Goal: Task Accomplishment & Management: Complete application form

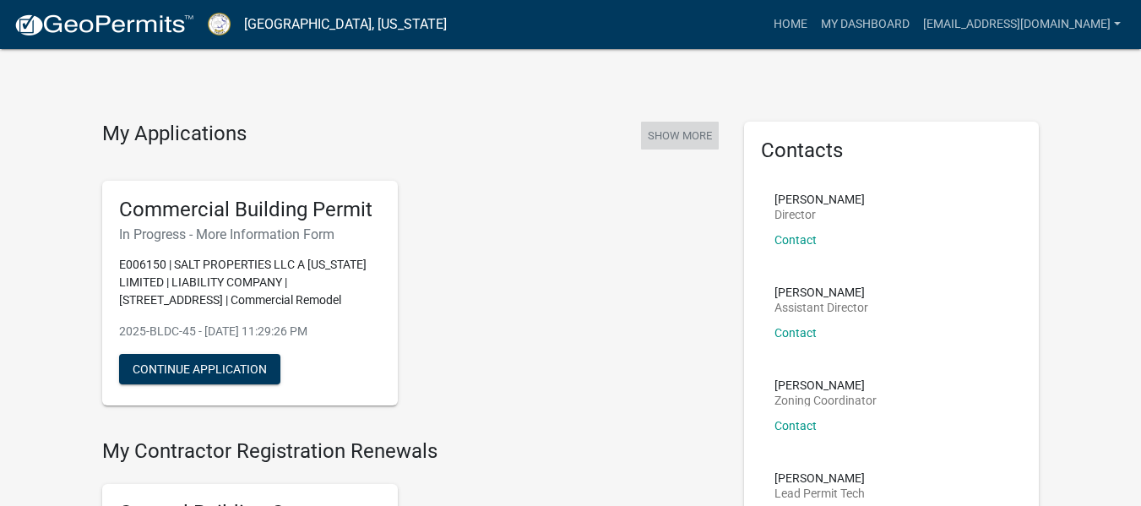
click at [687, 138] on button "Show More" at bounding box center [680, 136] width 78 height 28
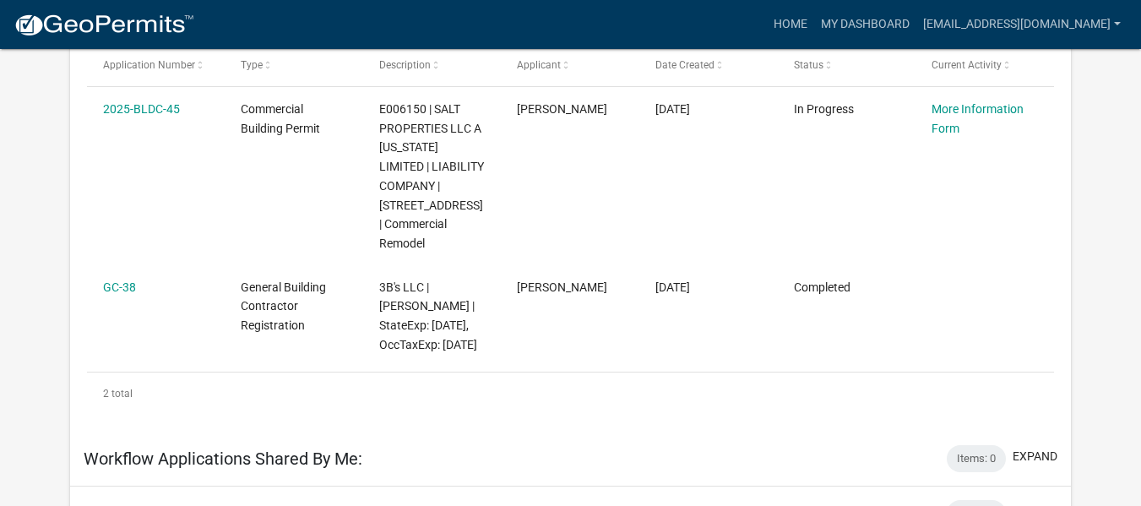
scroll to position [338, 0]
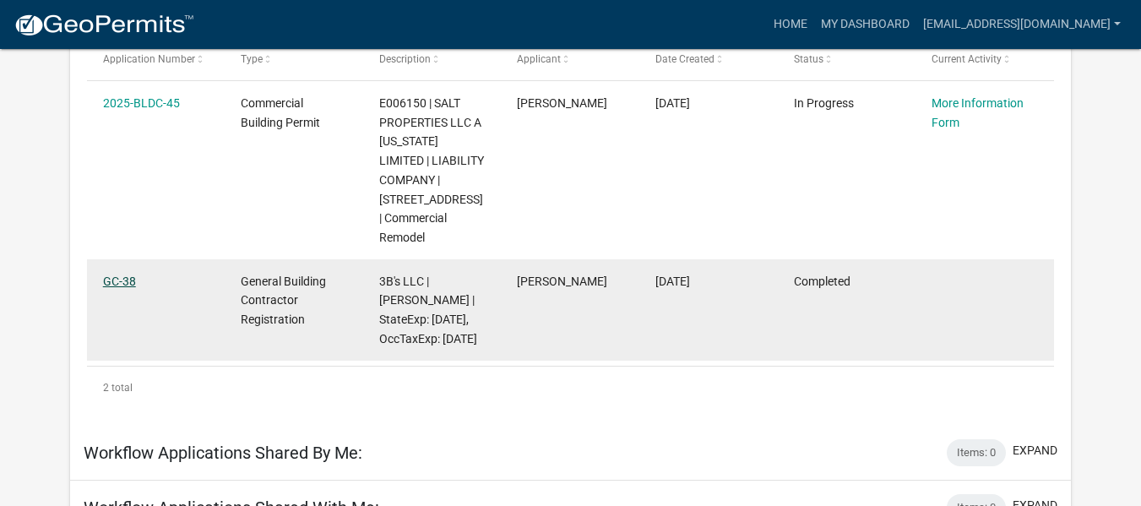
click at [122, 278] on link "GC-38" at bounding box center [119, 282] width 33 height 14
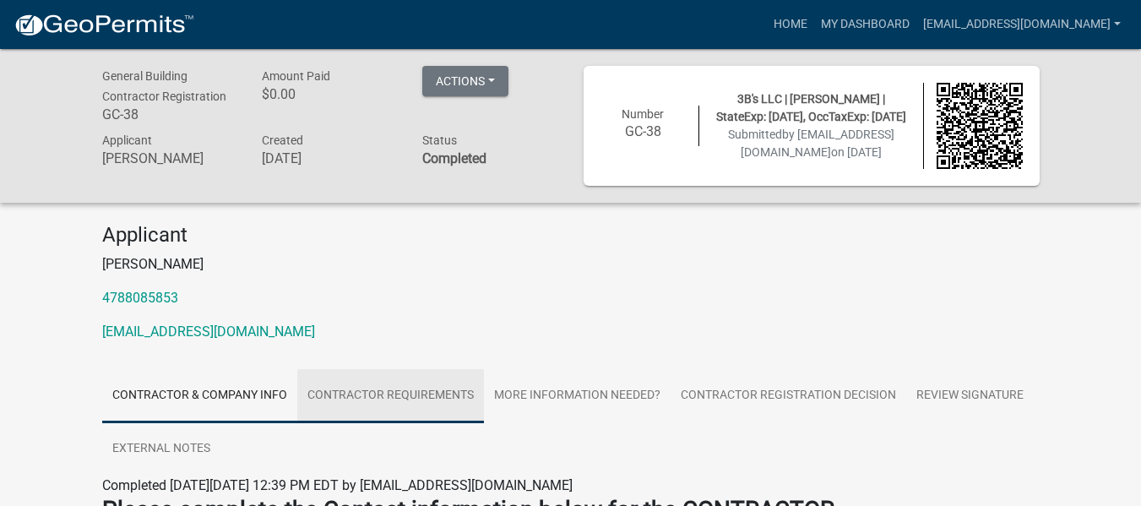
click at [431, 390] on link "Contractor Requirements" at bounding box center [390, 396] width 187 height 54
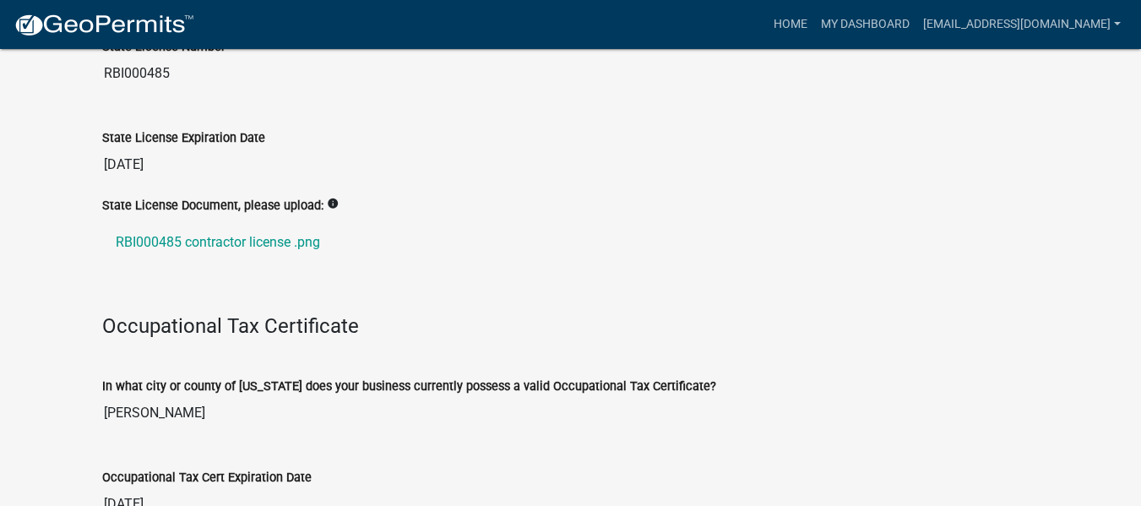
scroll to position [150, 0]
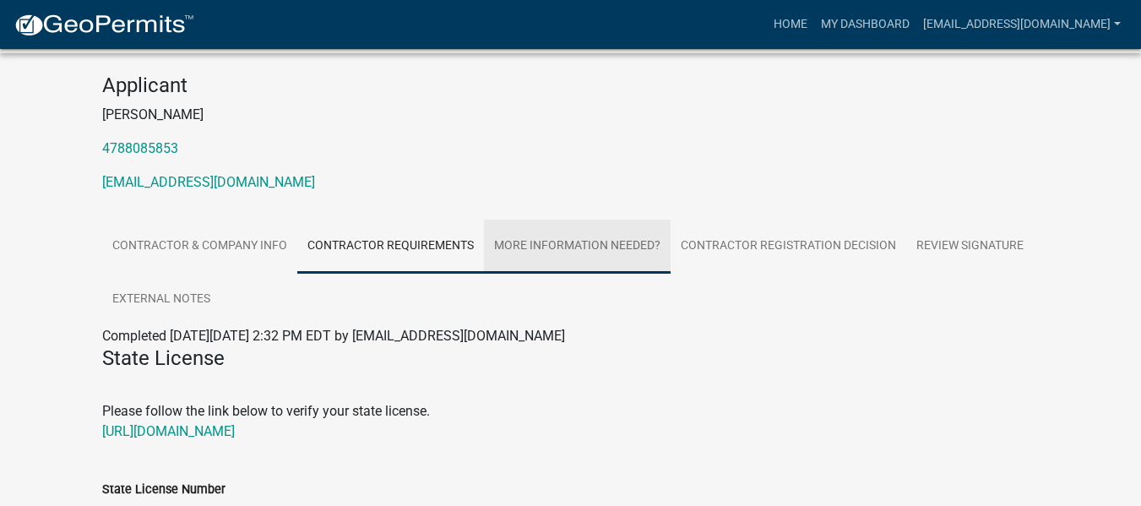
click at [586, 240] on link "More Information Needed?" at bounding box center [577, 247] width 187 height 54
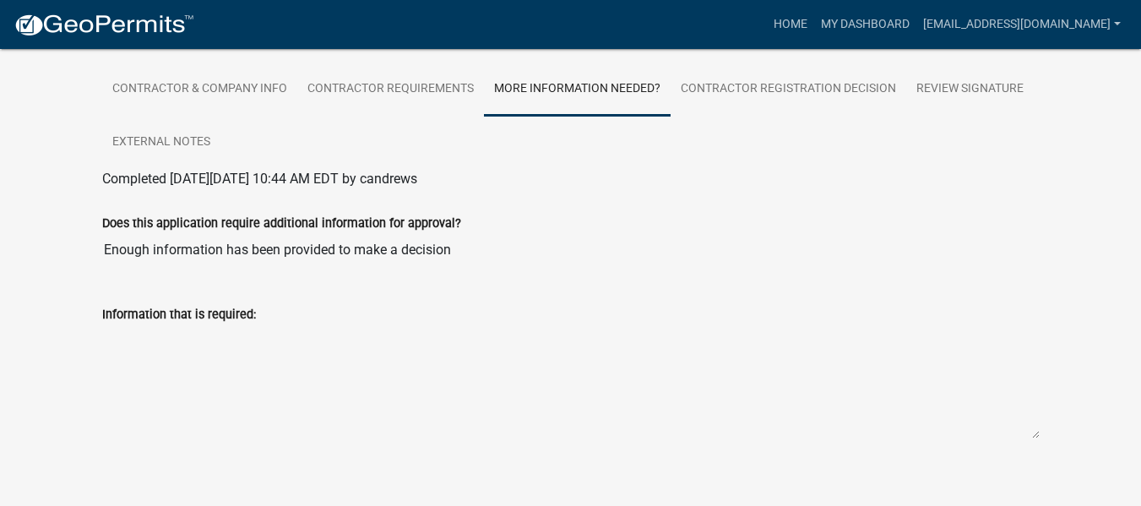
scroll to position [324, 0]
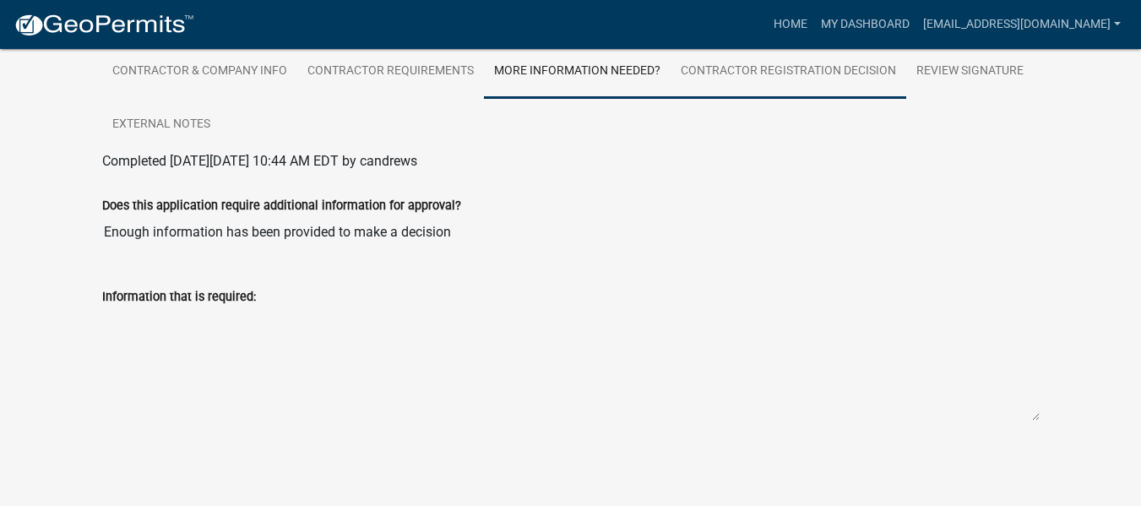
click at [792, 69] on link "Contractor Registration Decision" at bounding box center [789, 72] width 236 height 54
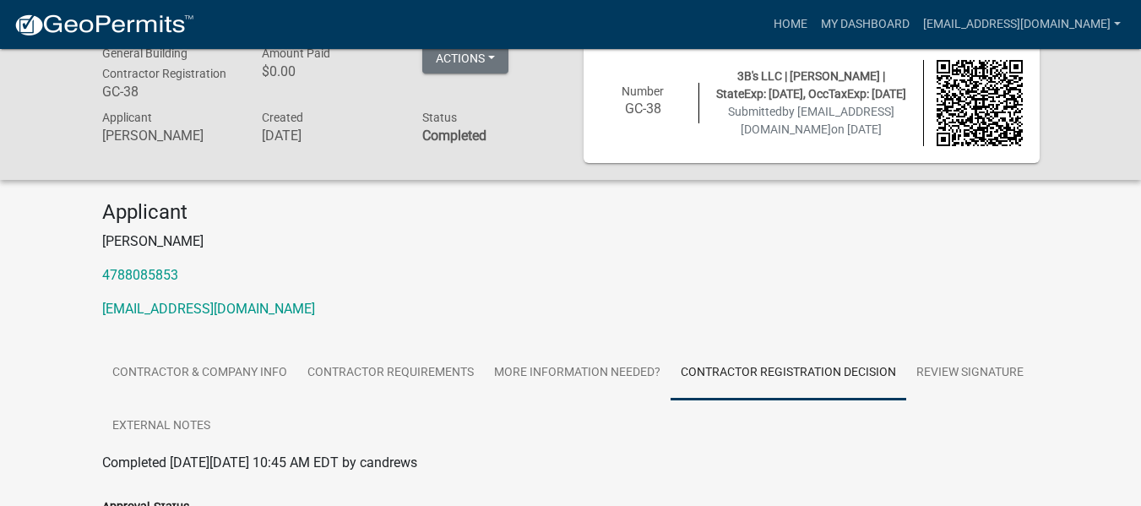
scroll to position [0, 0]
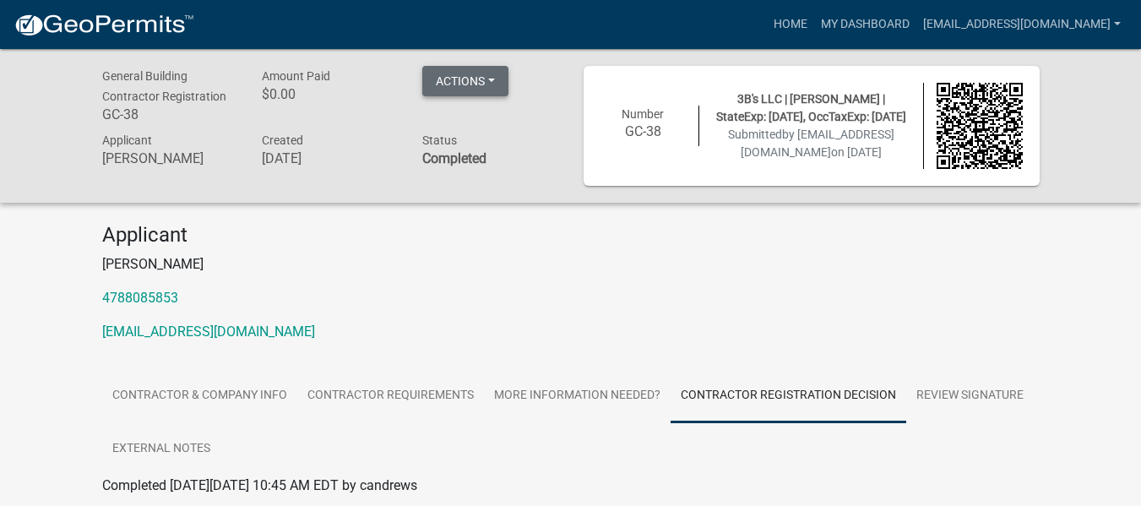
click at [493, 73] on button "Actions" at bounding box center [465, 81] width 86 height 30
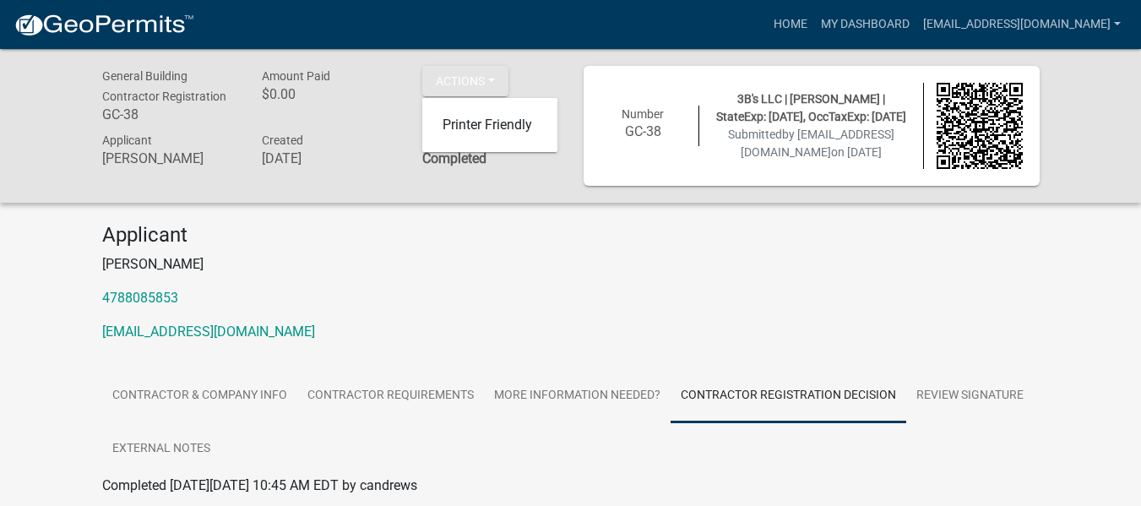
click at [571, 332] on p "[EMAIL_ADDRESS][DOMAIN_NAME]" at bounding box center [571, 332] width 938 height 20
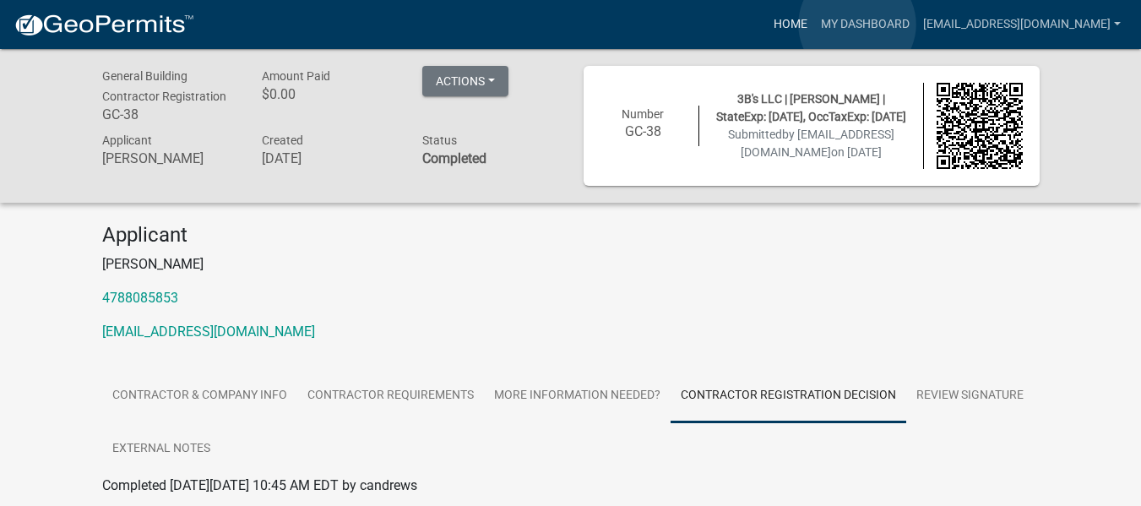
click at [814, 25] on link "Home" at bounding box center [790, 24] width 47 height 32
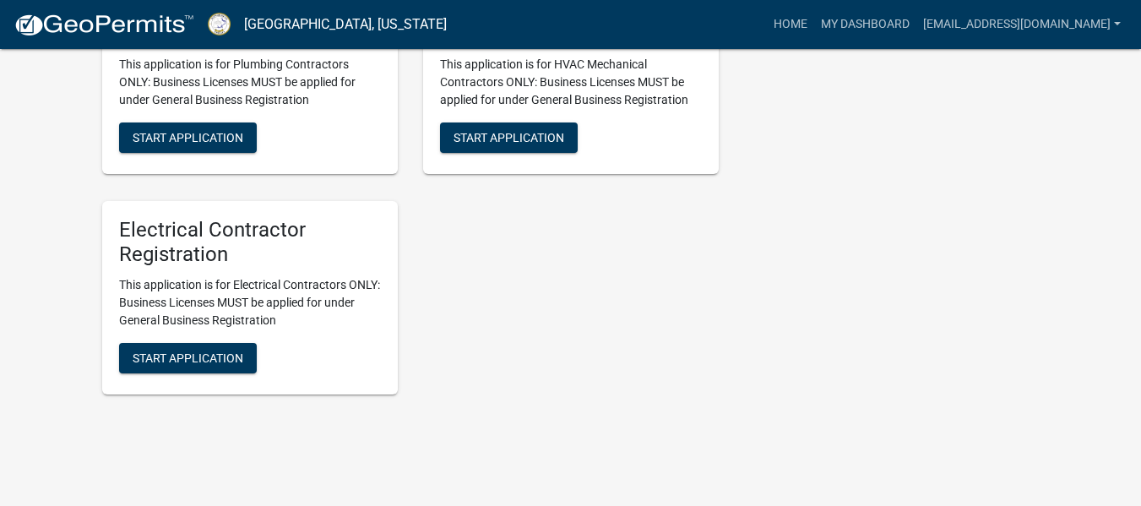
scroll to position [3999, 0]
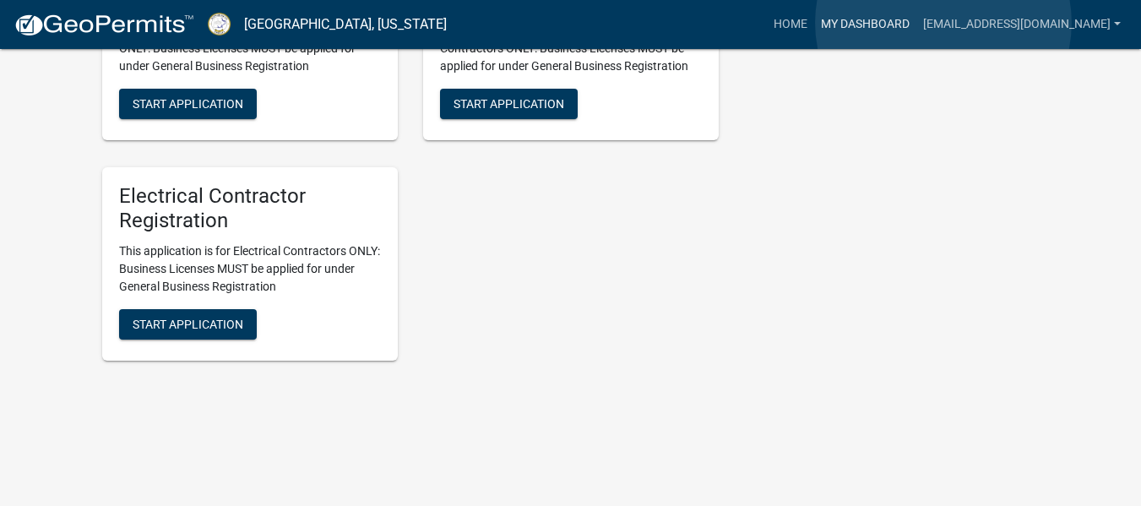
click at [917, 23] on link "My Dashboard" at bounding box center [865, 24] width 102 height 32
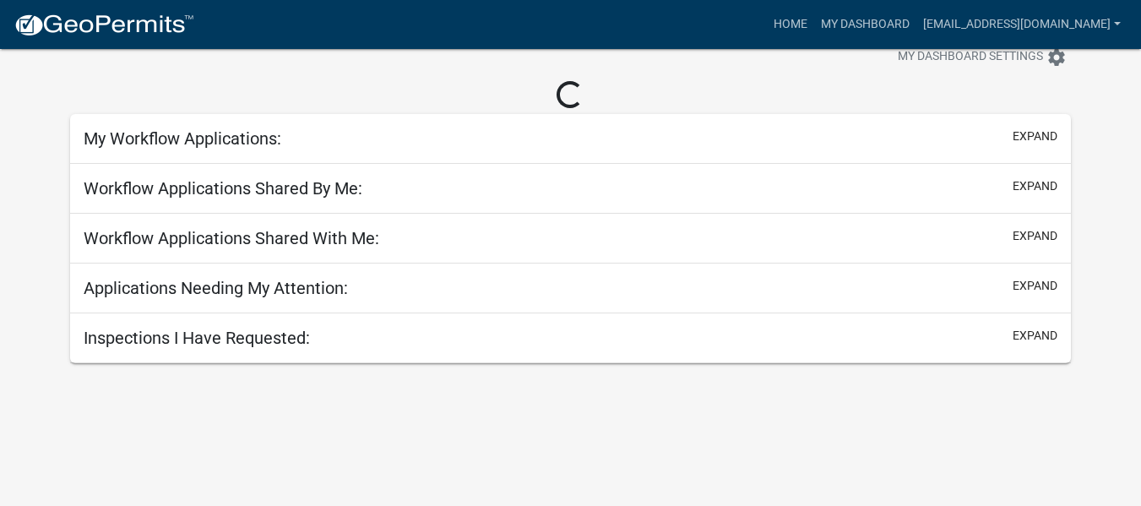
scroll to position [49, 0]
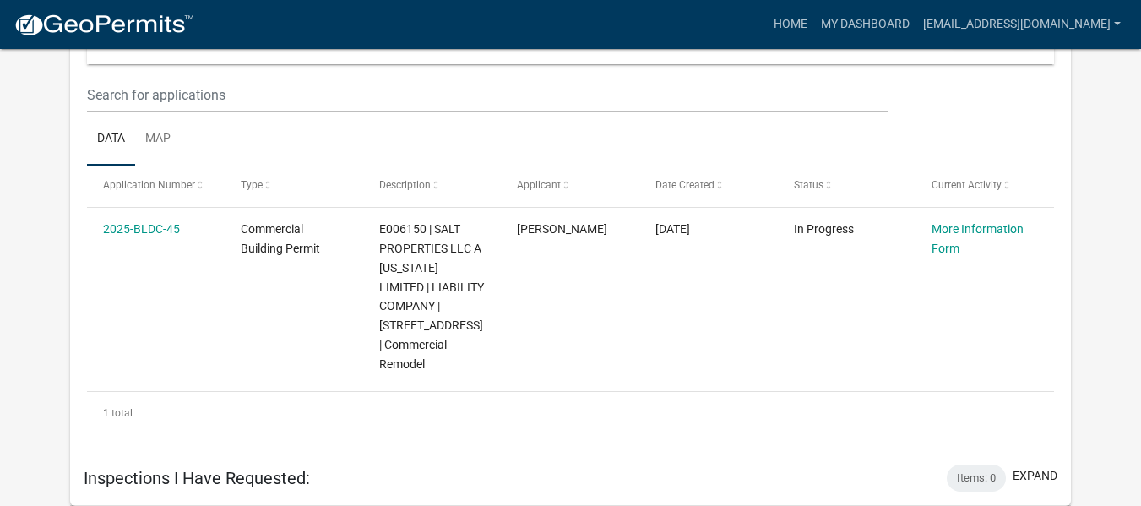
scroll to position [933, 0]
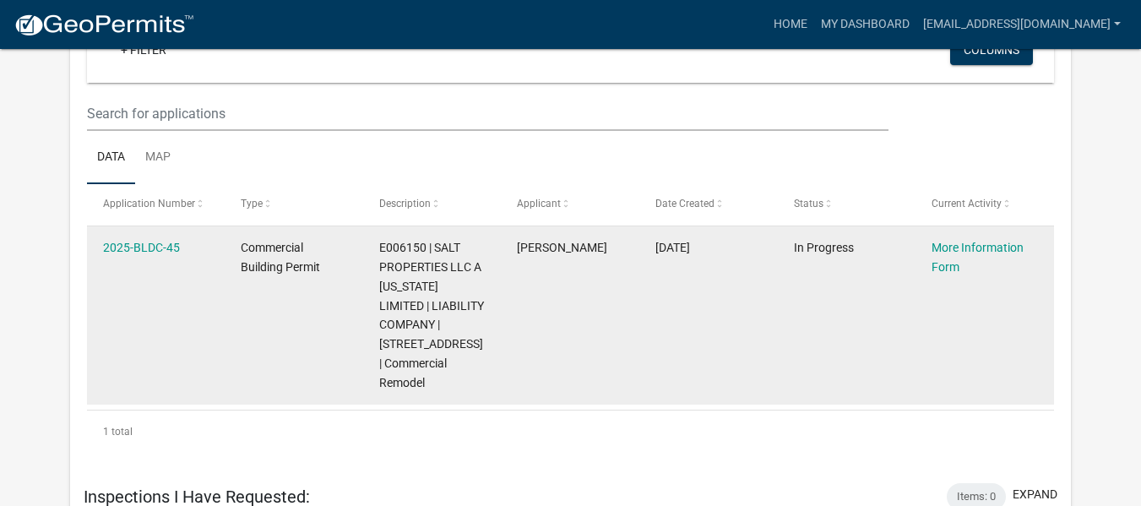
click at [950, 277] on div "More Information Form" at bounding box center [985, 257] width 106 height 39
click at [951, 274] on link "More Information Form" at bounding box center [978, 257] width 92 height 33
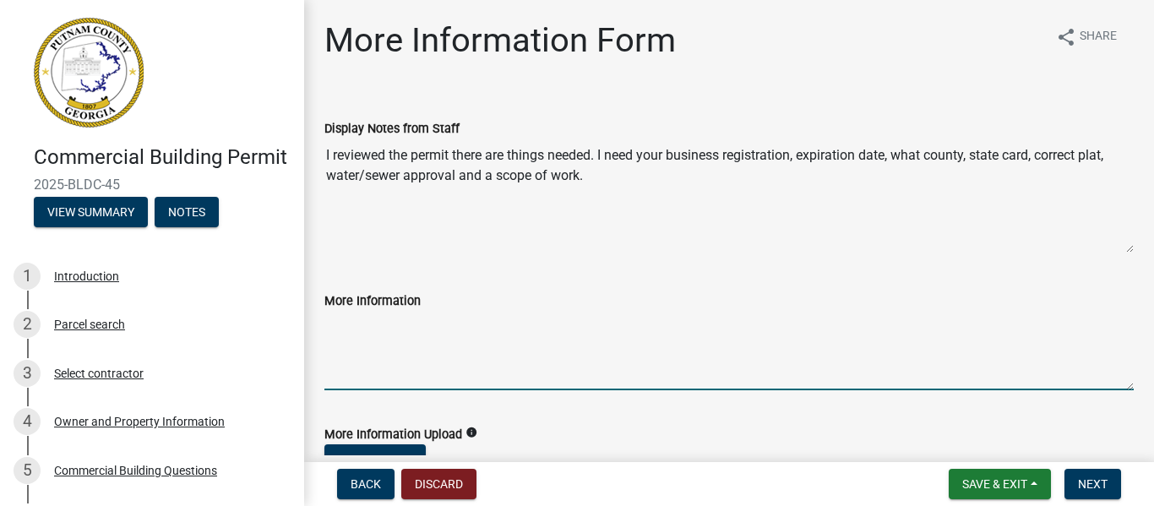
click at [575, 362] on textarea "More Information" at bounding box center [728, 350] width 809 height 79
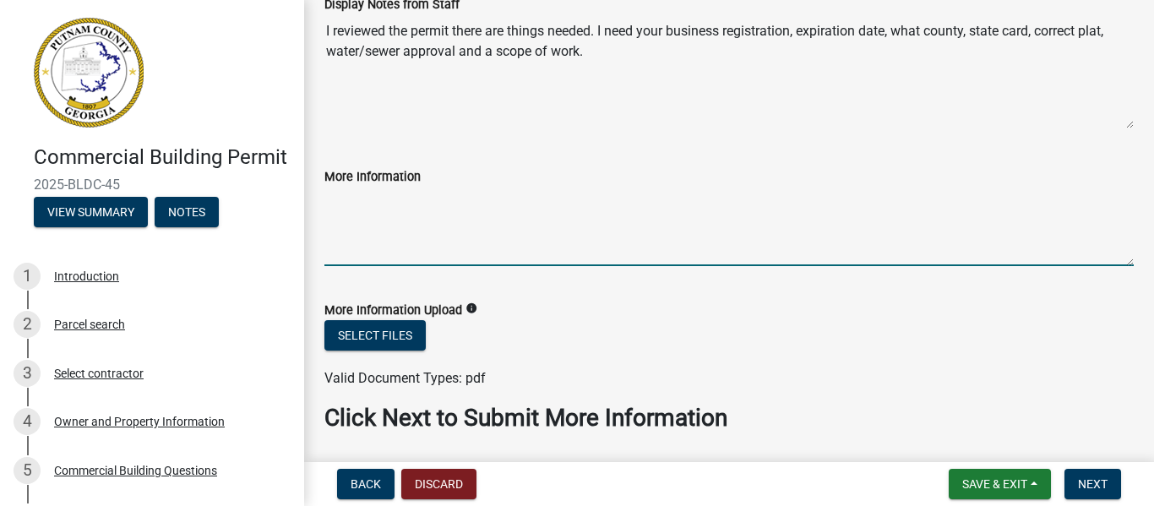
scroll to position [181, 0]
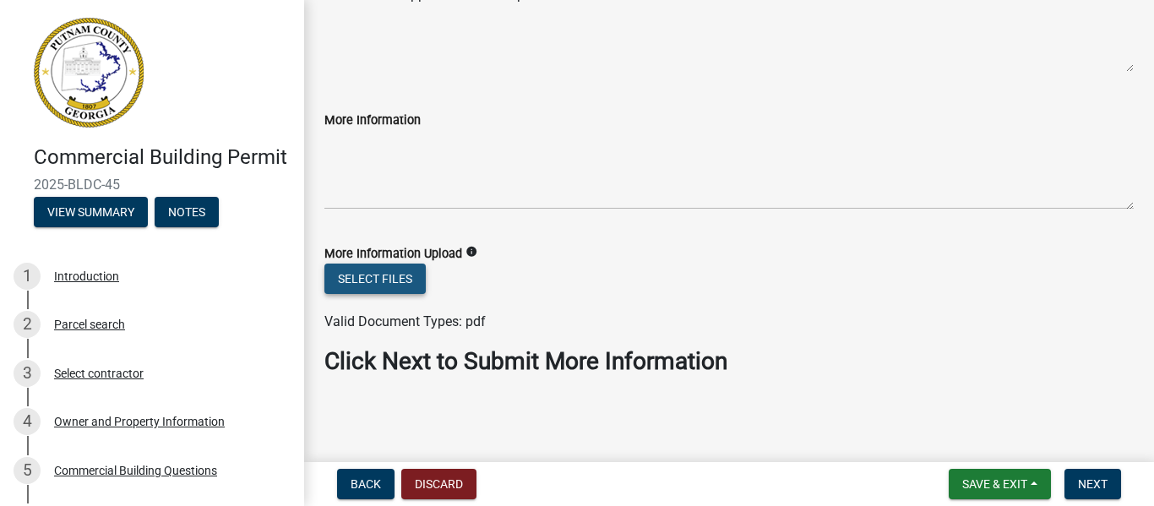
click at [362, 273] on button "Select files" at bounding box center [374, 279] width 101 height 30
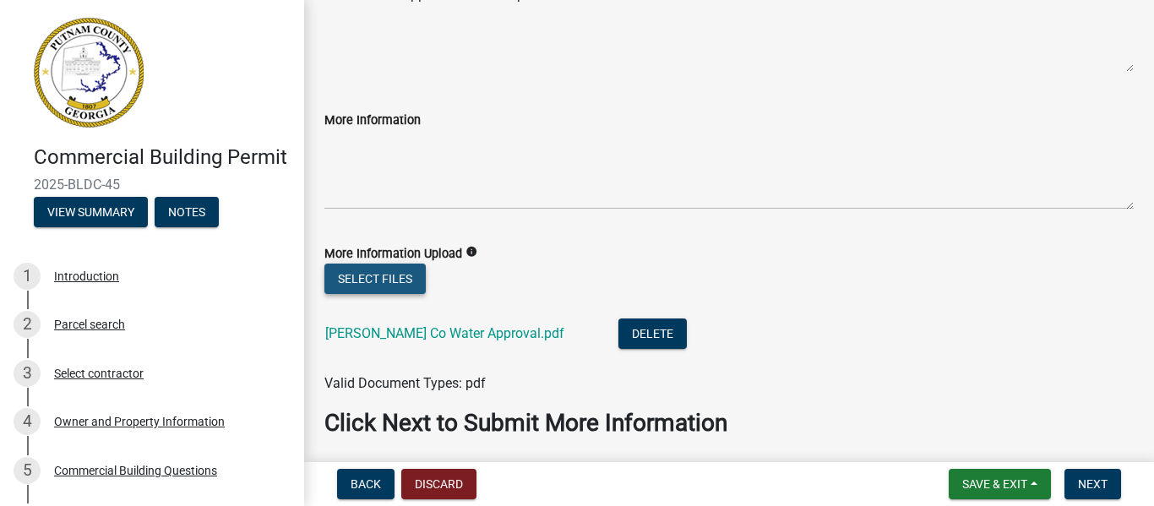
click at [412, 281] on button "Select files" at bounding box center [374, 279] width 101 height 30
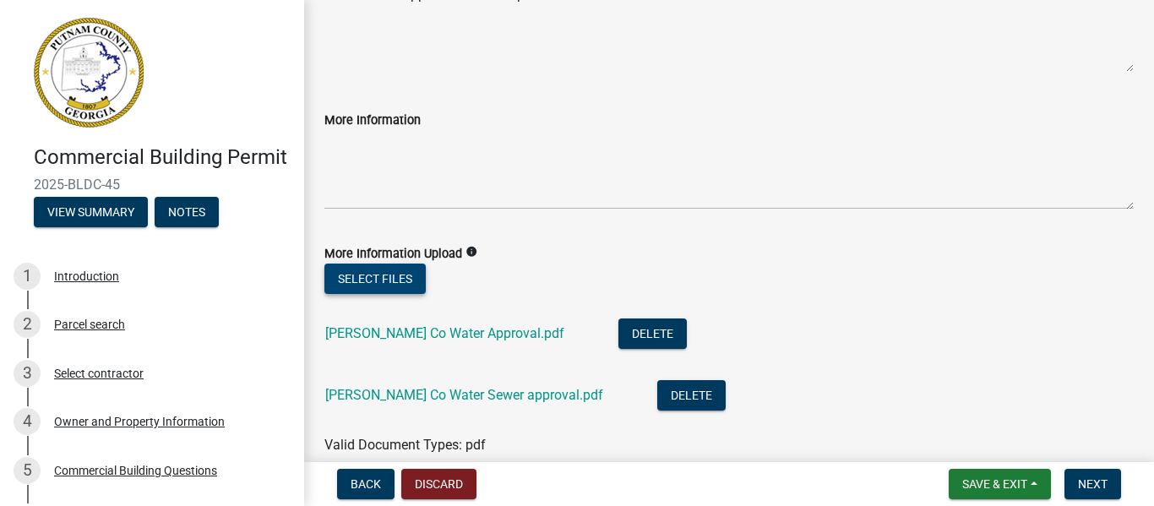
click at [406, 277] on button "Select files" at bounding box center [374, 279] width 101 height 30
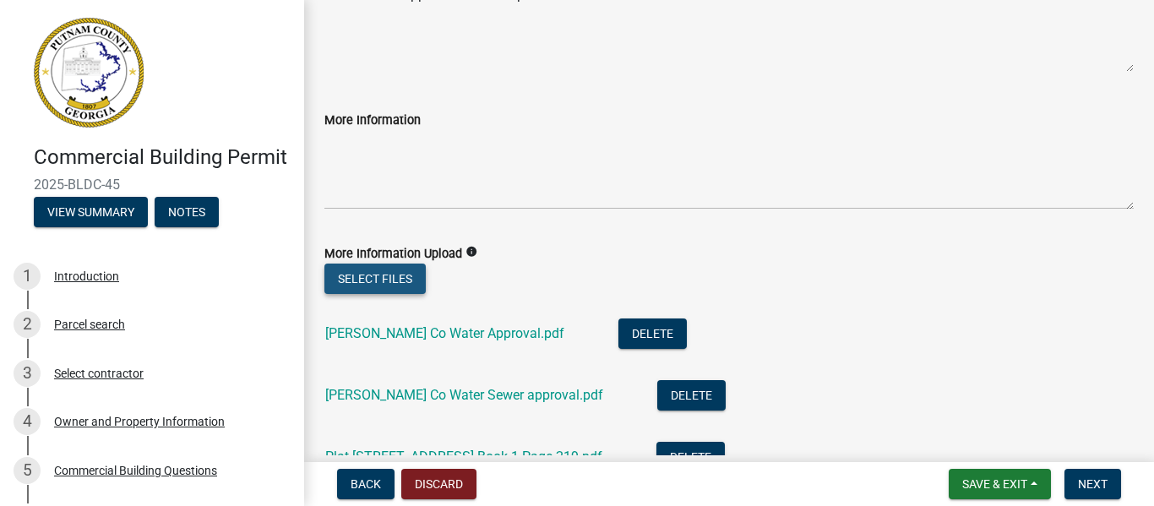
click at [390, 273] on button "Select files" at bounding box center [374, 279] width 101 height 30
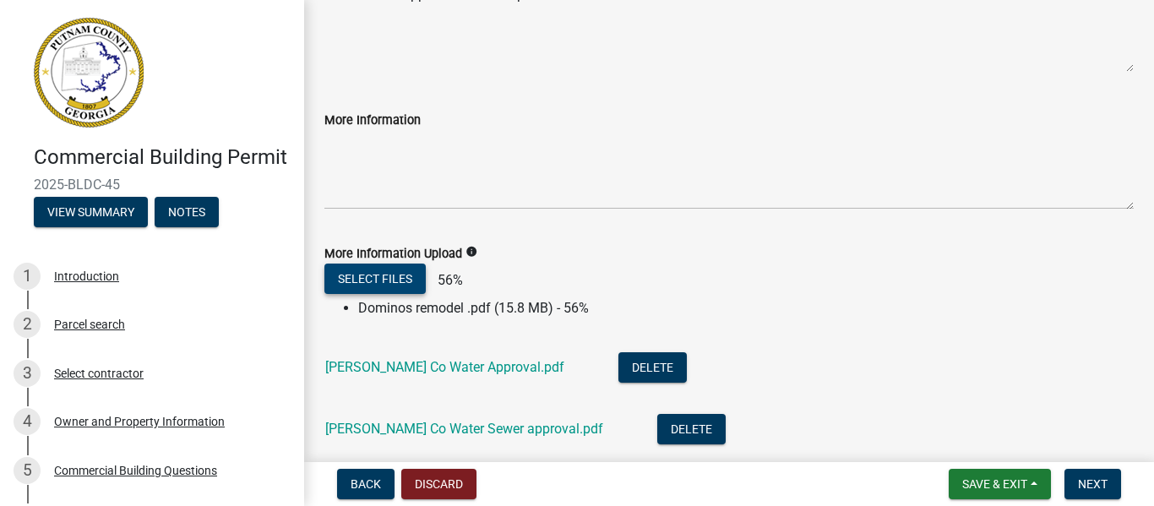
click at [395, 271] on button "Select files" at bounding box center [374, 279] width 101 height 30
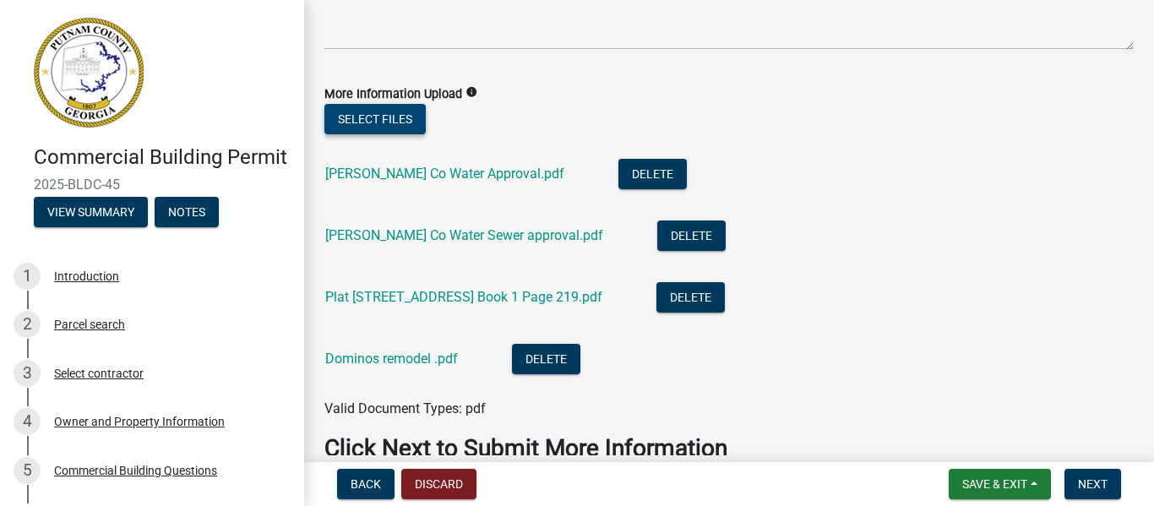
scroll to position [350, 0]
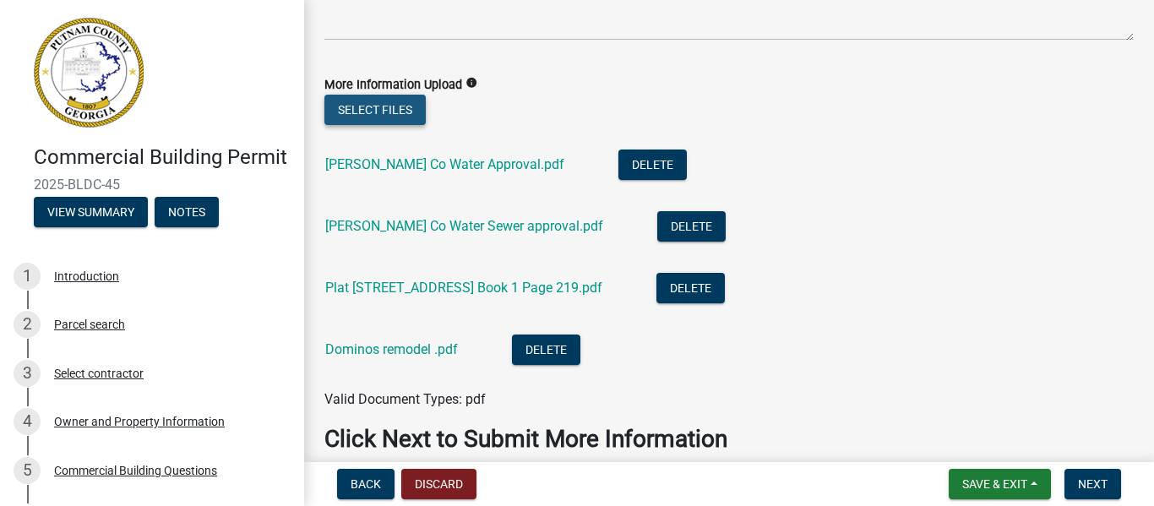
click at [406, 106] on button "Select files" at bounding box center [374, 110] width 101 height 30
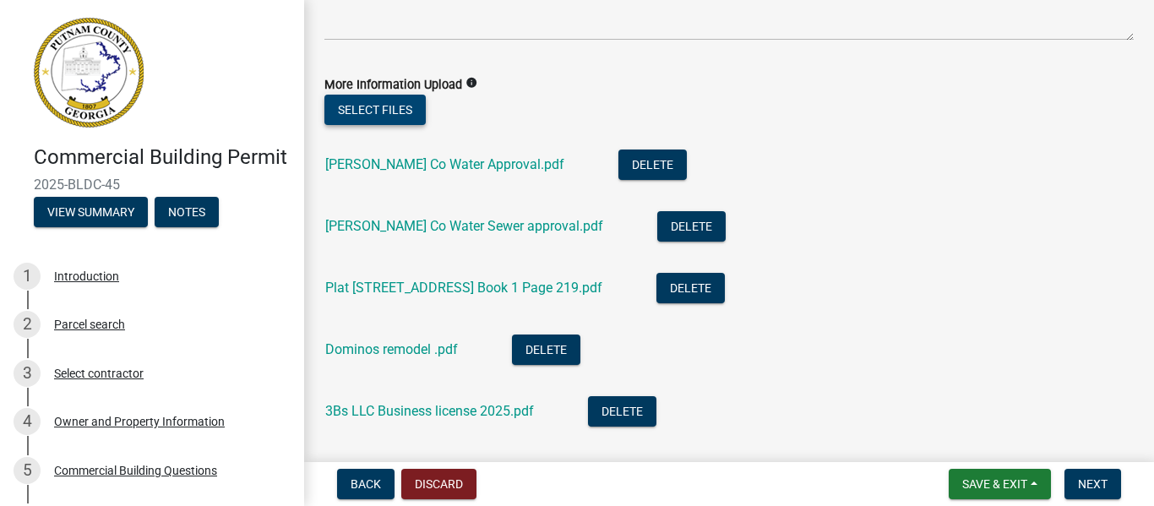
click at [411, 101] on button "Select files" at bounding box center [374, 110] width 101 height 30
click at [1034, 484] on button "Save & Exit" at bounding box center [1000, 484] width 102 height 30
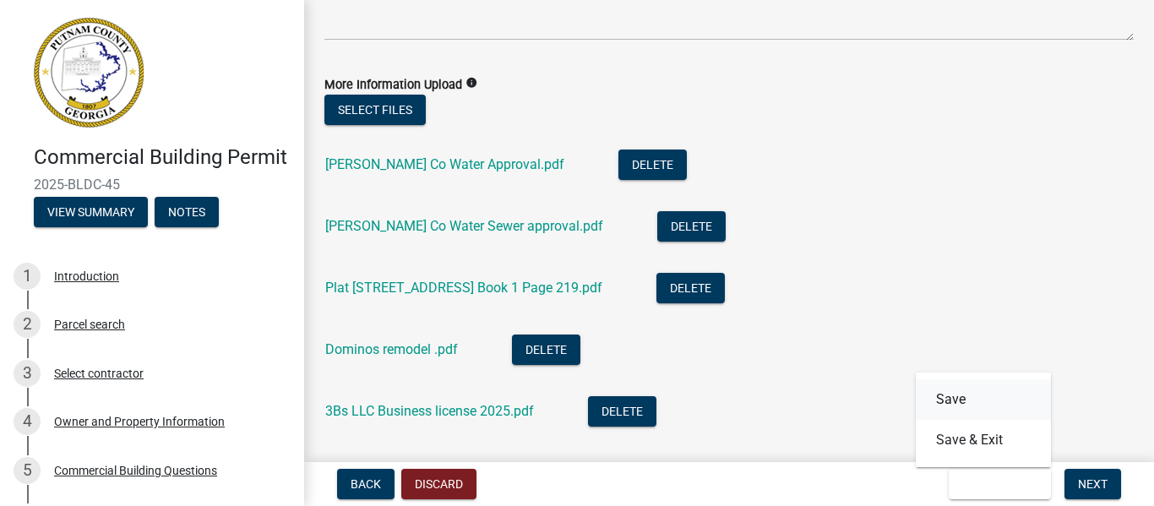
click at [951, 399] on button "Save" at bounding box center [983, 399] width 135 height 41
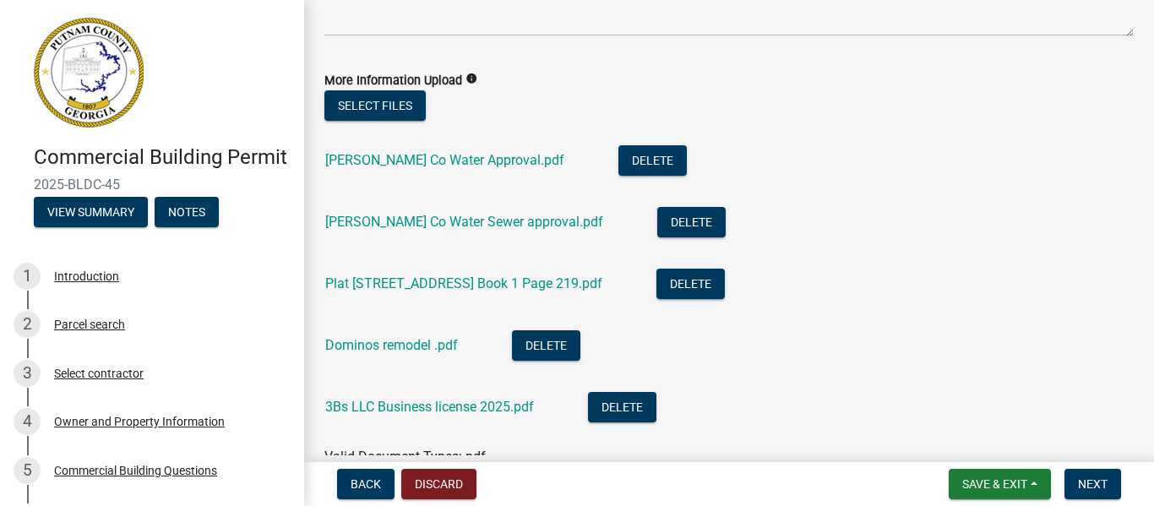
scroll to position [372, 0]
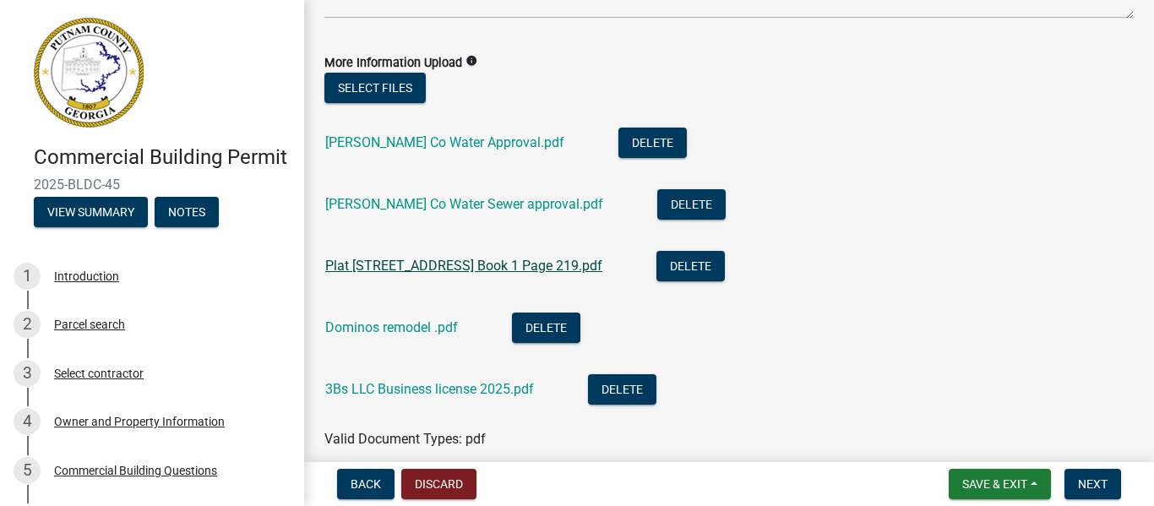
click at [602, 264] on link "Plat 201 E Sumter St EatontonGA Book 1 Page 219.pdf" at bounding box center [463, 266] width 277 height 16
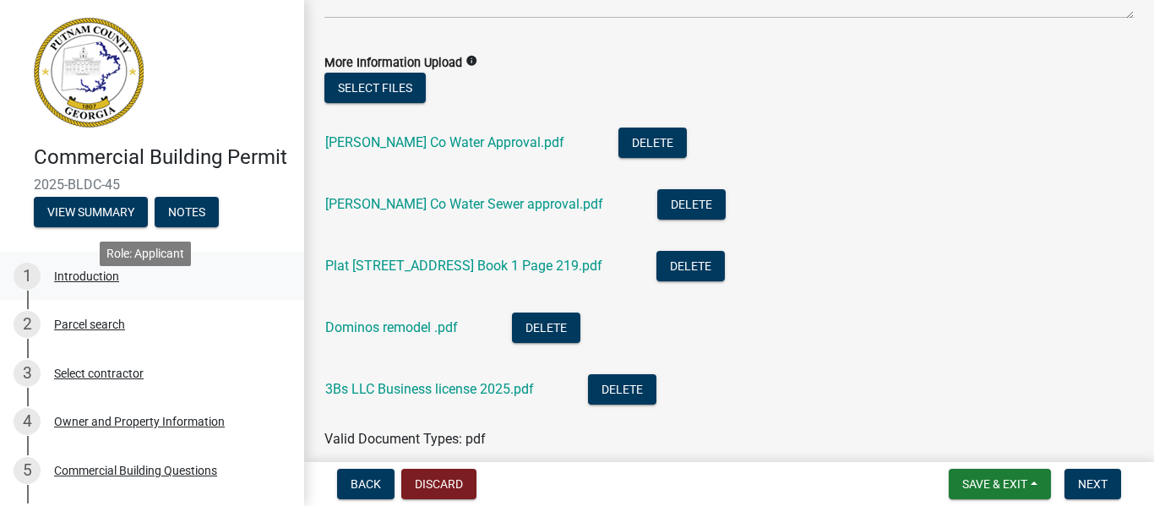
click at [67, 282] on div "Introduction" at bounding box center [86, 276] width 65 height 12
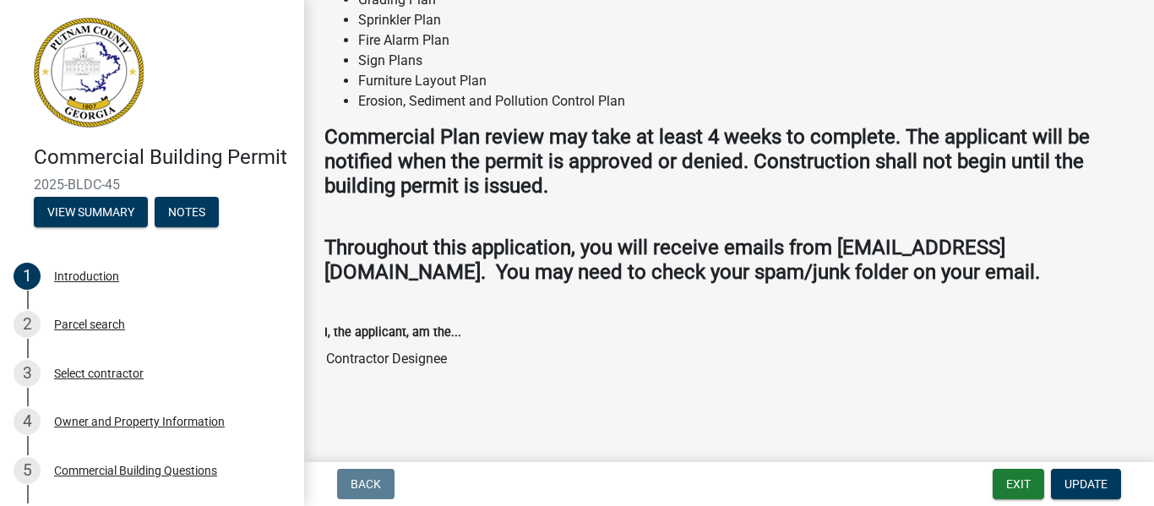
scroll to position [1677, 0]
click at [98, 330] on div "Parcel search" at bounding box center [89, 325] width 71 height 12
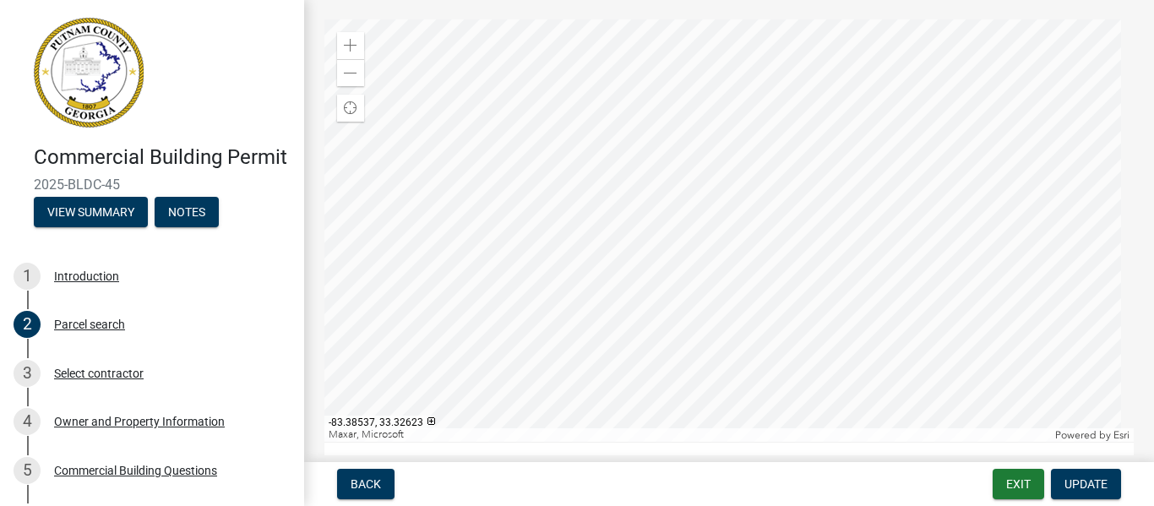
scroll to position [41, 0]
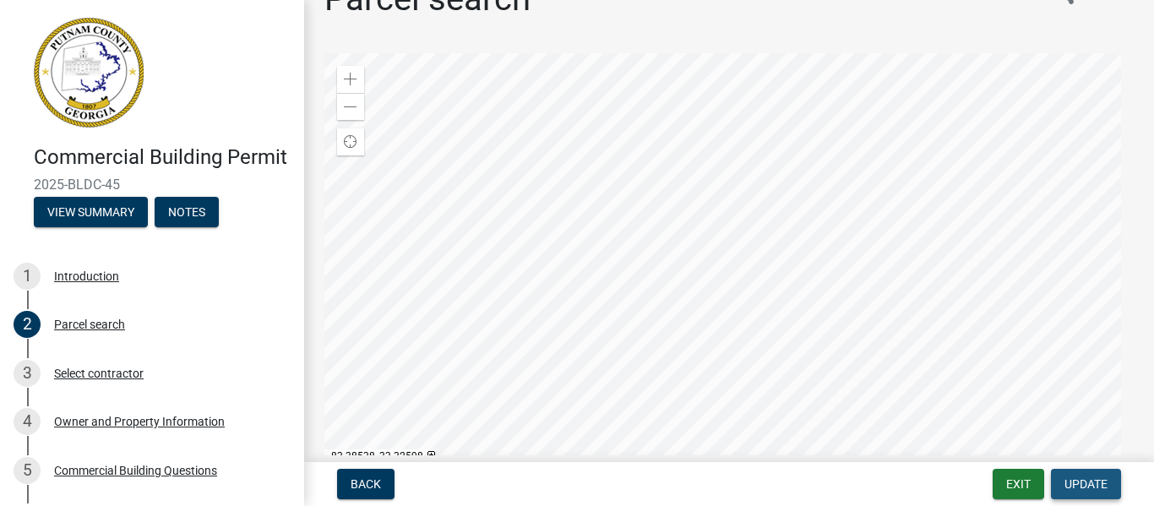
click at [1076, 487] on span "Update" at bounding box center [1086, 484] width 43 height 14
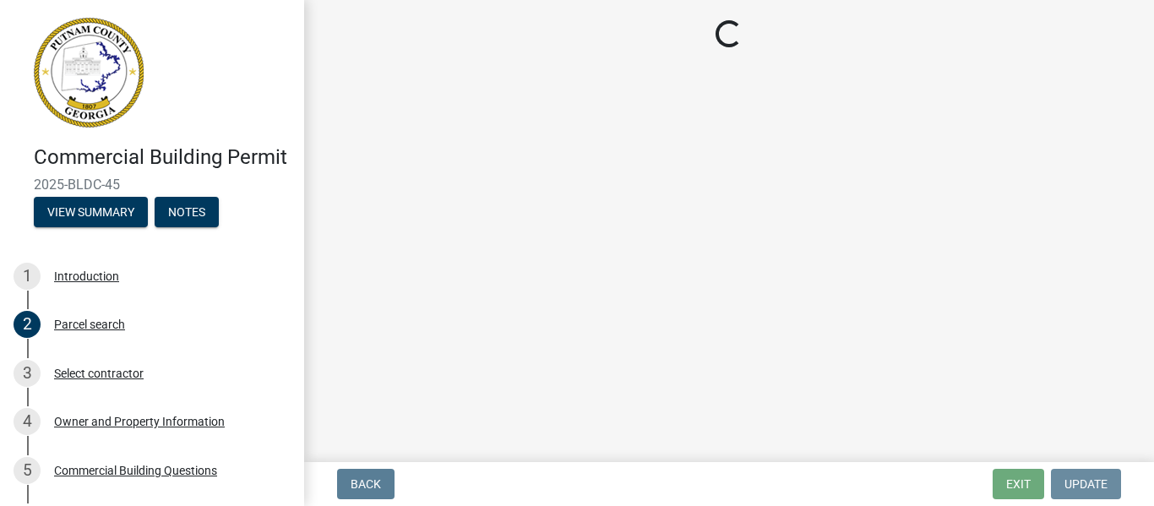
scroll to position [0, 0]
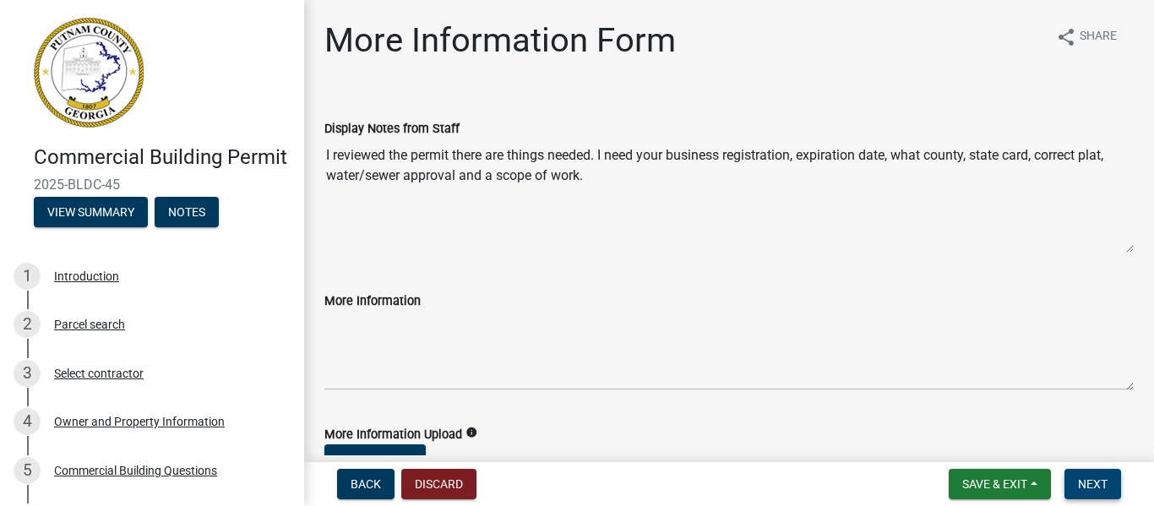
click at [1081, 472] on button "Next" at bounding box center [1093, 484] width 57 height 30
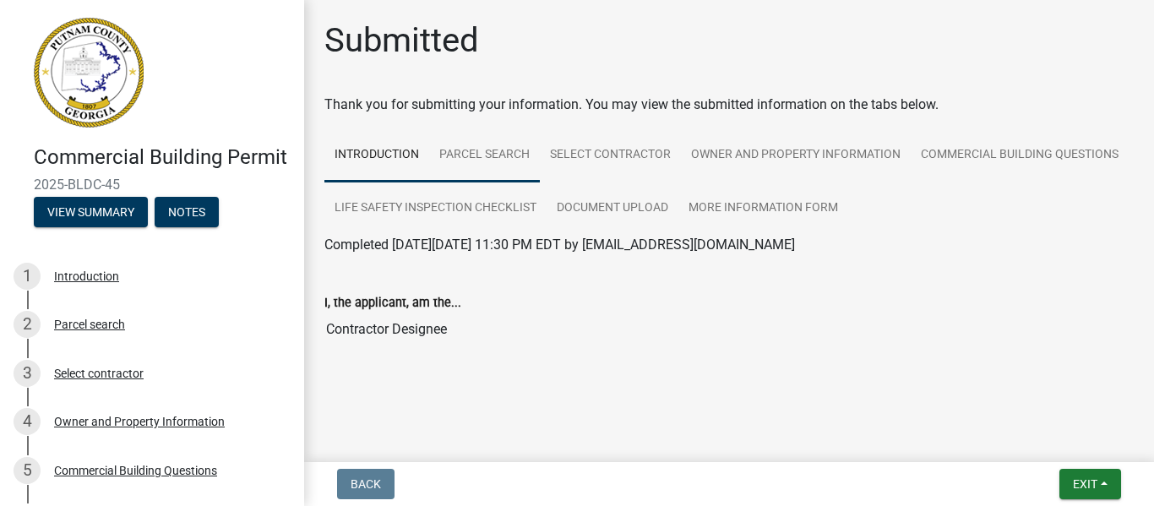
click at [498, 150] on link "Parcel search" at bounding box center [484, 155] width 111 height 54
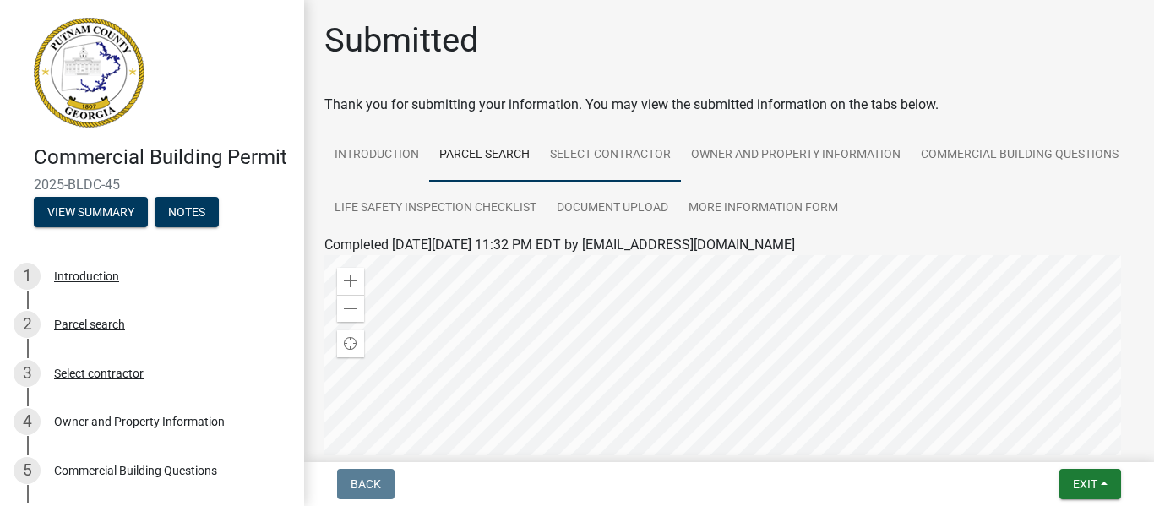
click at [627, 150] on link "Select contractor" at bounding box center [610, 155] width 141 height 54
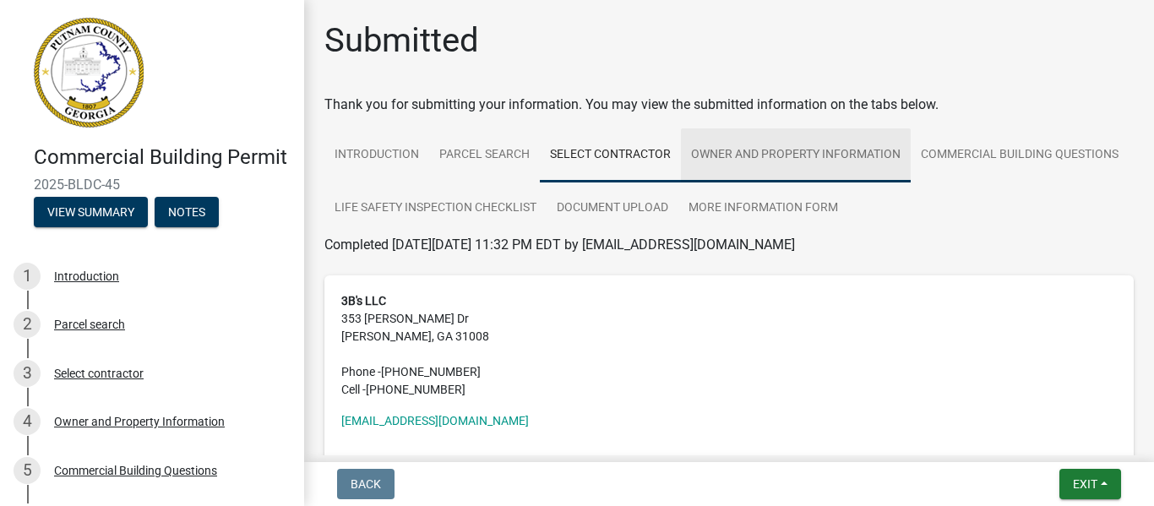
click at [792, 148] on link "Owner and Property Information" at bounding box center [796, 155] width 230 height 54
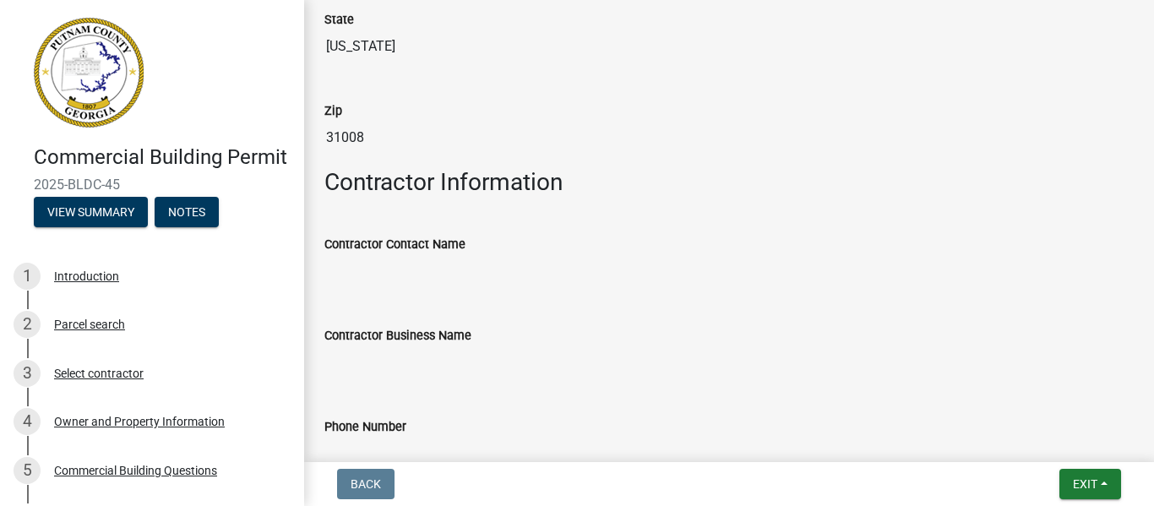
scroll to position [1453, 0]
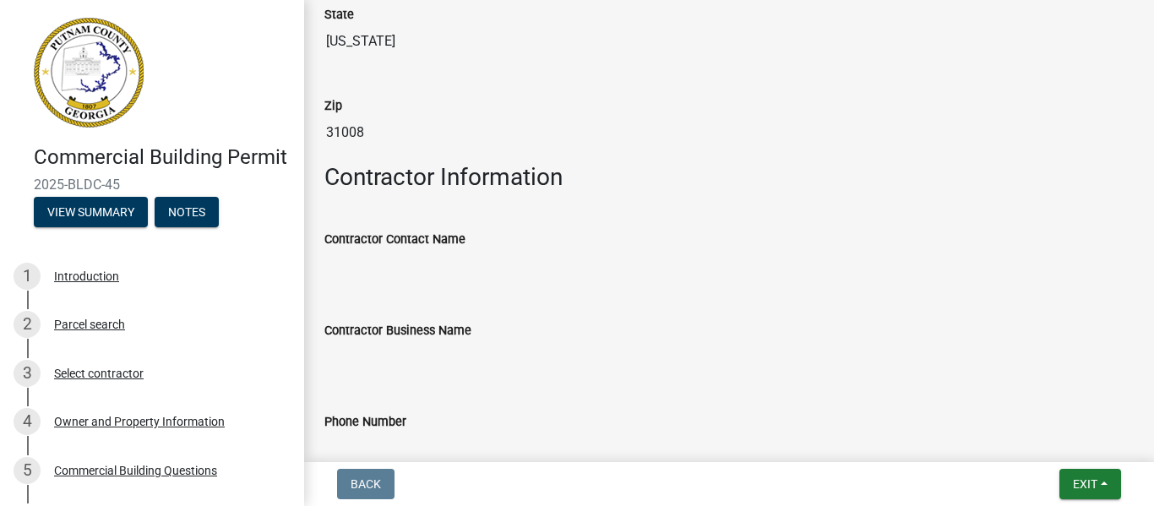
click at [1141, 457] on div "Commercial Building Permit 2025-BLDC-45 View Summary Notes 1 Introduction 2 Par…" at bounding box center [577, 253] width 1154 height 506
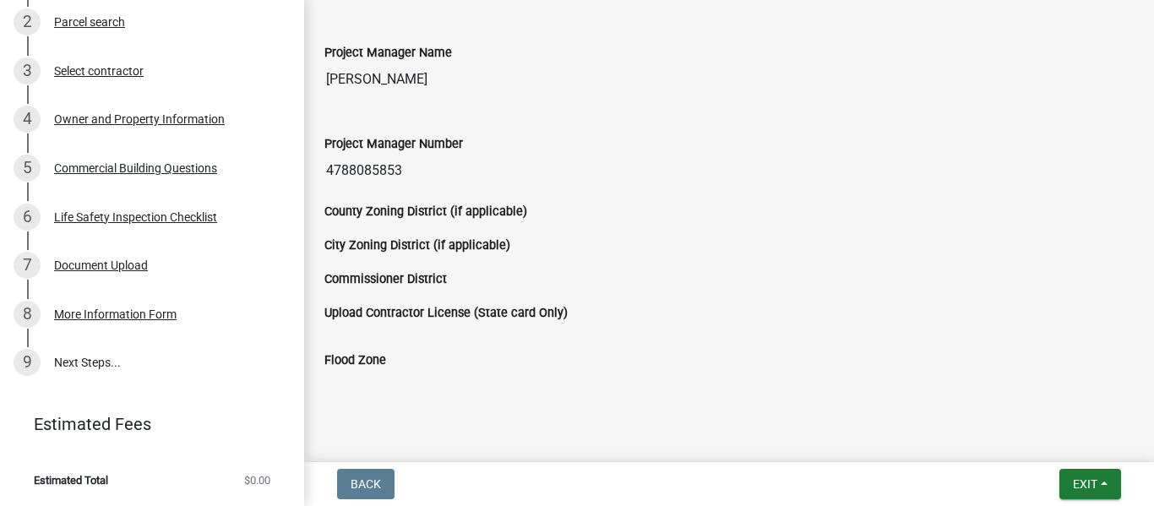
scroll to position [2908, 0]
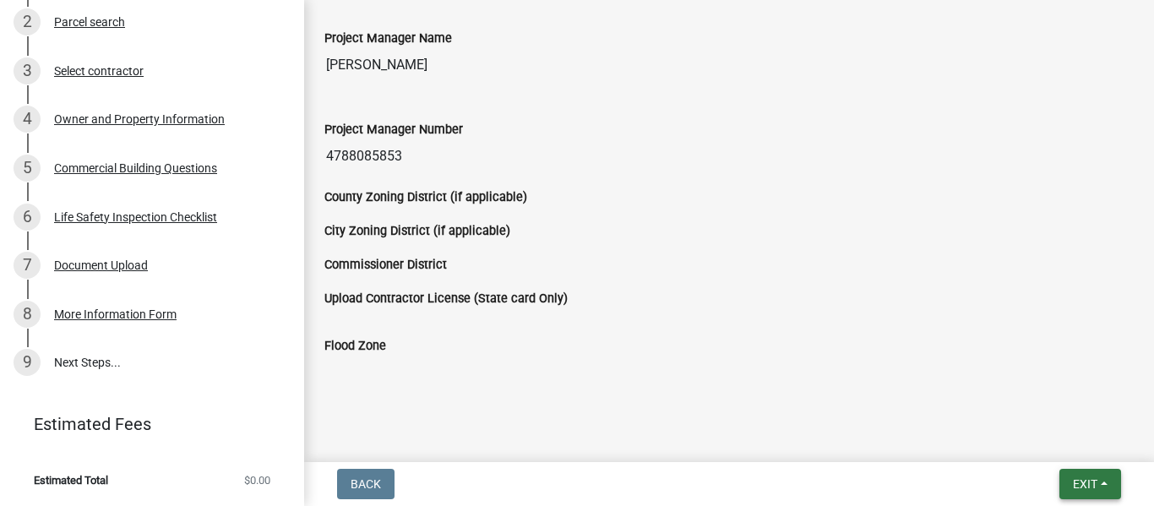
click at [1110, 477] on button "Exit" at bounding box center [1091, 484] width 62 height 30
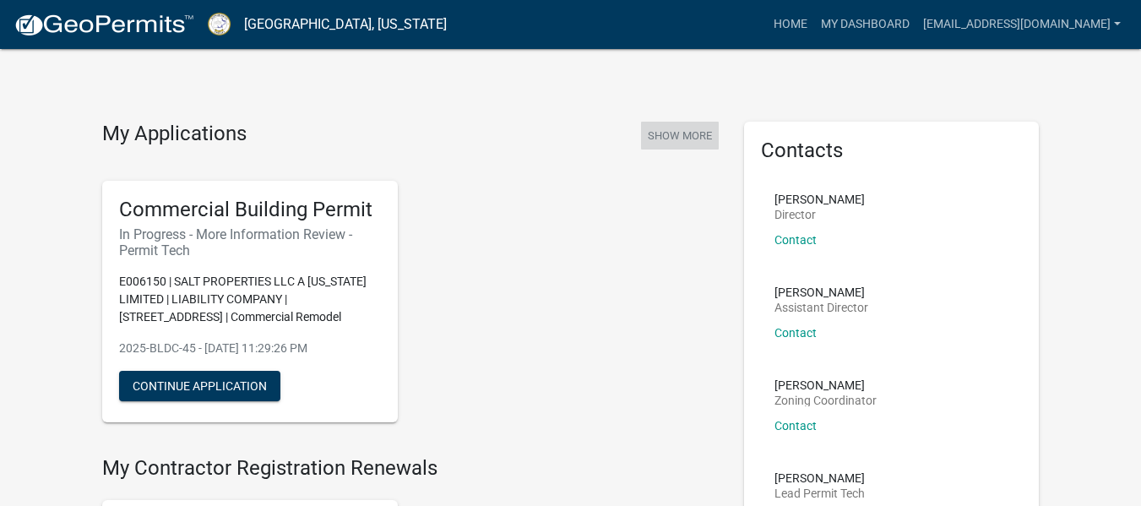
click at [680, 134] on button "Show More" at bounding box center [680, 136] width 78 height 28
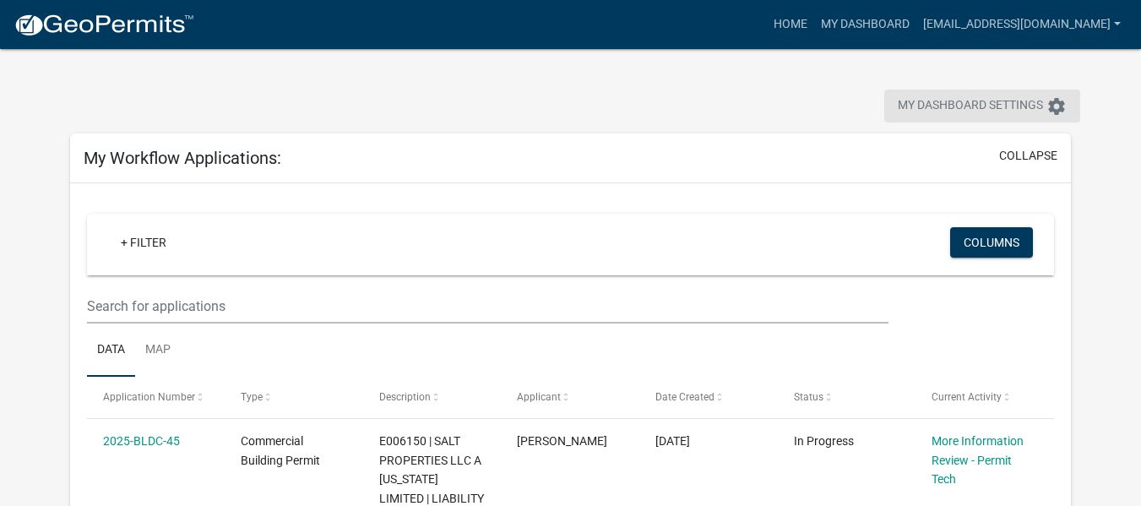
click at [962, 111] on span "My Dashboard Settings" at bounding box center [970, 106] width 145 height 20
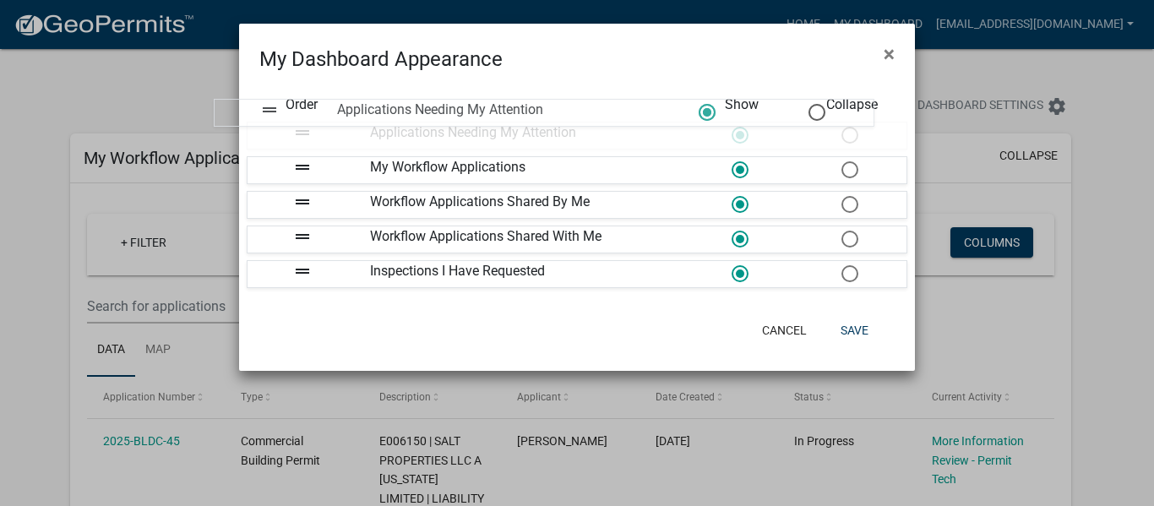
drag, startPoint x: 559, startPoint y: 243, endPoint x: 526, endPoint y: 116, distance: 131.8
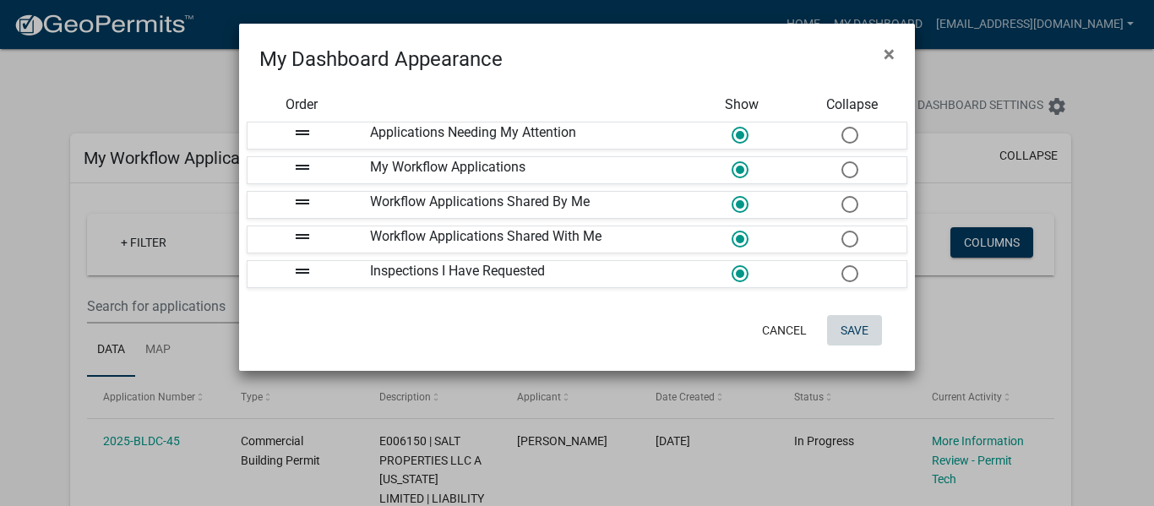
click at [847, 332] on button "Save" at bounding box center [854, 330] width 55 height 30
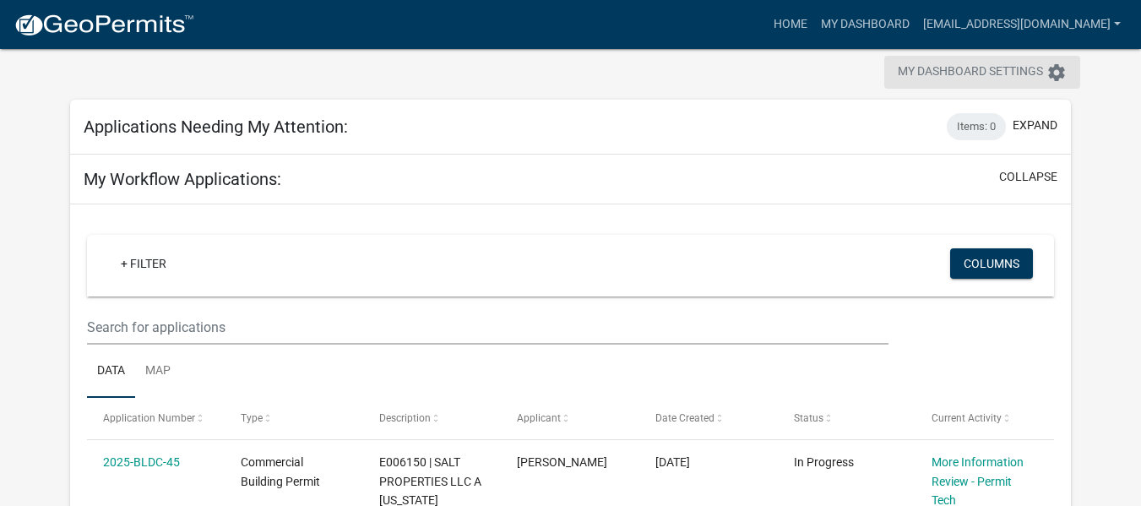
scroll to position [112, 0]
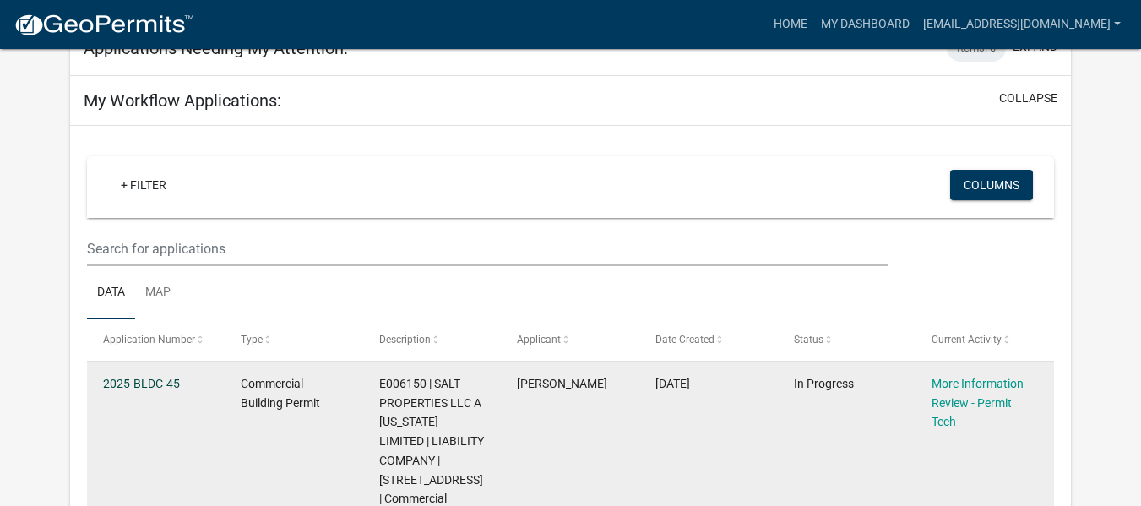
click at [162, 385] on link "2025-BLDC-45" at bounding box center [141, 384] width 77 height 14
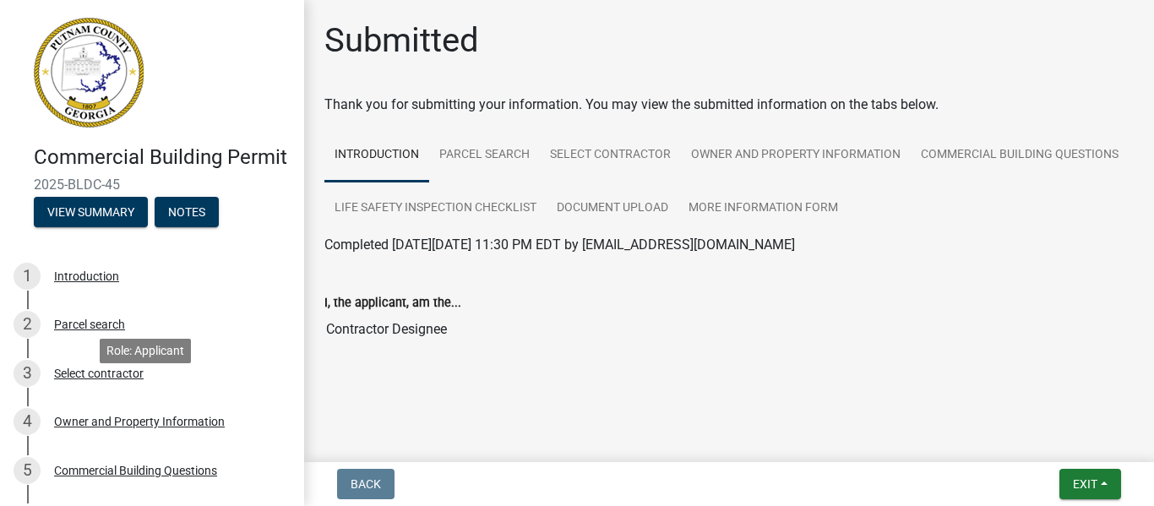
click at [162, 385] on div "3 Select contractor" at bounding box center [146, 373] width 264 height 27
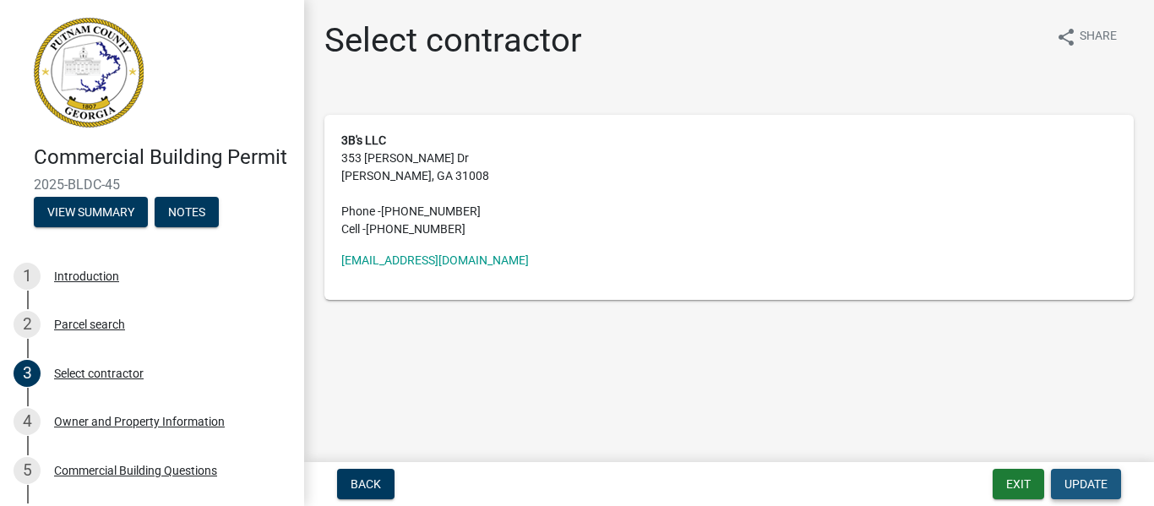
click at [1092, 473] on button "Update" at bounding box center [1086, 484] width 70 height 30
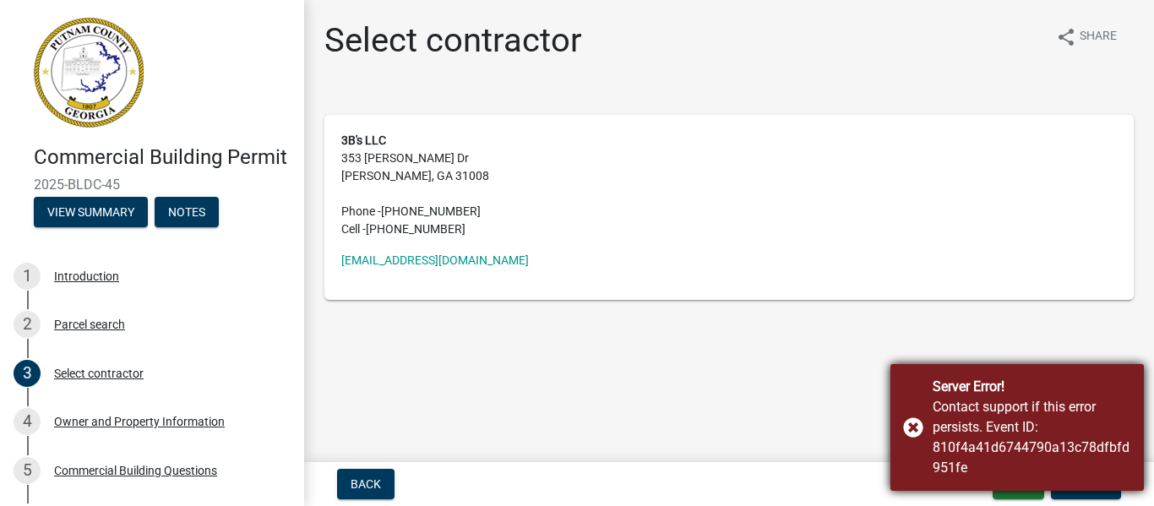
click at [905, 428] on div "Server Error! Contact support if this error persists. Event ID: 810f4a41d674479…" at bounding box center [1017, 427] width 253 height 127
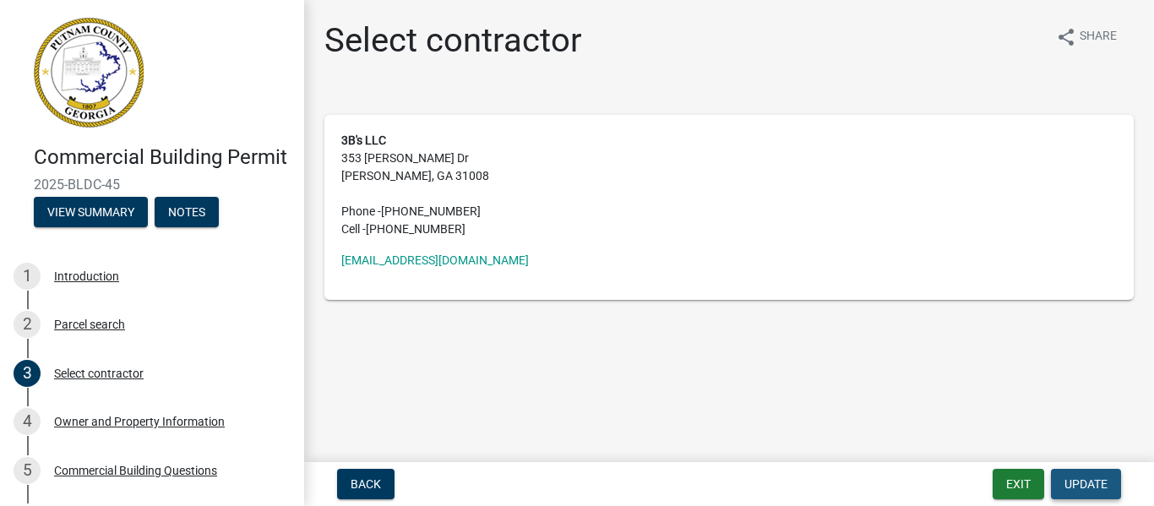
click at [1088, 477] on span "Update" at bounding box center [1086, 484] width 43 height 14
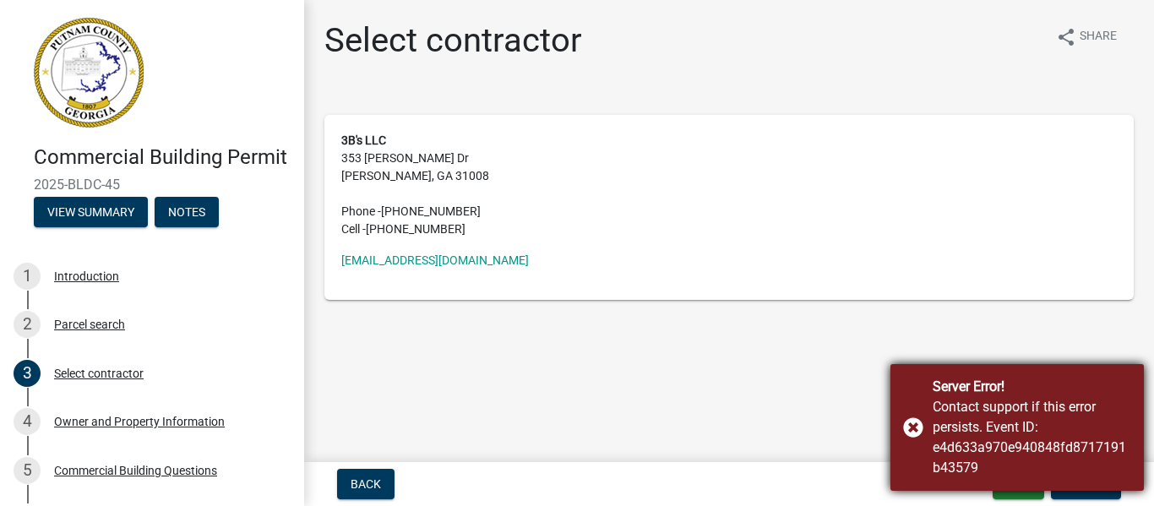
click at [915, 428] on div "Server Error! Contact support if this error persists. Event ID: e4d633a970e9408…" at bounding box center [1017, 427] width 253 height 127
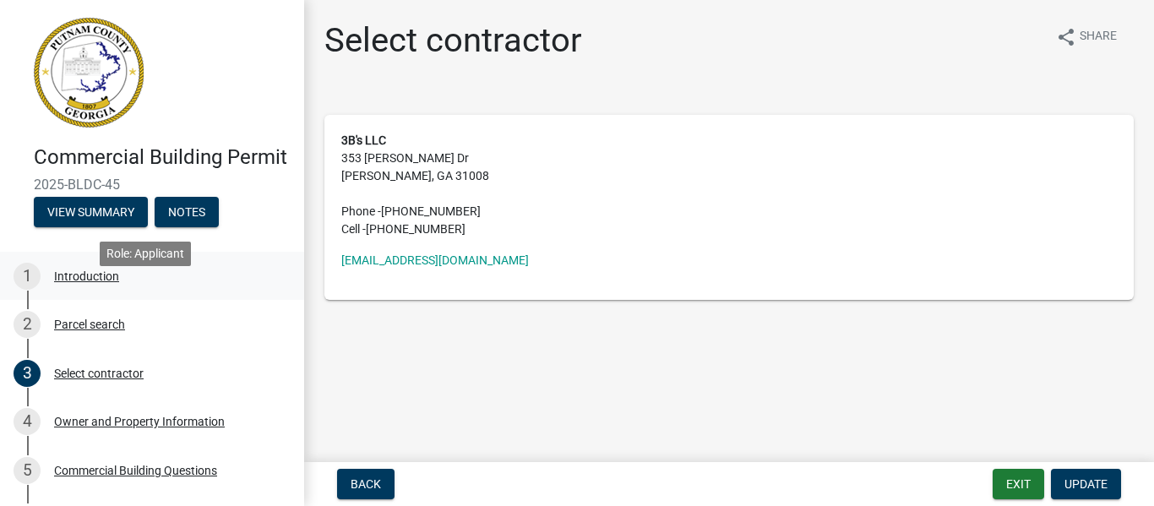
click at [92, 290] on div "1 Introduction" at bounding box center [146, 276] width 264 height 27
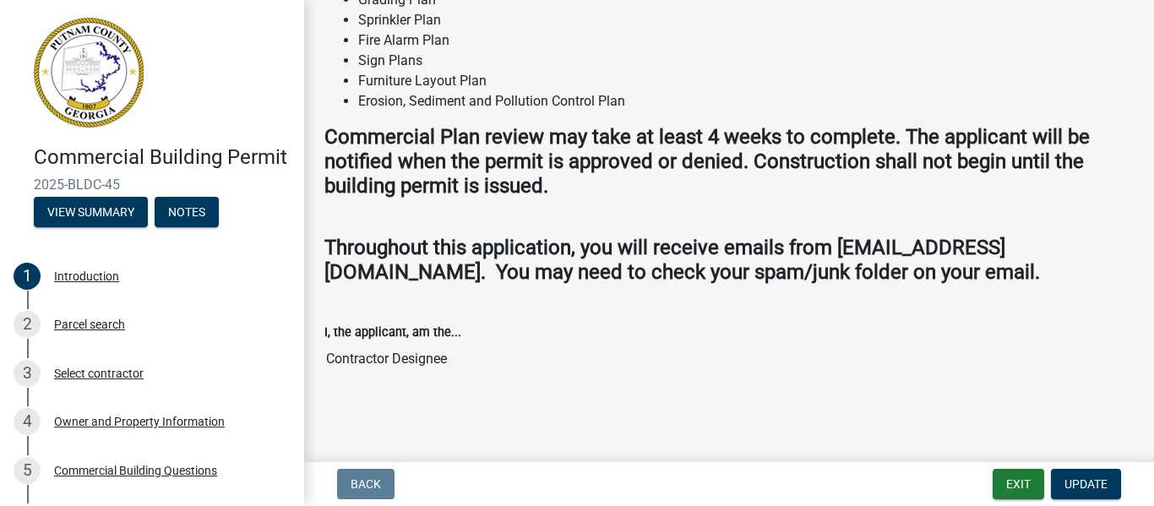
scroll to position [1677, 0]
click at [1092, 478] on span "Update" at bounding box center [1086, 484] width 43 height 14
click at [75, 330] on div "Parcel search" at bounding box center [89, 325] width 71 height 12
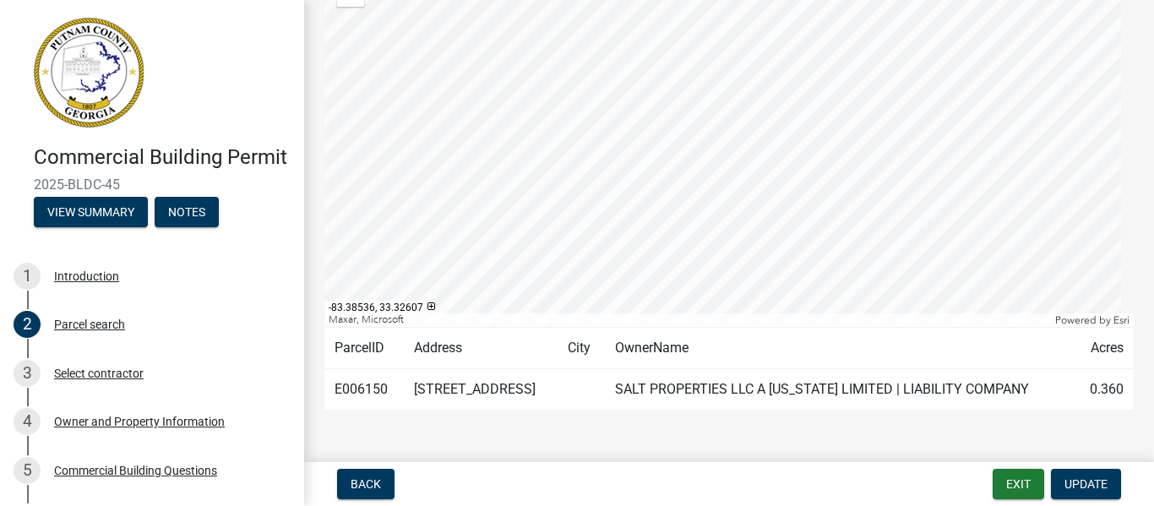
scroll to position [210, 0]
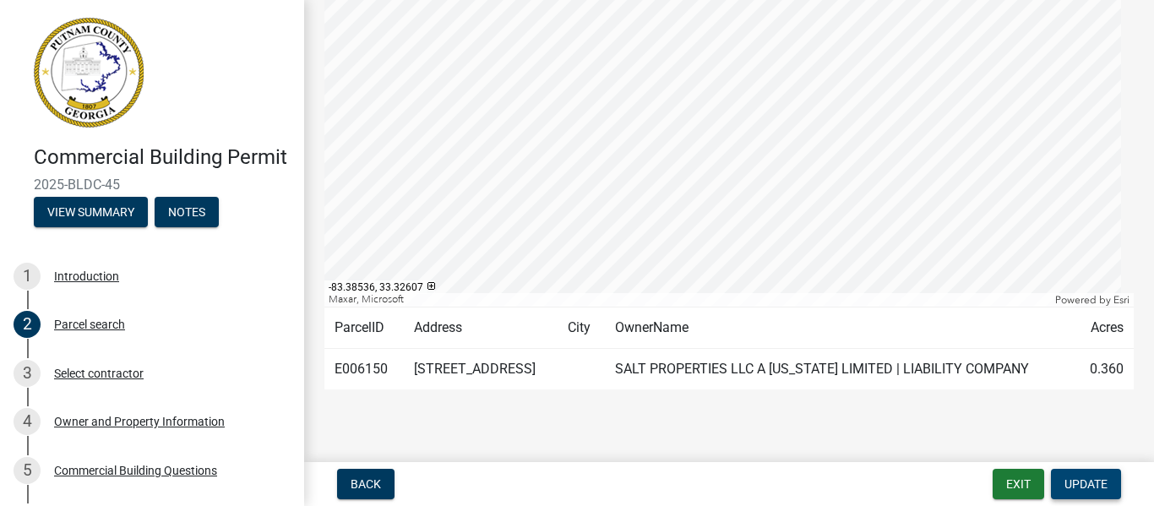
click at [1102, 479] on span "Update" at bounding box center [1086, 484] width 43 height 14
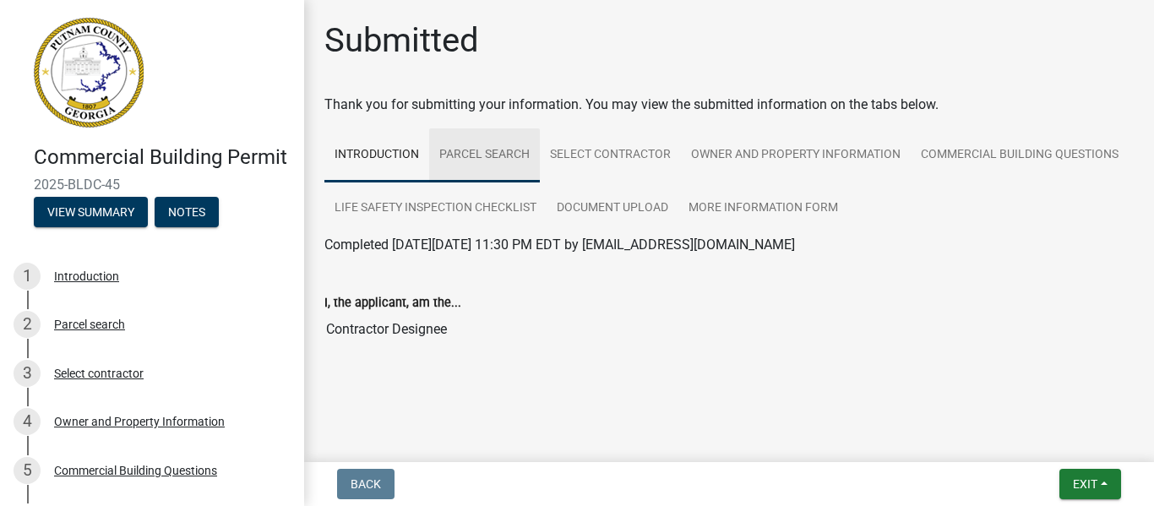
click at [520, 159] on link "Parcel search" at bounding box center [484, 155] width 111 height 54
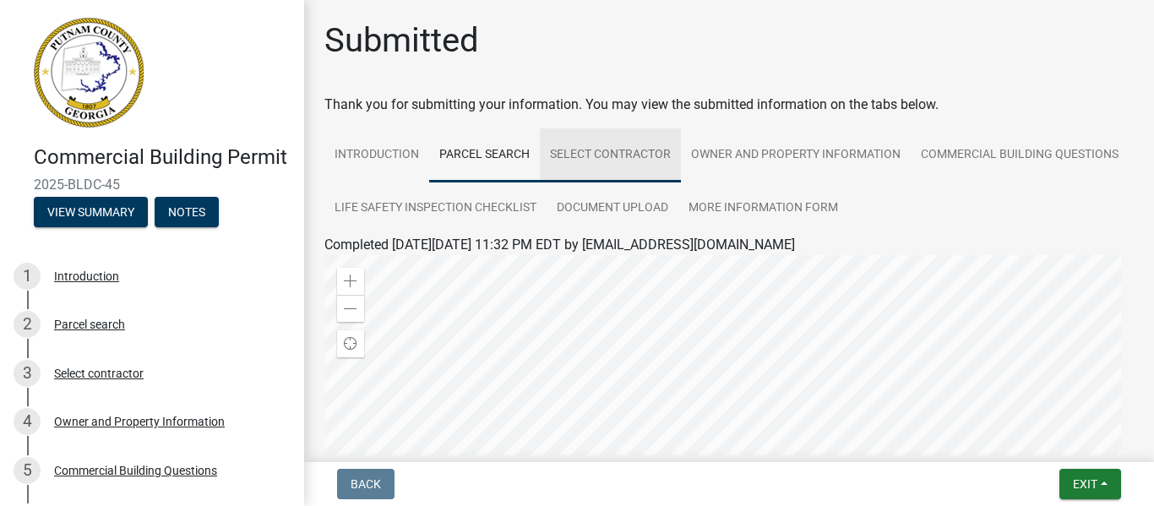
click at [648, 157] on link "Select contractor" at bounding box center [610, 155] width 141 height 54
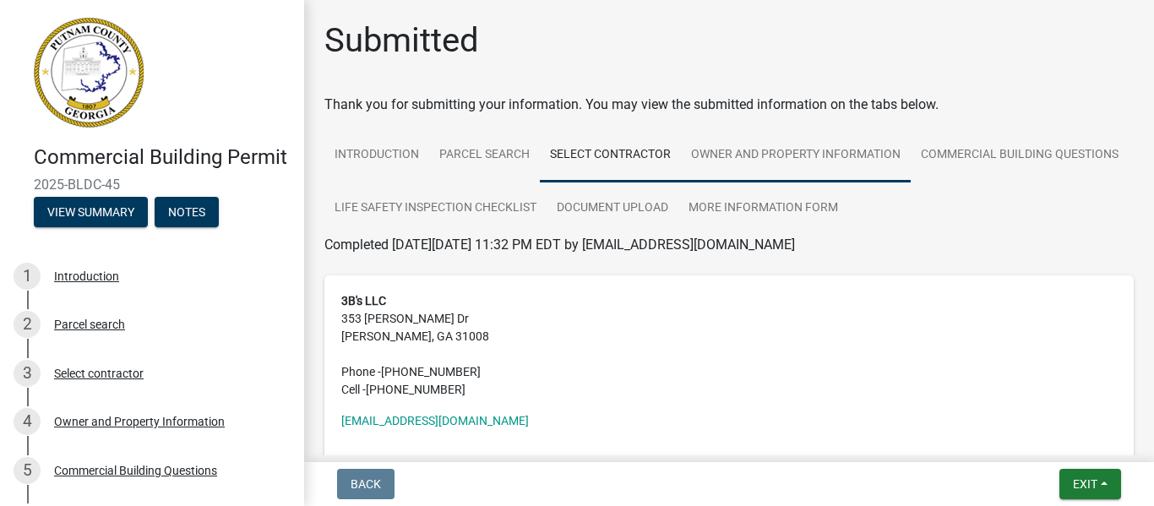
click at [806, 145] on link "Owner and Property Information" at bounding box center [796, 155] width 230 height 54
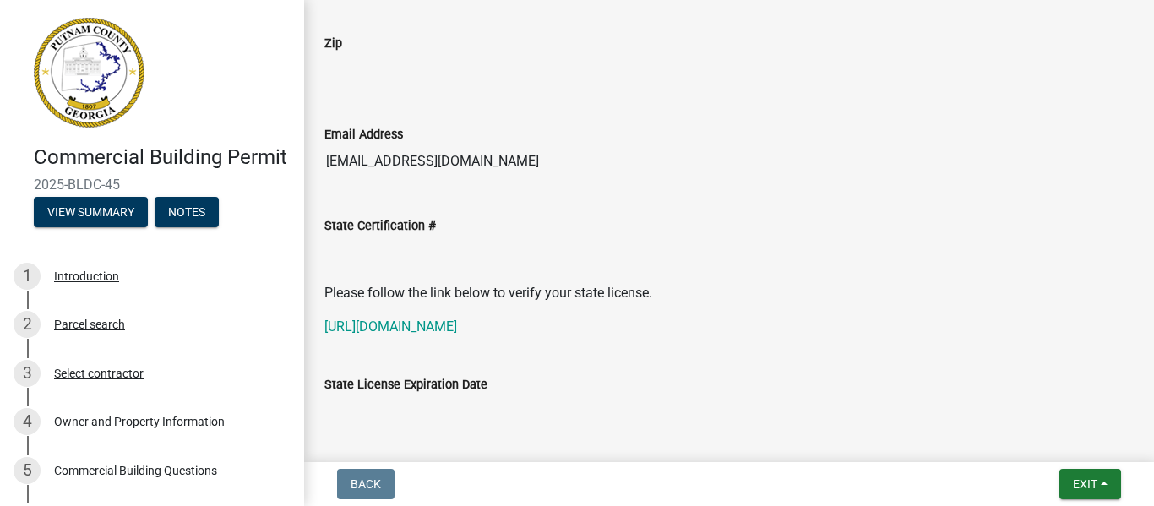
scroll to position [2354, 0]
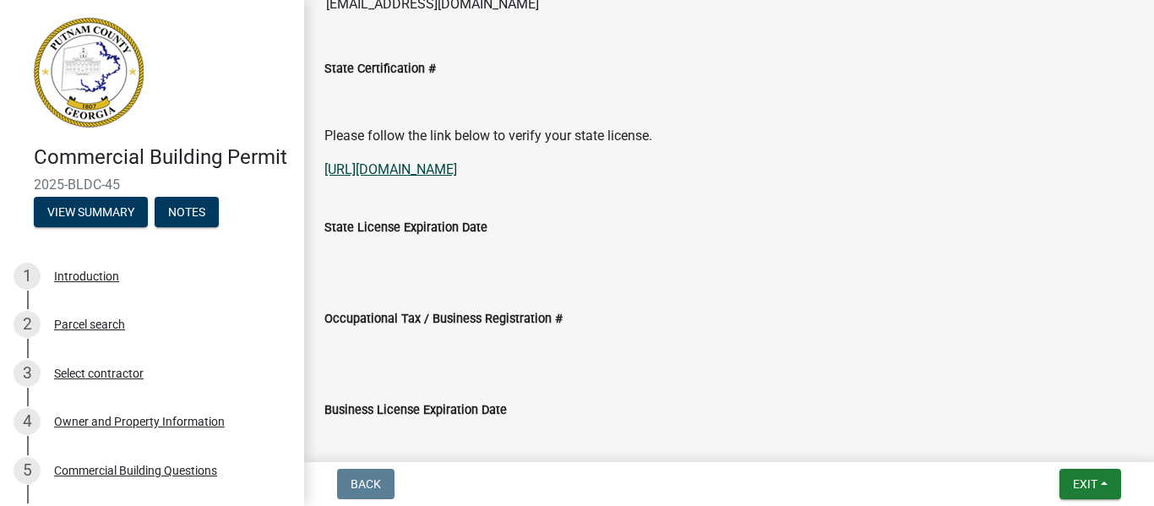
click at [457, 171] on link "https://goals.sos.ga.gov/GASOSOneStop/s/licensee-search" at bounding box center [390, 169] width 133 height 16
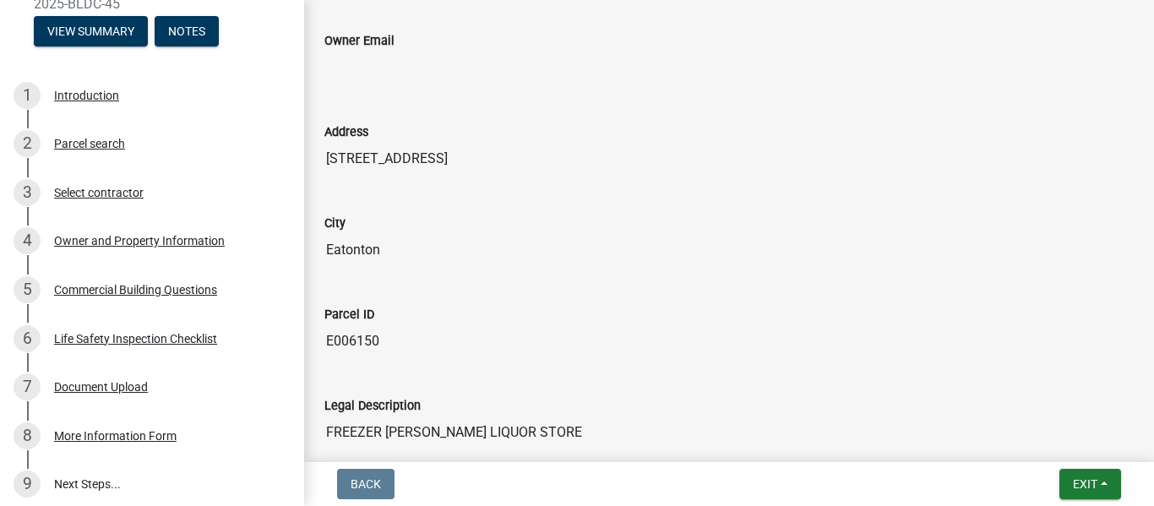
scroll to position [0, 0]
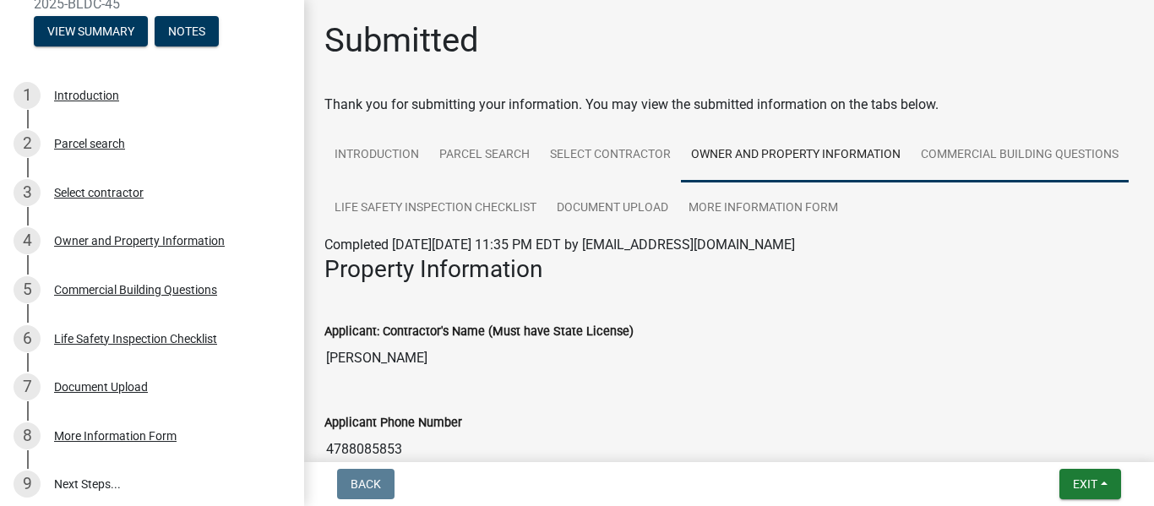
click at [911, 183] on link "Commercial Building Questions" at bounding box center [1020, 155] width 218 height 54
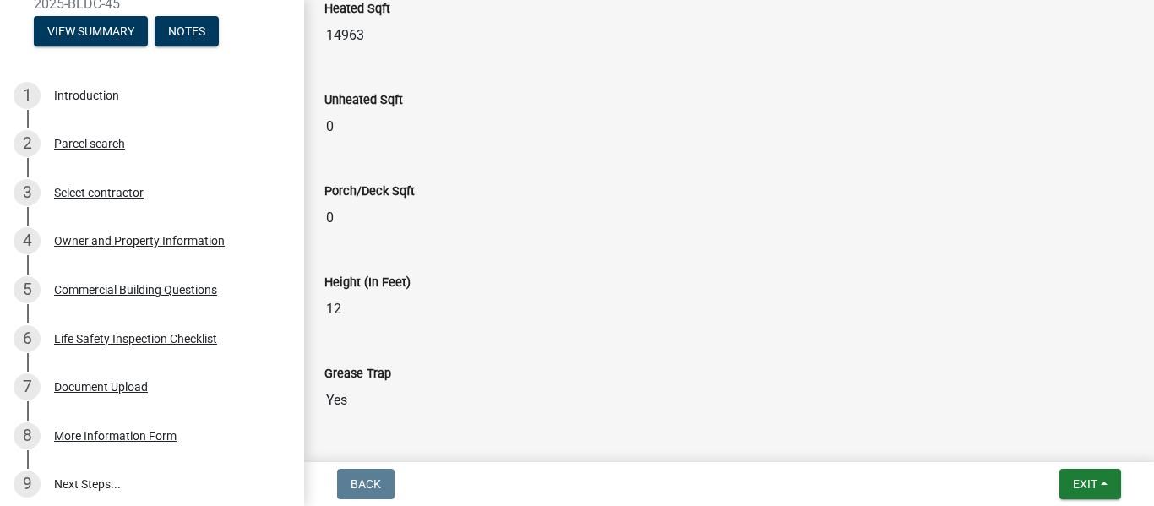
scroll to position [974, 0]
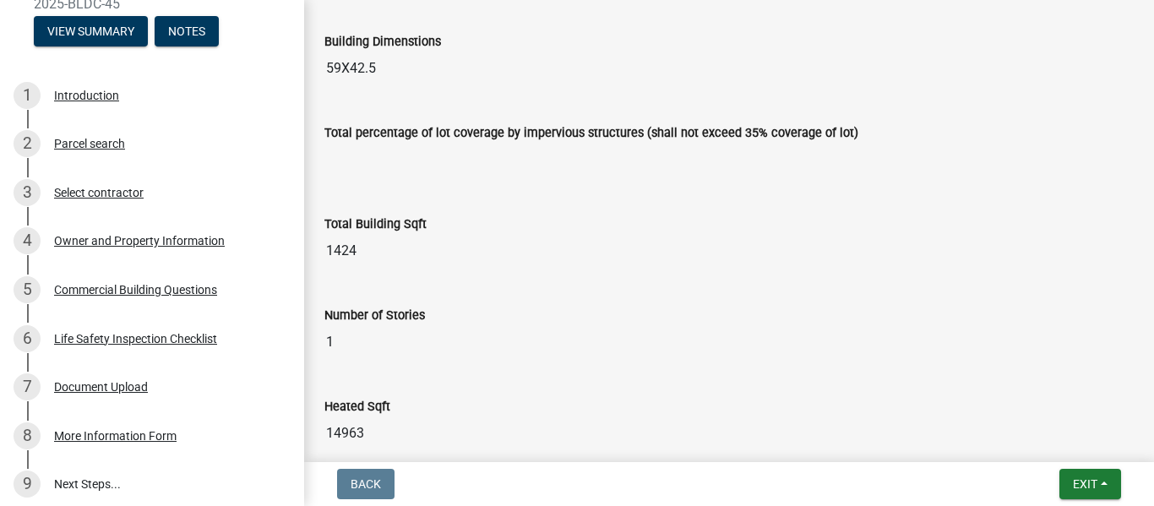
click at [367, 434] on input "14963" at bounding box center [728, 434] width 809 height 34
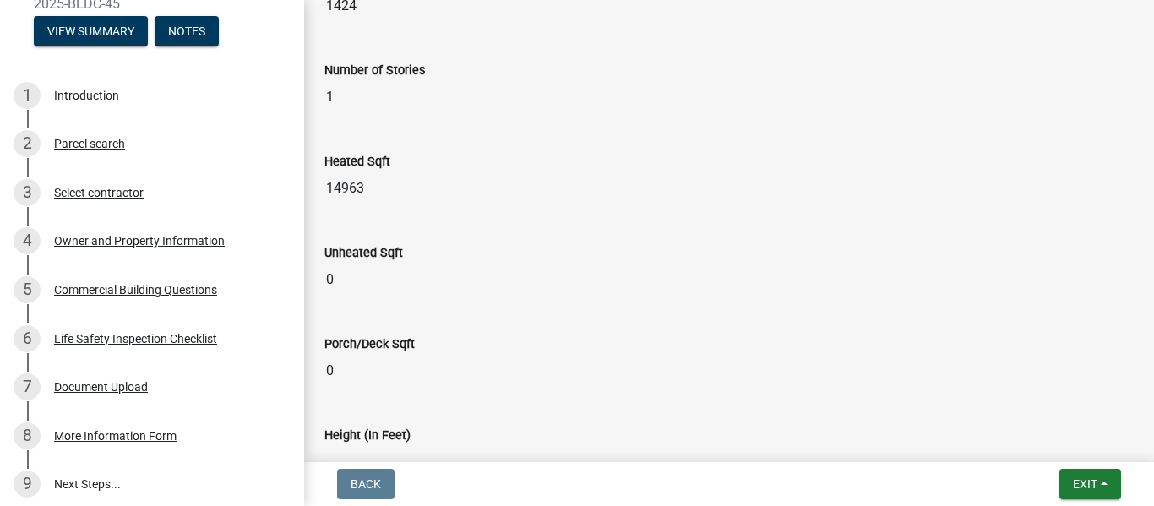
scroll to position [1245, 0]
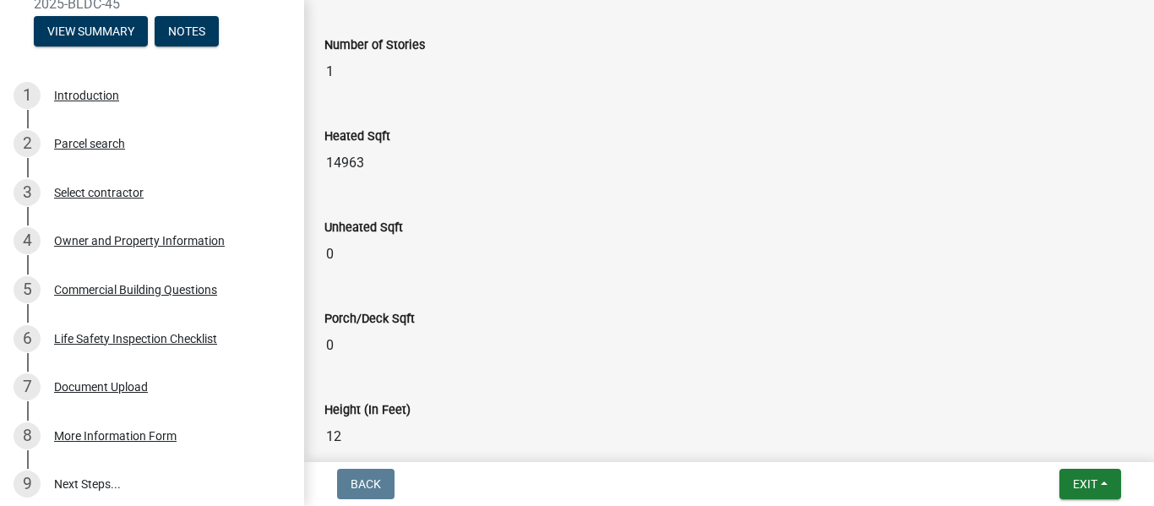
click at [379, 170] on input "14963" at bounding box center [728, 163] width 809 height 34
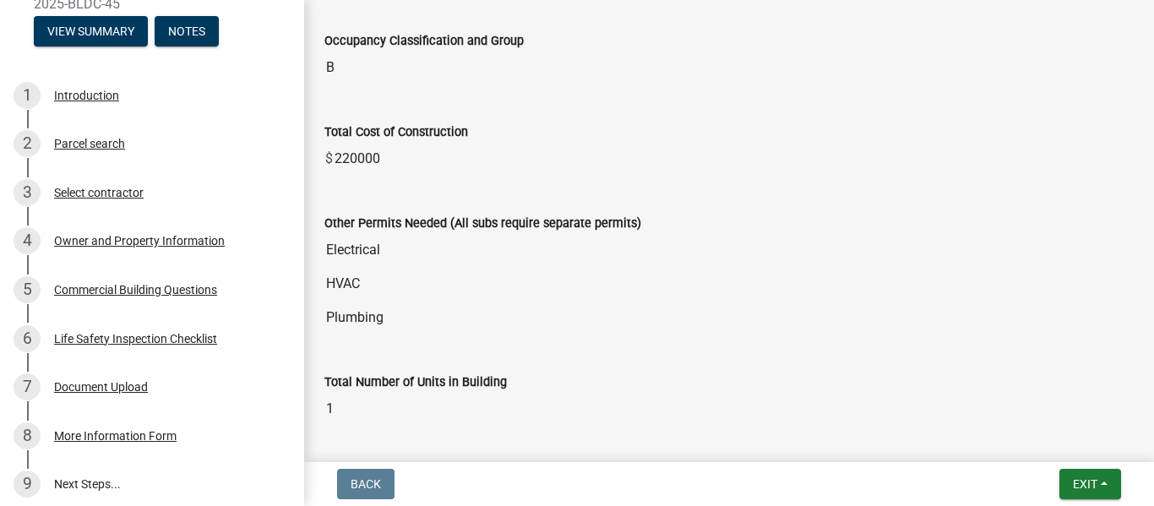
scroll to position [10, 0]
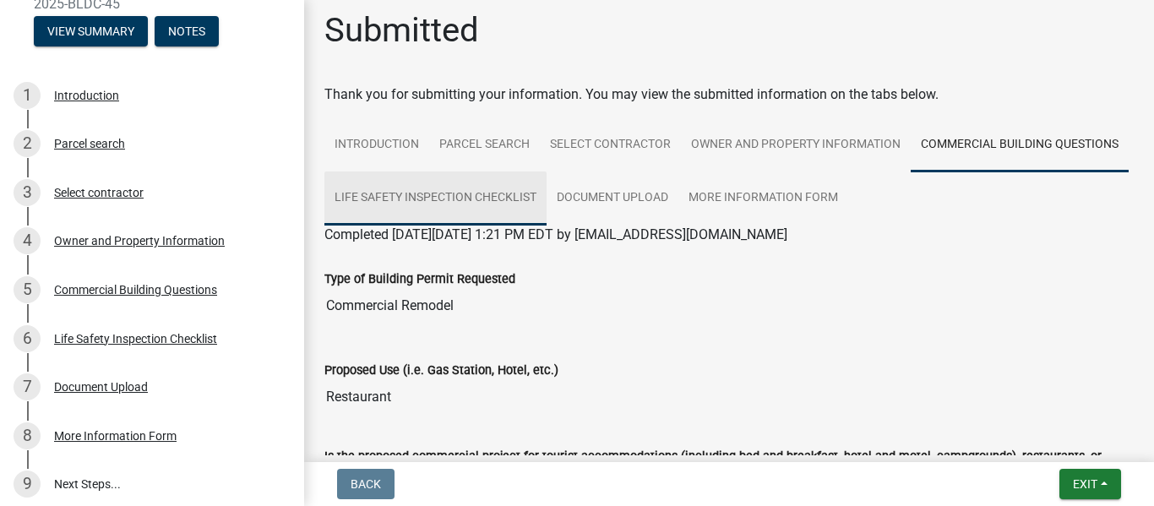
click at [547, 194] on link "Life Safety Inspection Checklist" at bounding box center [435, 199] width 222 height 54
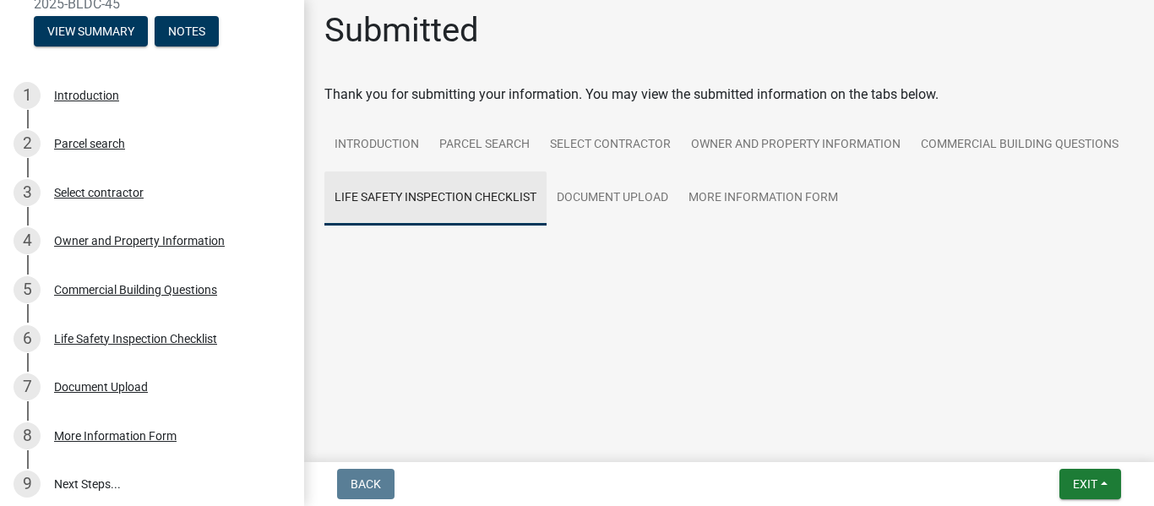
scroll to position [0, 0]
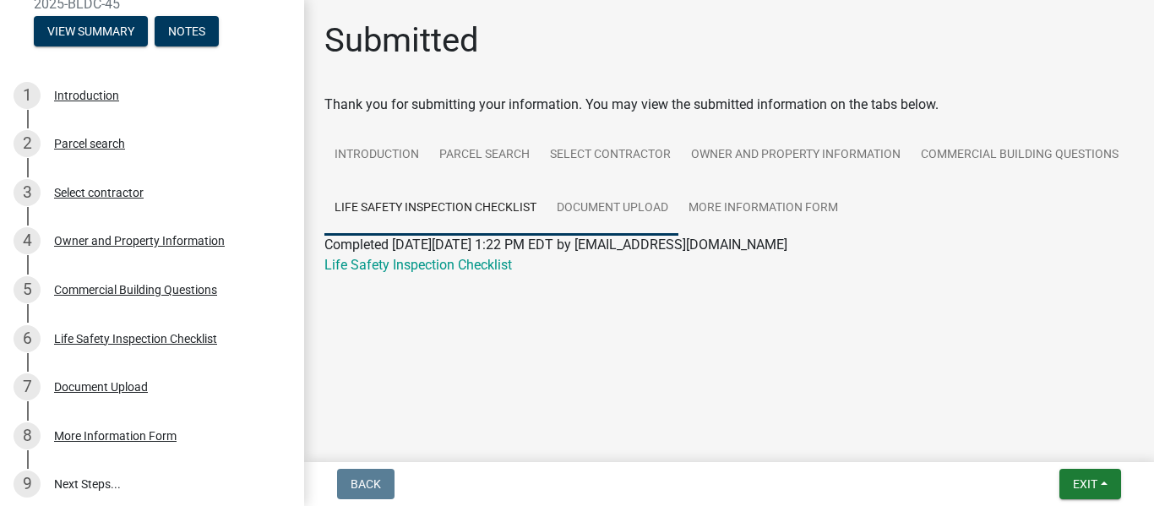
click at [595, 204] on link "Document Upload" at bounding box center [613, 209] width 132 height 54
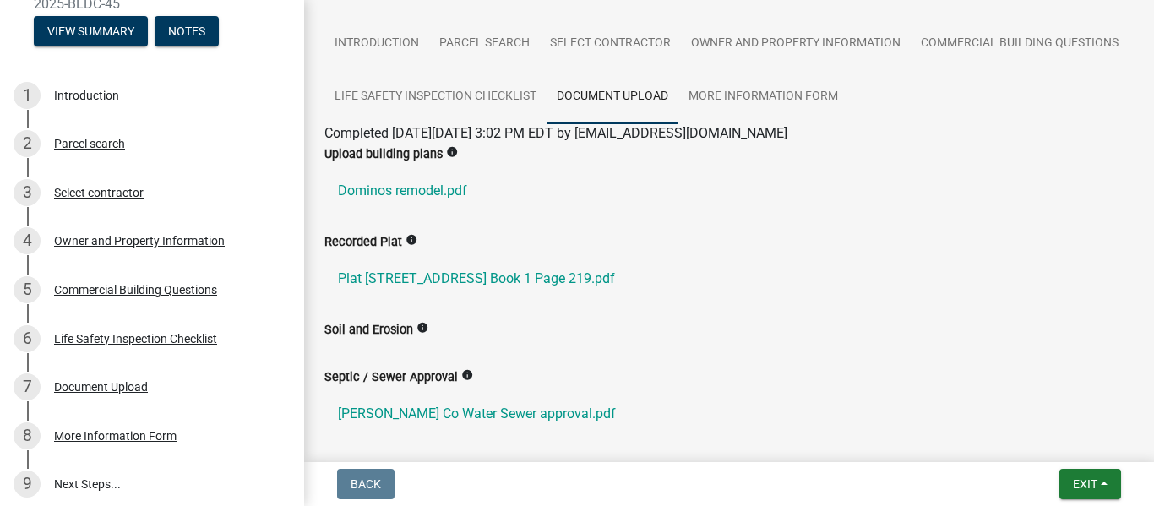
scroll to position [19, 0]
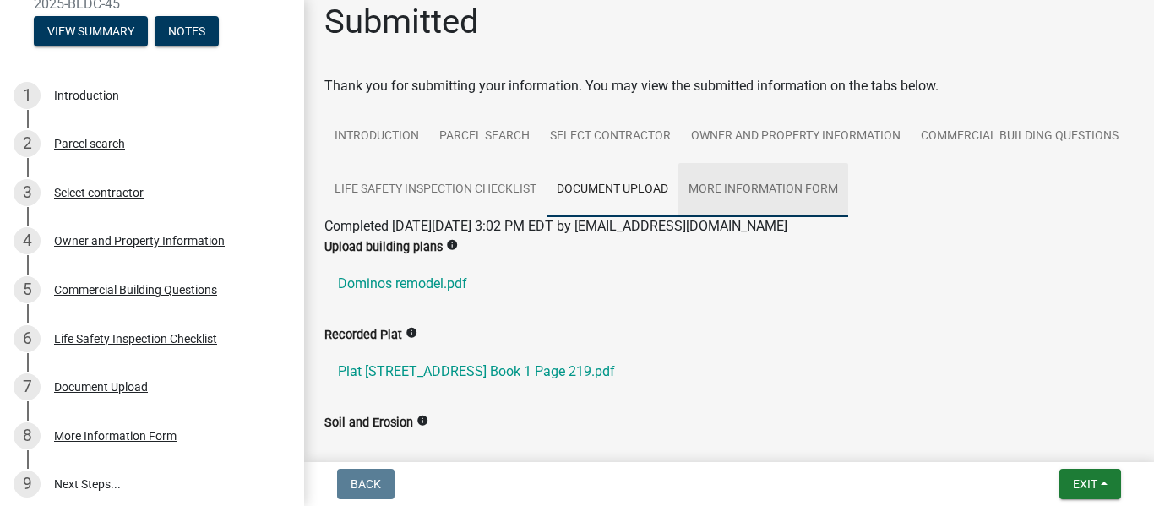
click at [848, 187] on link "More Information Form" at bounding box center [763, 190] width 170 height 54
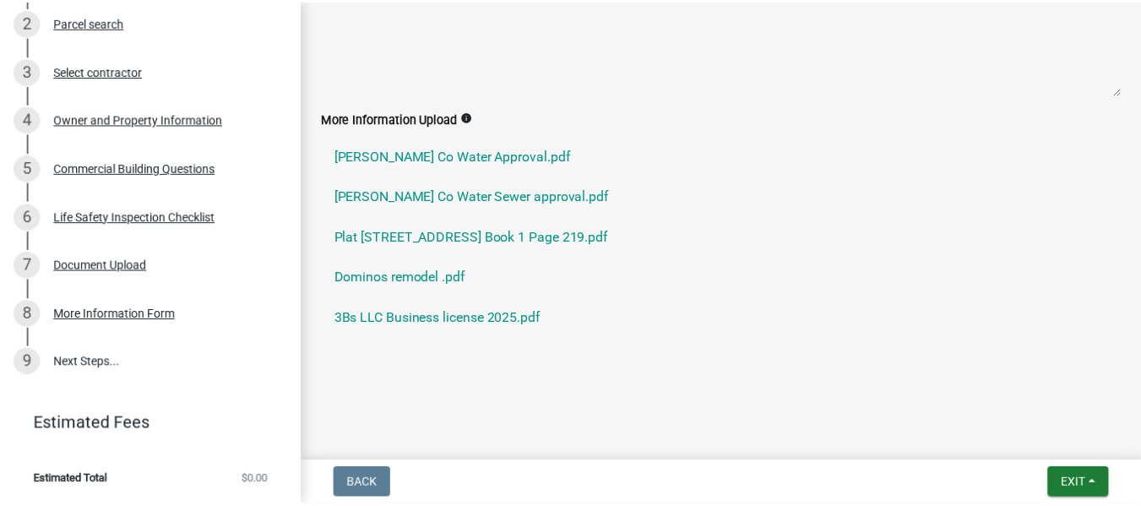
scroll to position [494, 0]
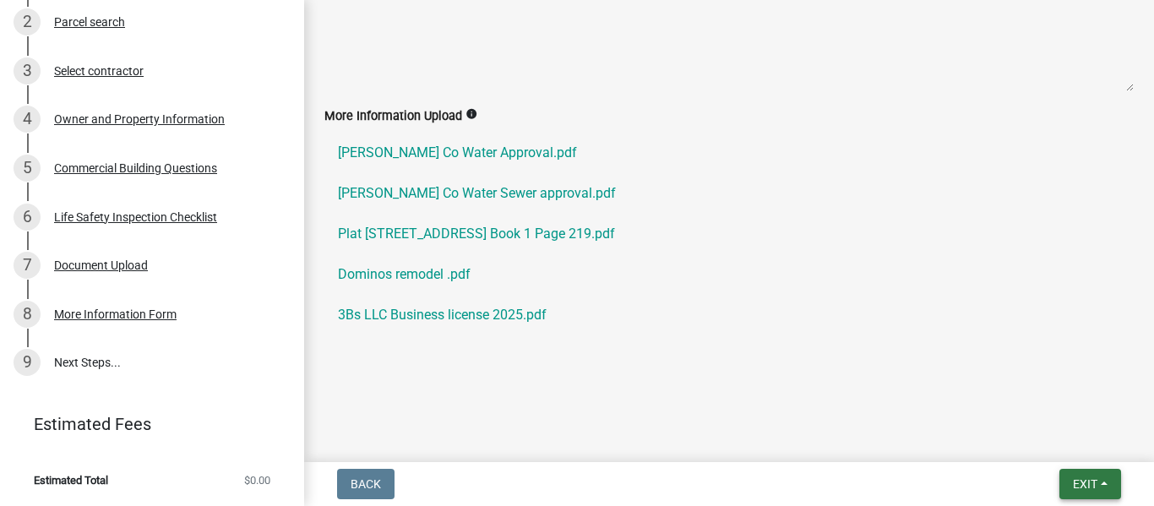
click at [1103, 475] on button "Exit" at bounding box center [1091, 484] width 62 height 30
click at [1042, 438] on button "Save & Exit" at bounding box center [1053, 440] width 135 height 41
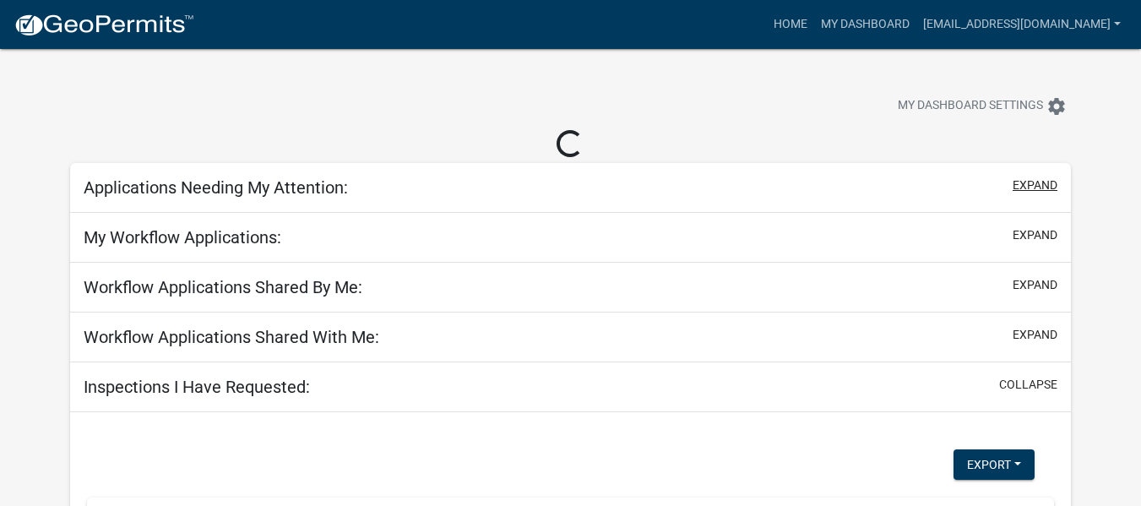
click at [1036, 181] on button "expand" at bounding box center [1035, 186] width 45 height 18
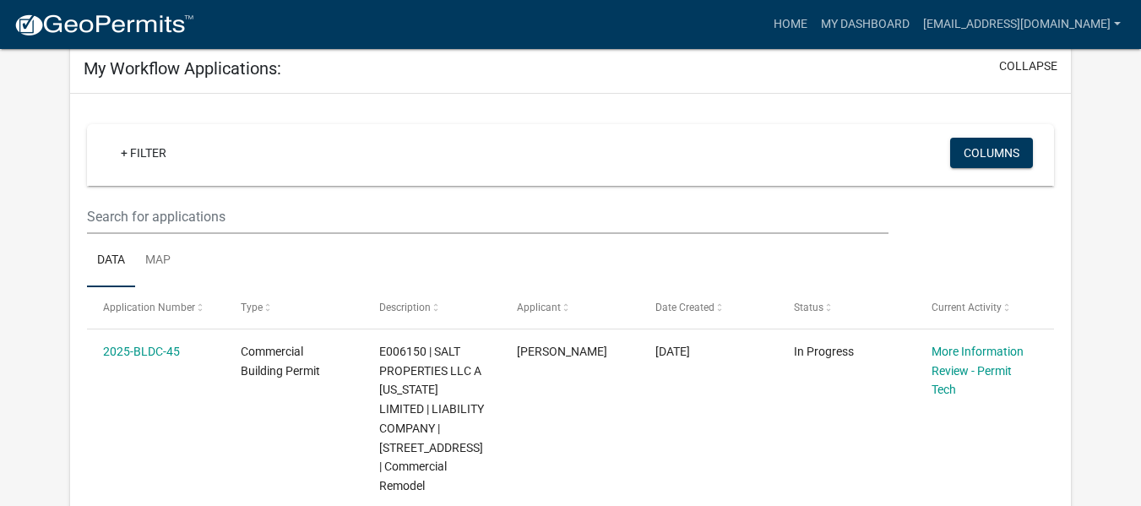
scroll to position [122, 0]
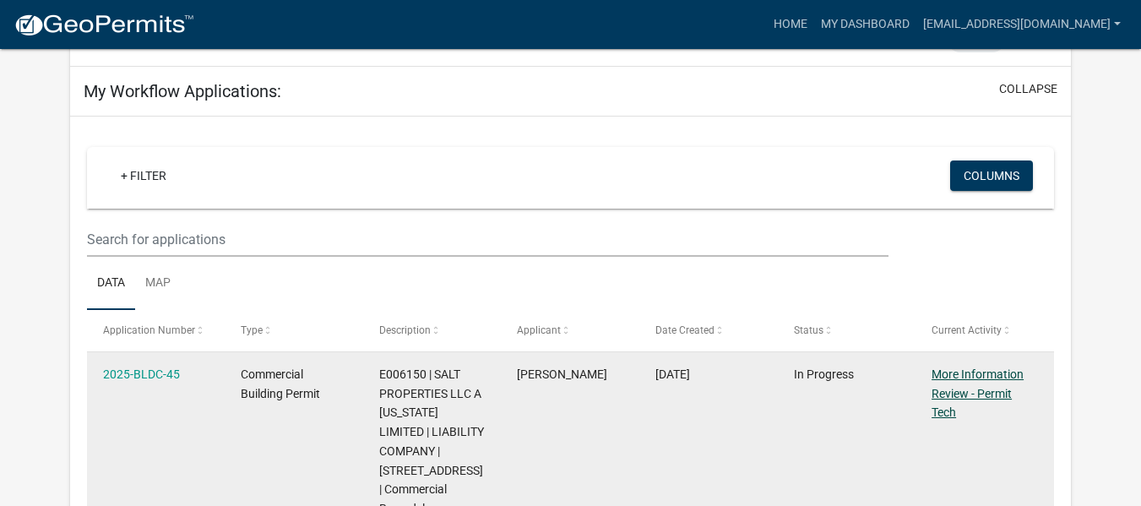
click at [994, 376] on link "More Information Review - Permit Tech" at bounding box center [978, 394] width 92 height 52
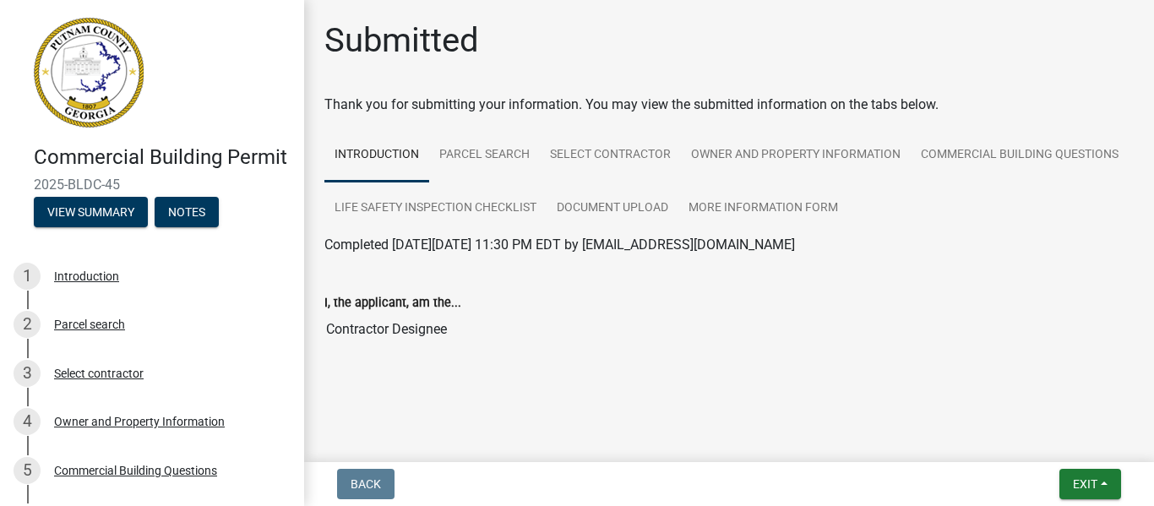
click at [956, 284] on div "I, the applicant, am the... Contractor Designee" at bounding box center [728, 308] width 809 height 78
click at [190, 227] on button "Notes" at bounding box center [187, 212] width 64 height 30
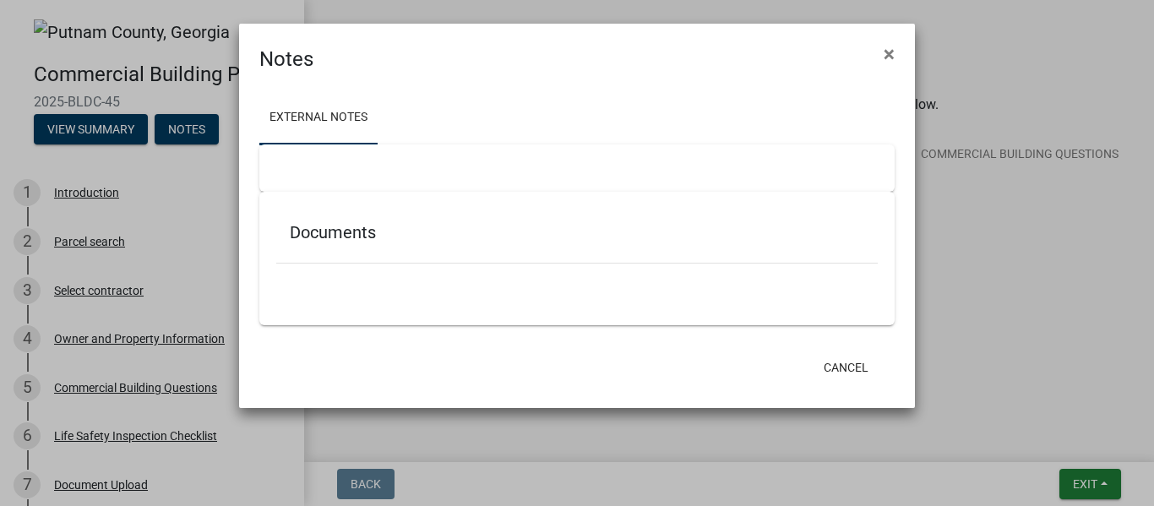
click at [319, 158] on div at bounding box center [576, 167] width 635 height 47
click at [528, 156] on div at bounding box center [576, 167] width 635 height 47
click at [441, 185] on div at bounding box center [576, 167] width 635 height 47
click at [378, 256] on div "Documents" at bounding box center [577, 236] width 602 height 55
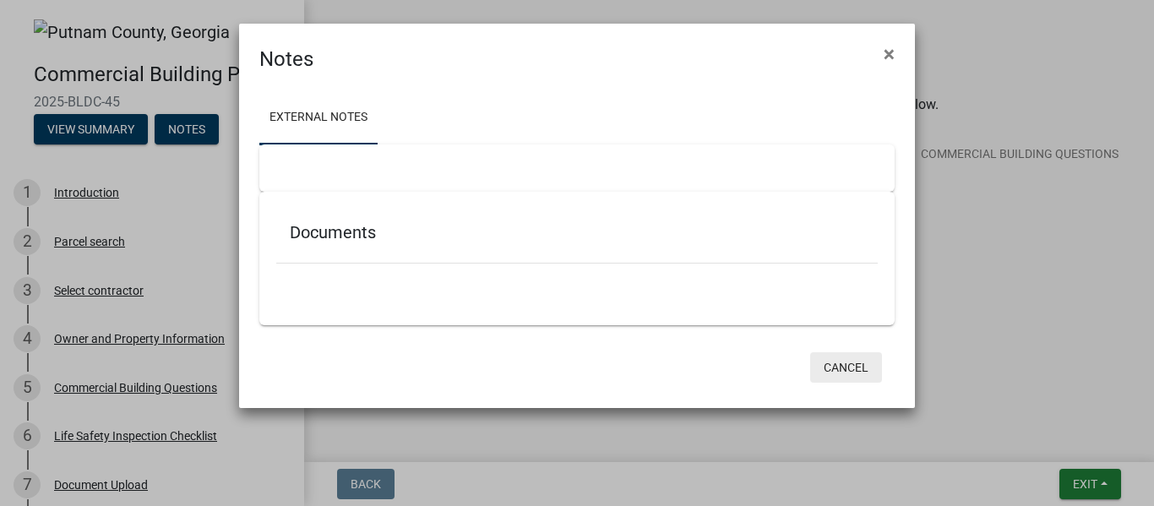
click at [841, 361] on button "Cancel" at bounding box center [846, 367] width 72 height 30
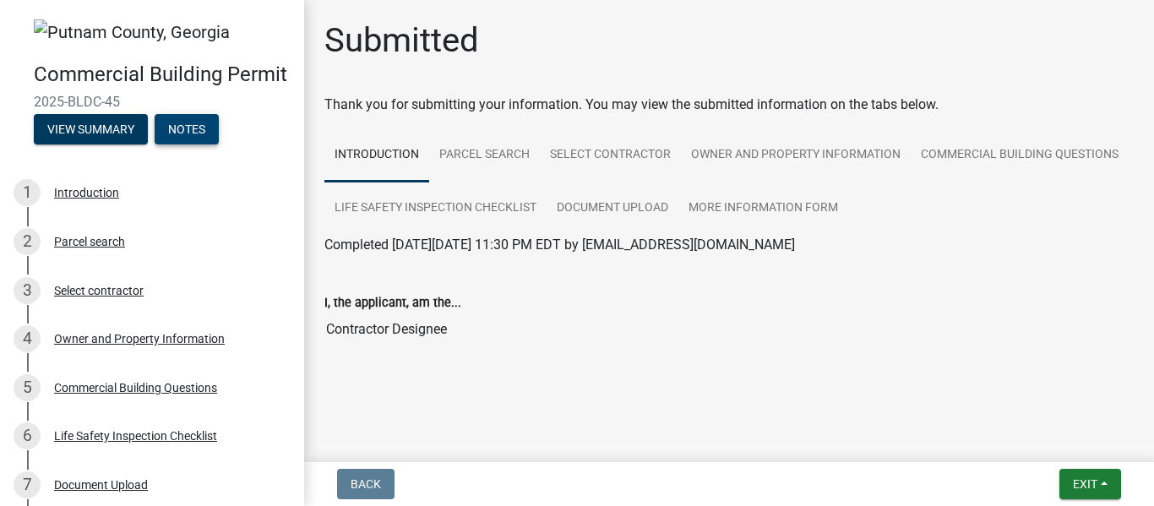
click at [199, 143] on button "Notes" at bounding box center [187, 129] width 64 height 30
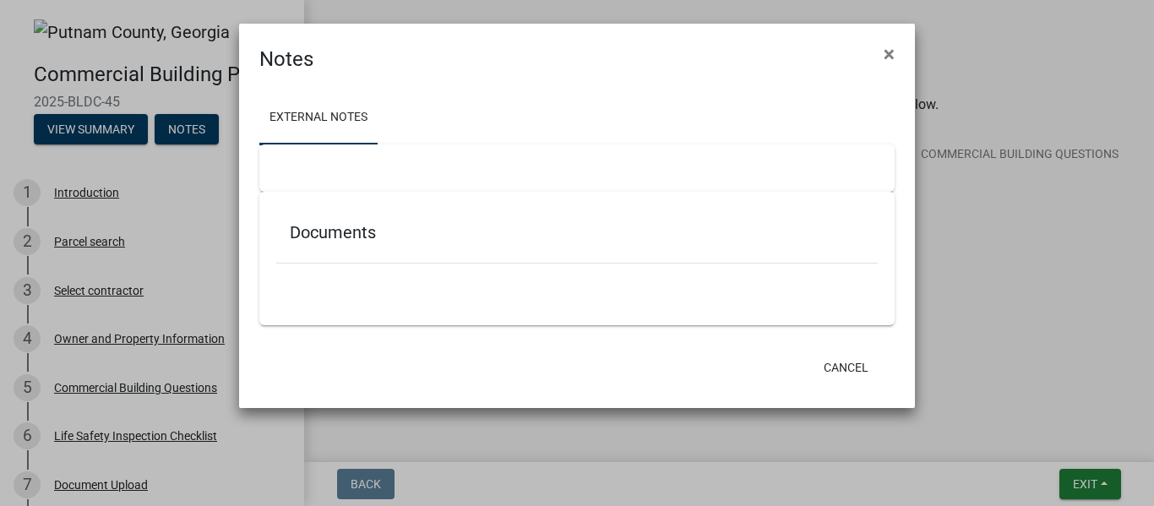
click at [367, 181] on div at bounding box center [576, 167] width 635 height 47
click at [829, 368] on button "Cancel" at bounding box center [846, 367] width 72 height 30
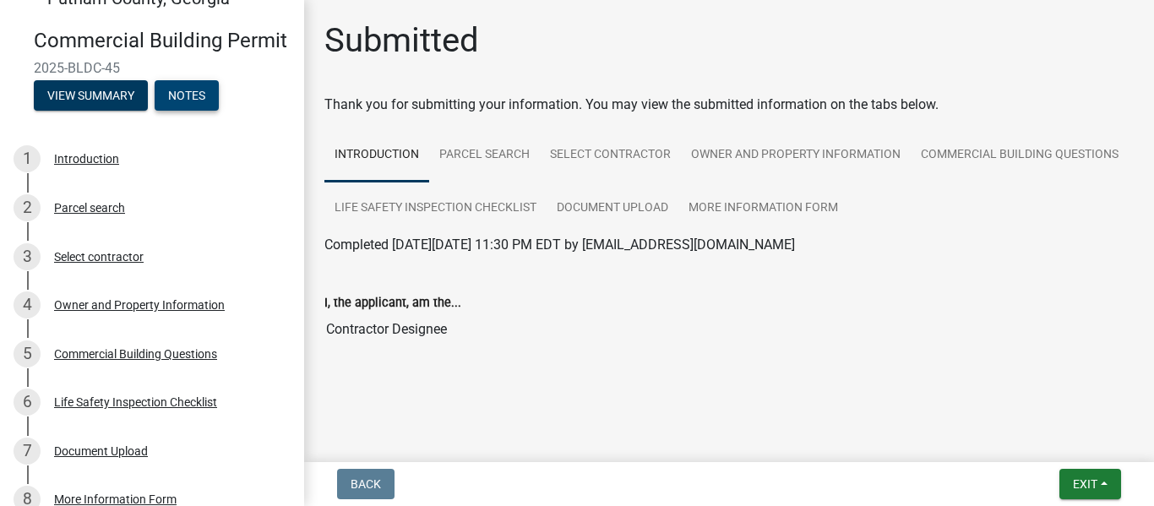
scroll to position [90, 0]
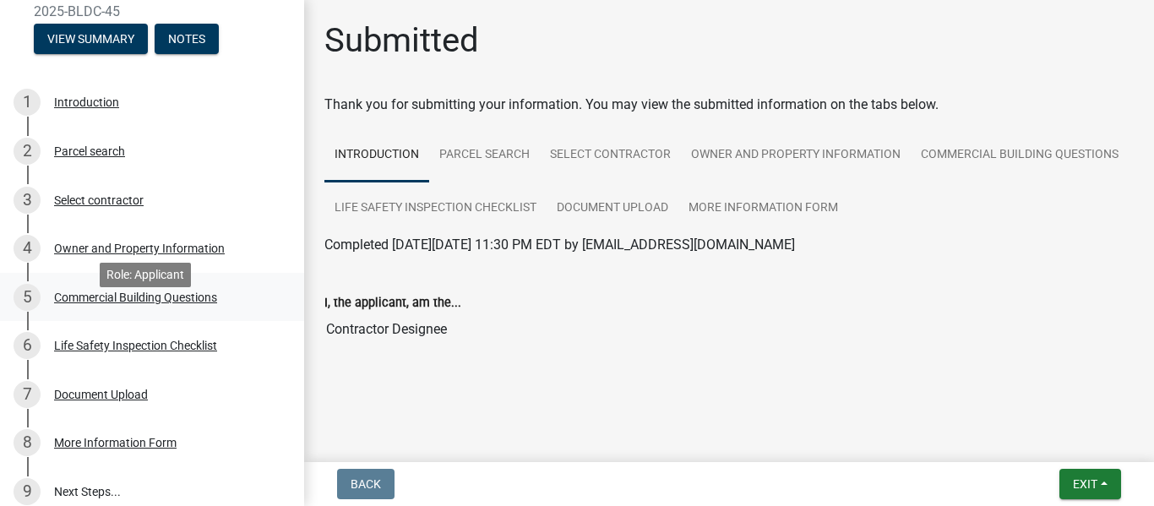
click at [161, 303] on div "Commercial Building Questions" at bounding box center [135, 297] width 163 height 12
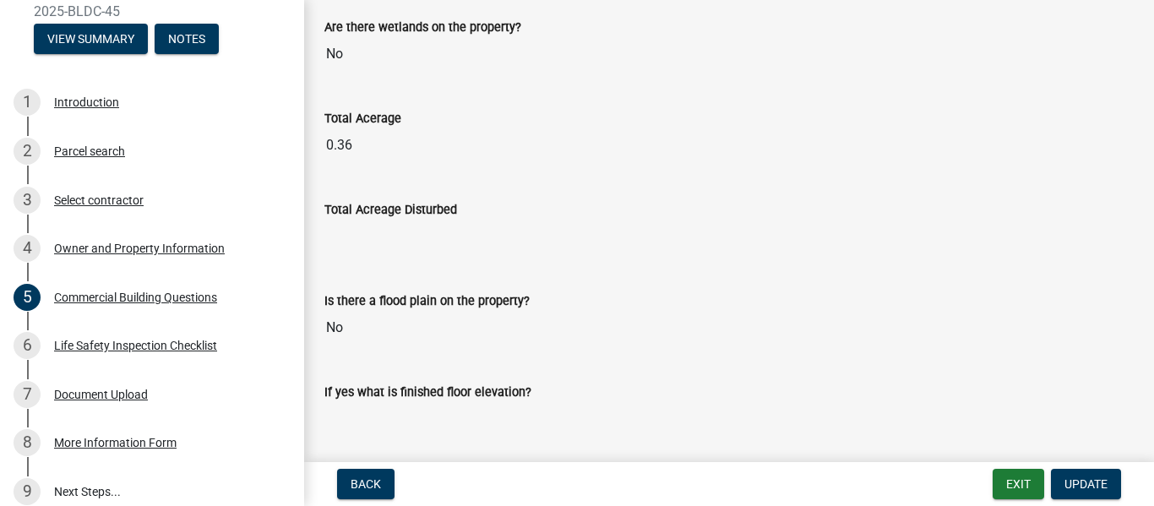
scroll to position [4124, 0]
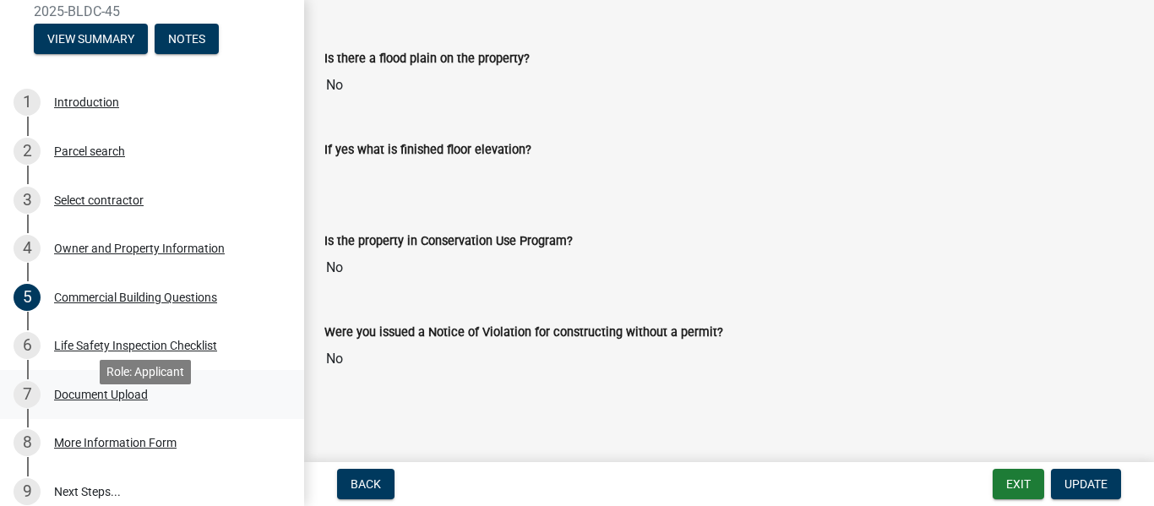
click at [121, 400] on div "Document Upload" at bounding box center [101, 395] width 94 height 12
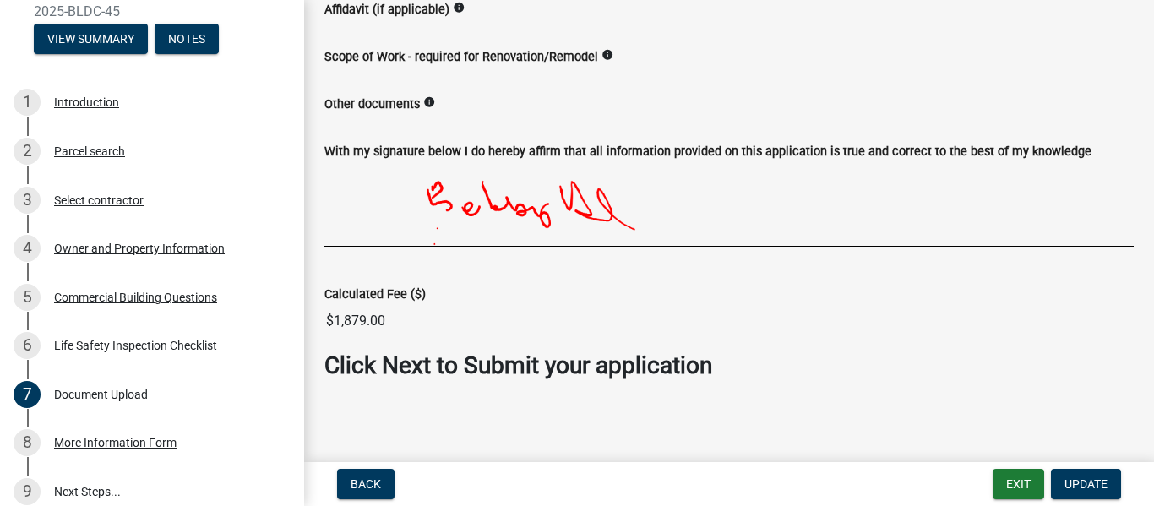
scroll to position [634, 0]
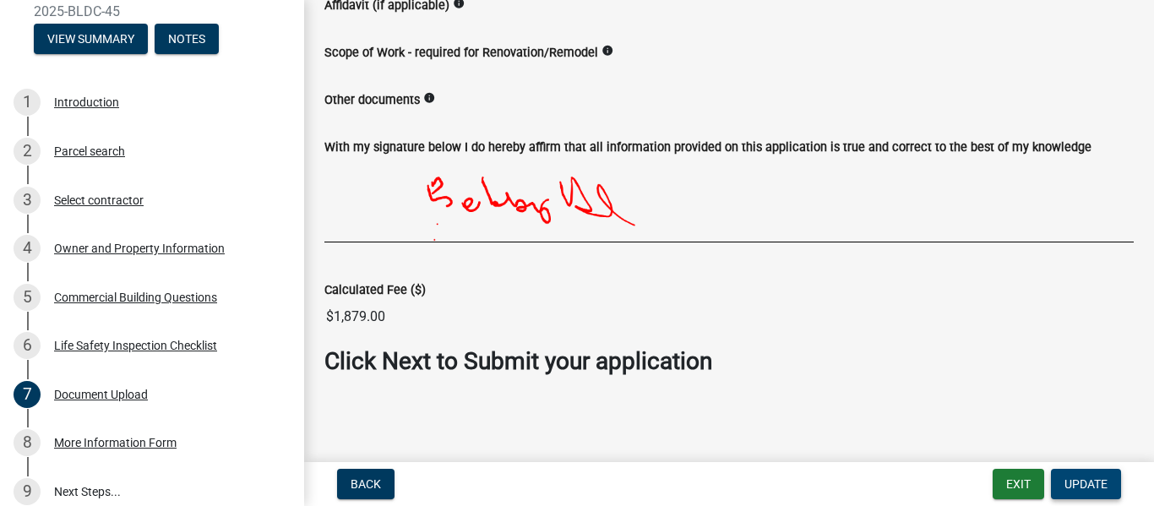
click at [1084, 477] on span "Update" at bounding box center [1086, 484] width 43 height 14
click at [144, 449] on div "More Information Form" at bounding box center [115, 443] width 123 height 12
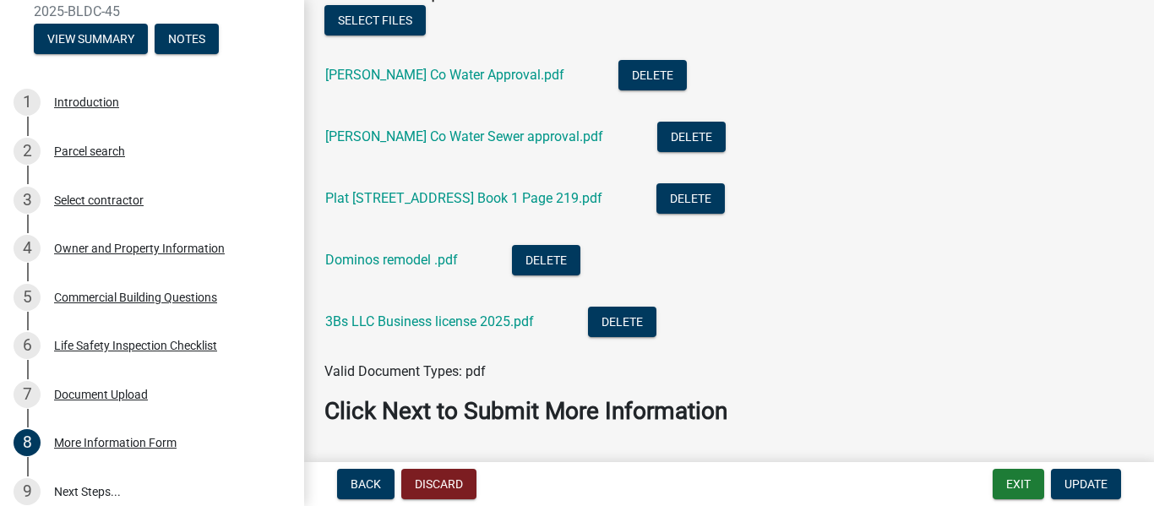
scroll to position [489, 0]
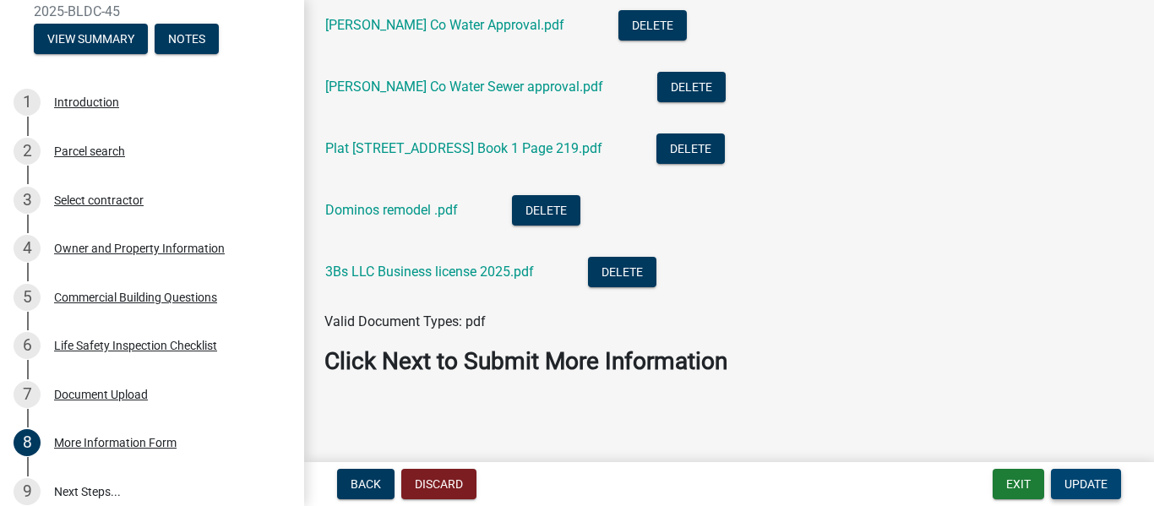
click at [1102, 477] on span "Update" at bounding box center [1086, 484] width 43 height 14
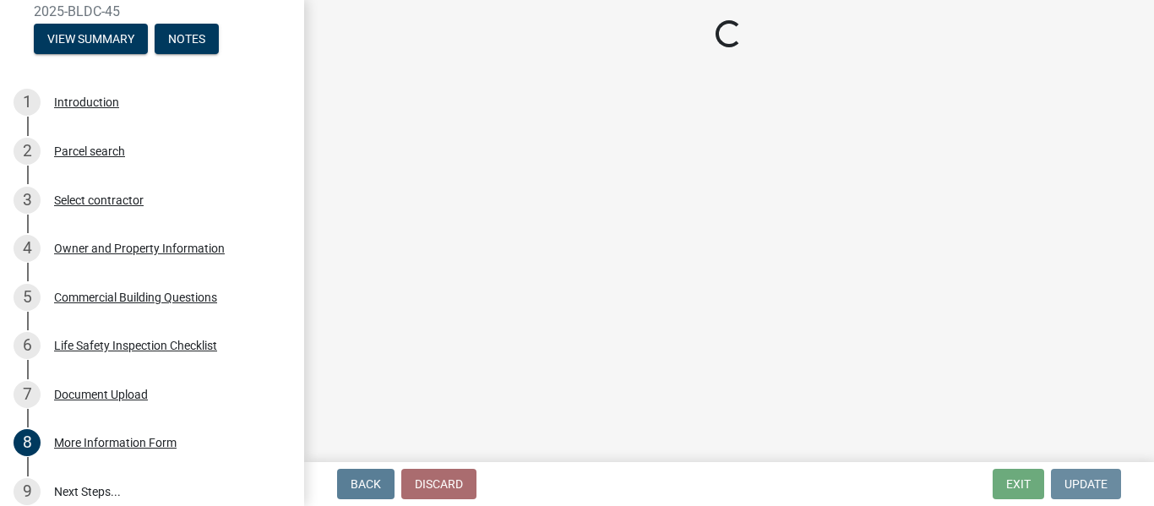
scroll to position [0, 0]
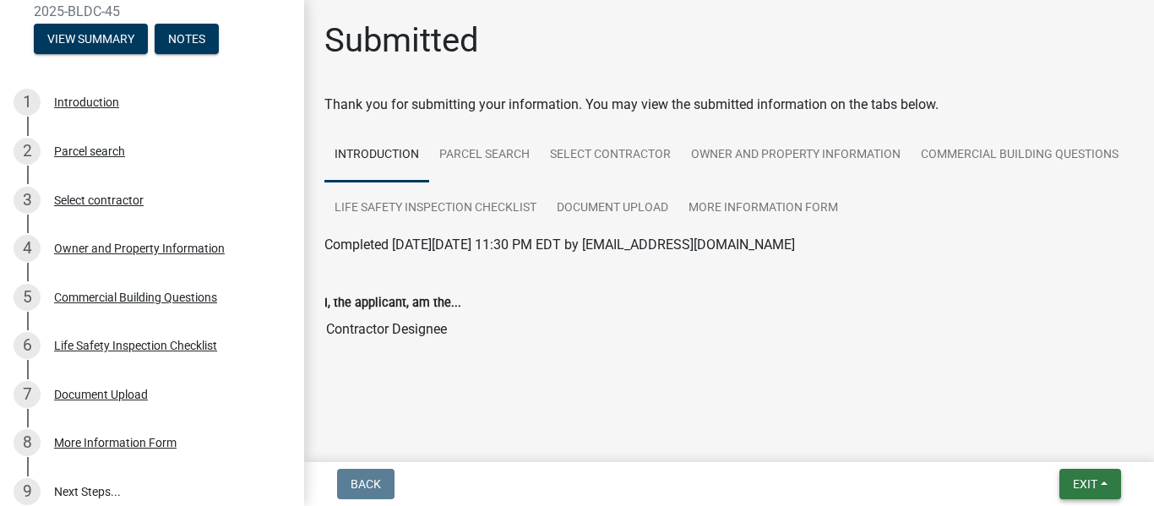
click at [1102, 475] on button "Exit" at bounding box center [1091, 484] width 62 height 30
click at [1017, 398] on button "Save" at bounding box center [1053, 399] width 135 height 41
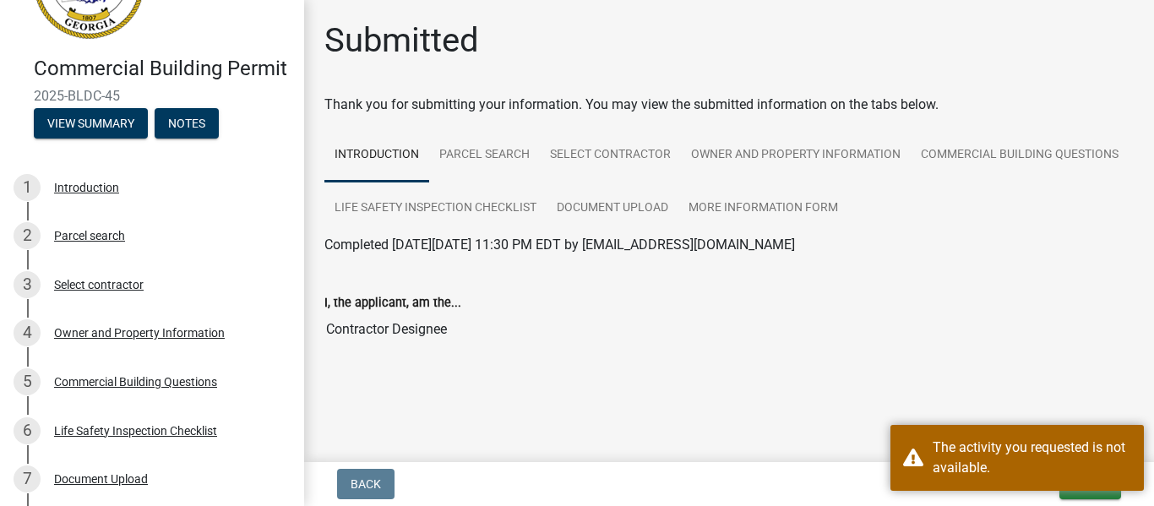
scroll to position [173, 0]
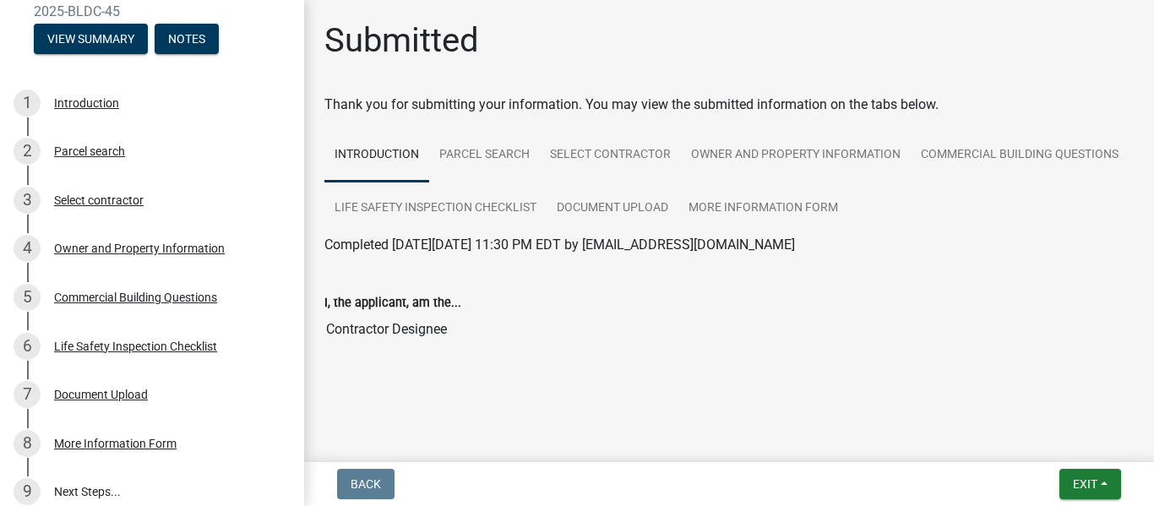
click at [714, 380] on div "Submitted Thank you for submitting your information. You may view the submitted…" at bounding box center [729, 207] width 835 height 375
click at [760, 199] on link "More Information Form" at bounding box center [763, 209] width 170 height 54
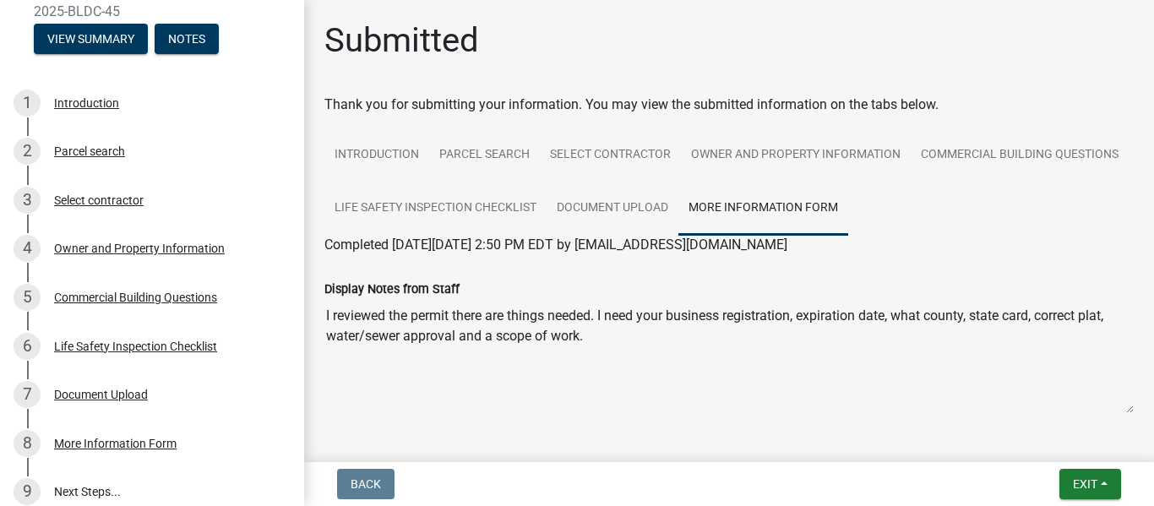
click at [602, 342] on textarea "I reviewed the permit there are things needed. I need your business registratio…" at bounding box center [728, 356] width 809 height 115
click at [651, 335] on textarea "I reviewed the permit there are things needed. I need your business registratio…" at bounding box center [728, 356] width 809 height 115
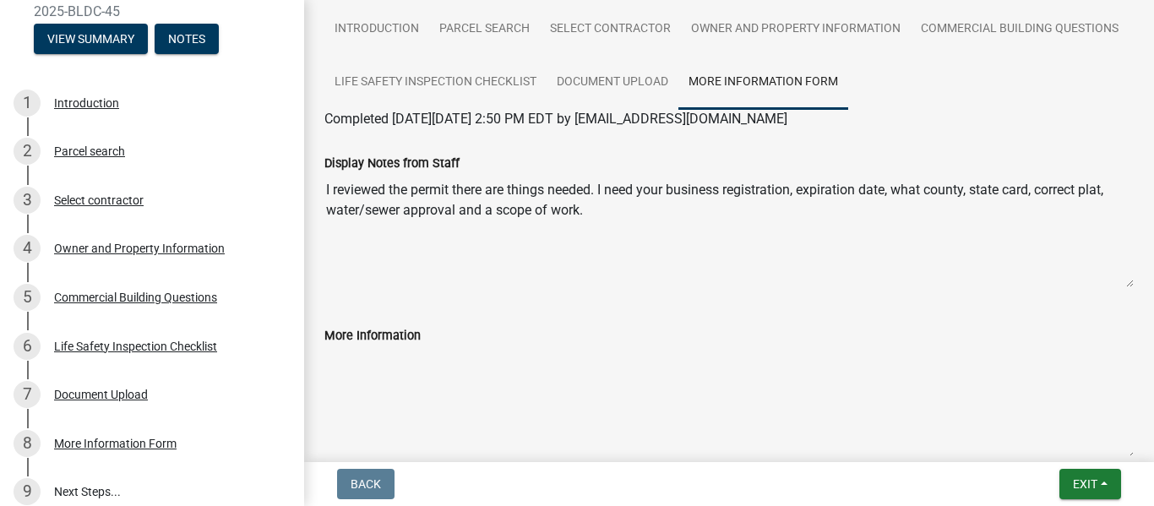
scroll to position [169, 0]
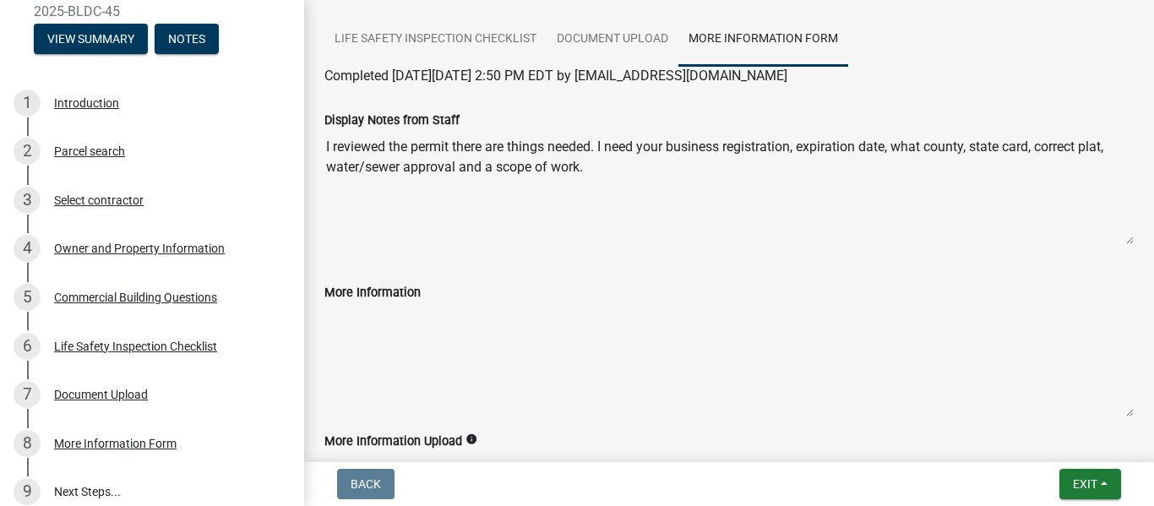
click at [425, 293] on div "More Information" at bounding box center [728, 292] width 809 height 20
click at [338, 304] on textarea "More Information" at bounding box center [728, 359] width 809 height 115
click at [345, 326] on textarea "More Information" at bounding box center [728, 359] width 809 height 115
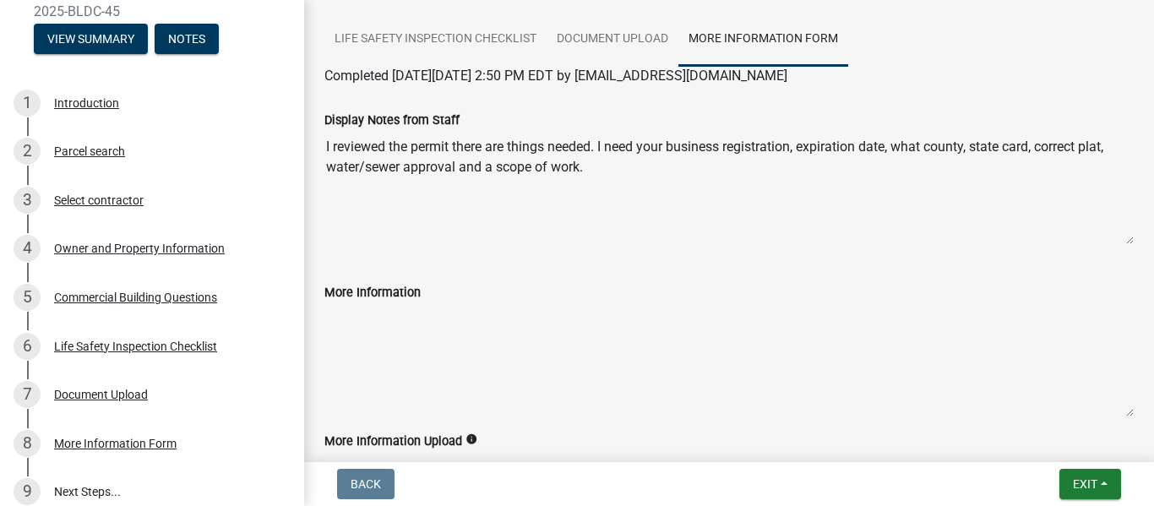
drag, startPoint x: 345, startPoint y: 326, endPoint x: 357, endPoint y: 332, distance: 13.2
click at [357, 332] on textarea "More Information" at bounding box center [728, 359] width 809 height 115
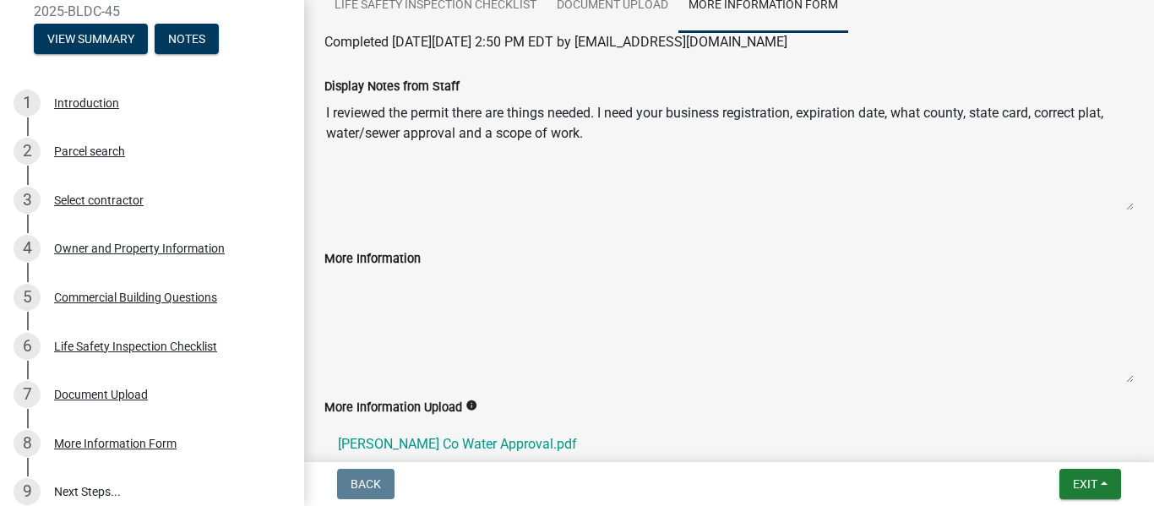
scroll to position [270, 0]
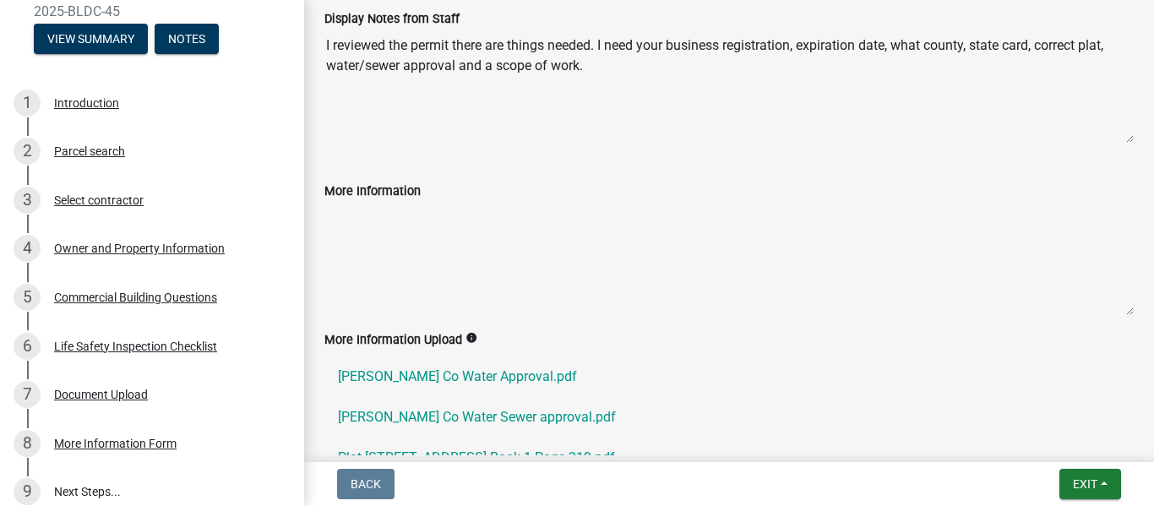
click at [401, 252] on textarea "More Information" at bounding box center [728, 258] width 809 height 115
click at [385, 241] on textarea "More Information" at bounding box center [728, 258] width 809 height 115
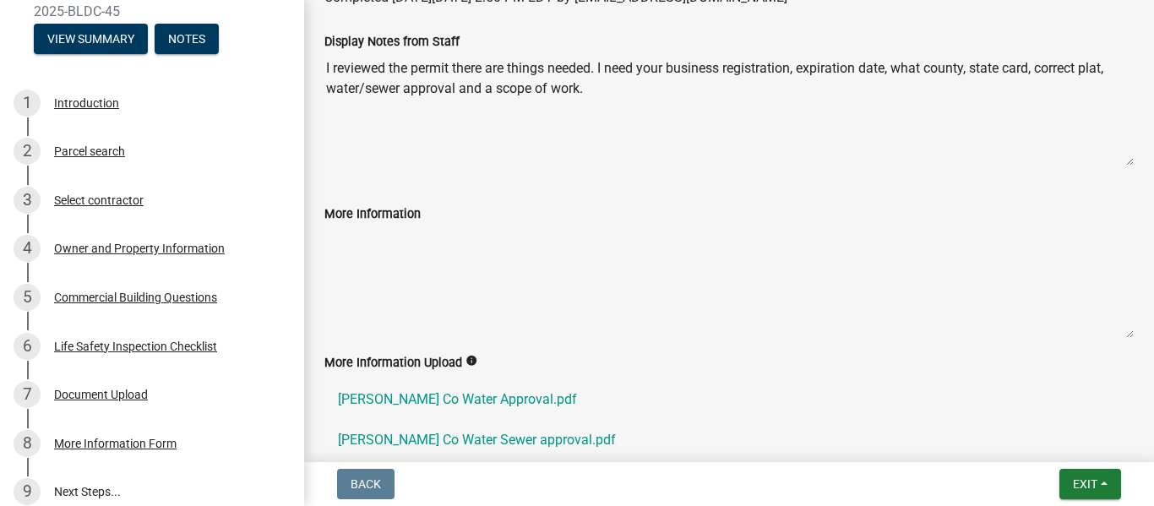
scroll to position [203, 0]
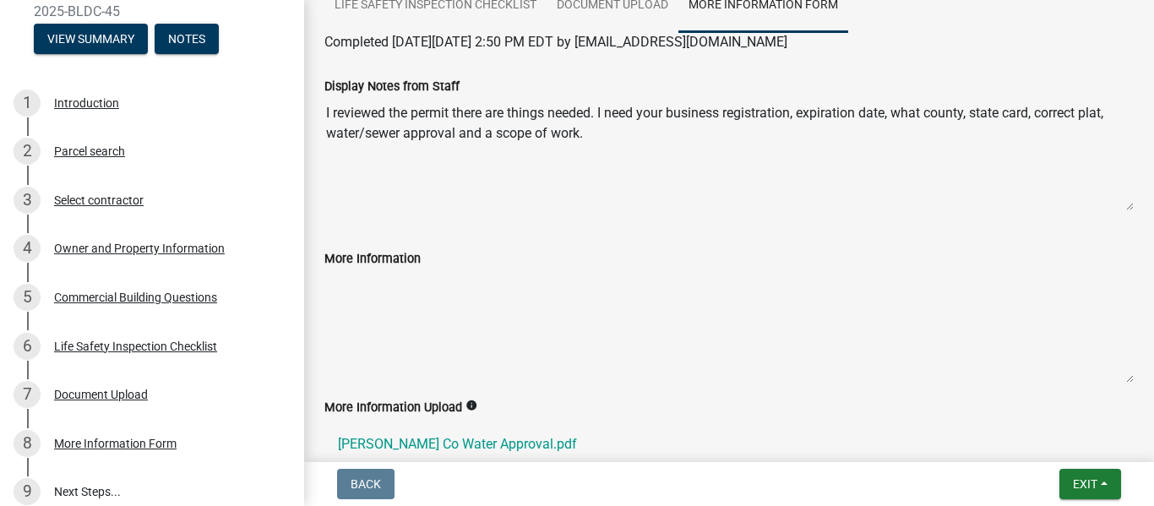
click at [366, 291] on textarea "More Information" at bounding box center [728, 326] width 809 height 115
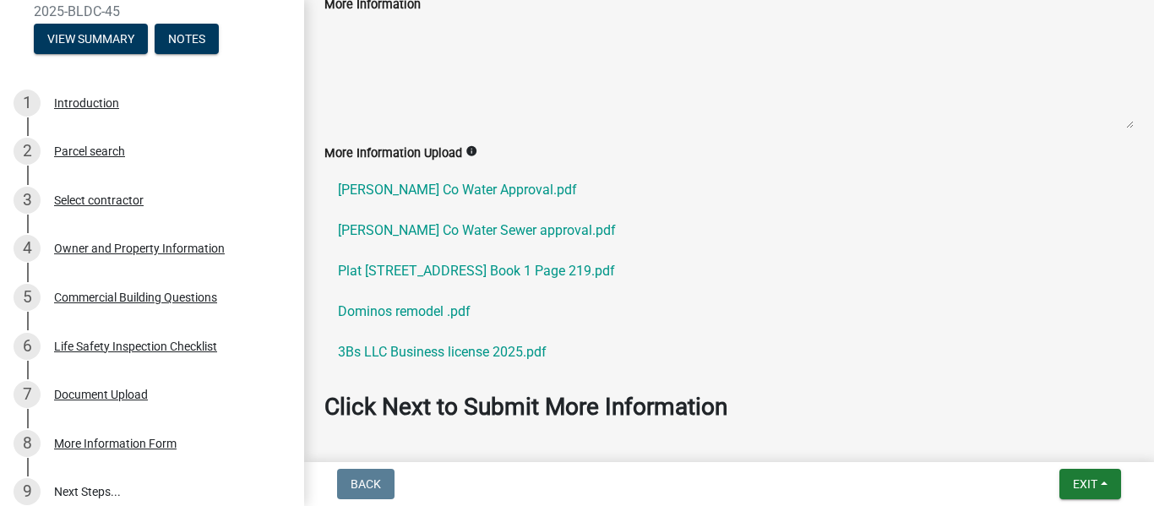
scroll to position [523, 0]
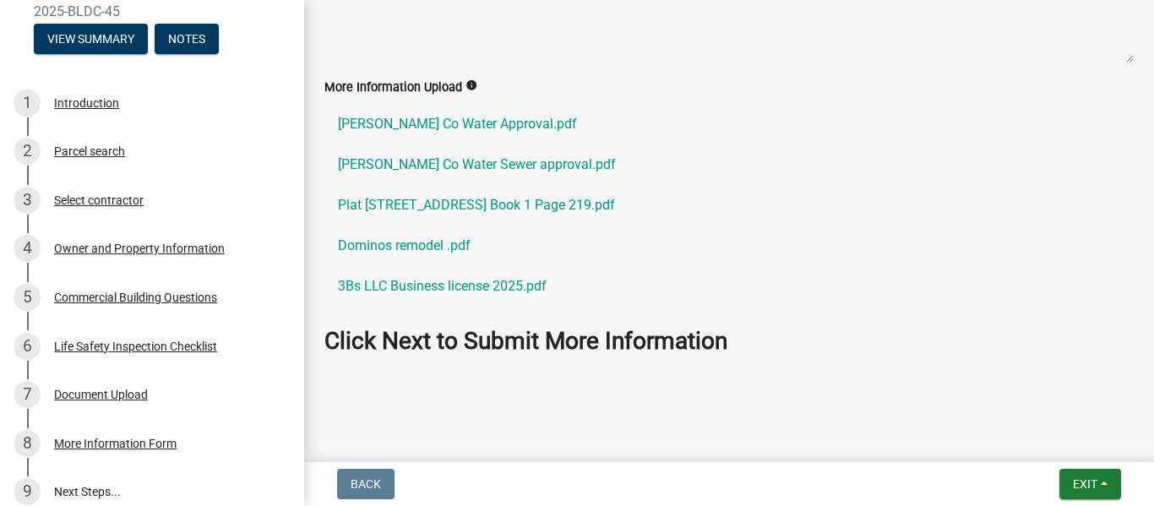
click at [577, 28] on textarea "More Information" at bounding box center [728, 5] width 809 height 115
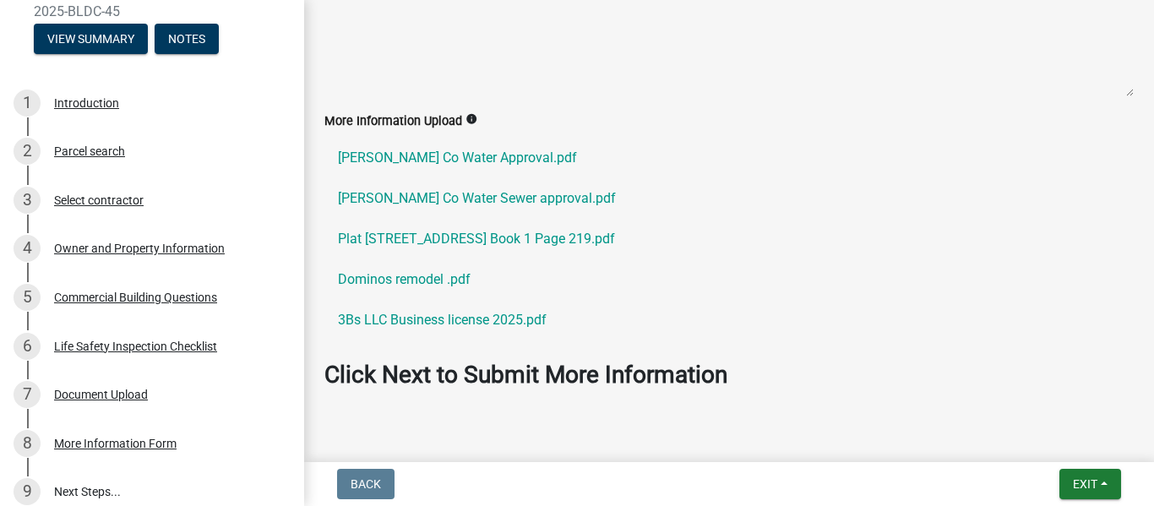
scroll to position [422, 0]
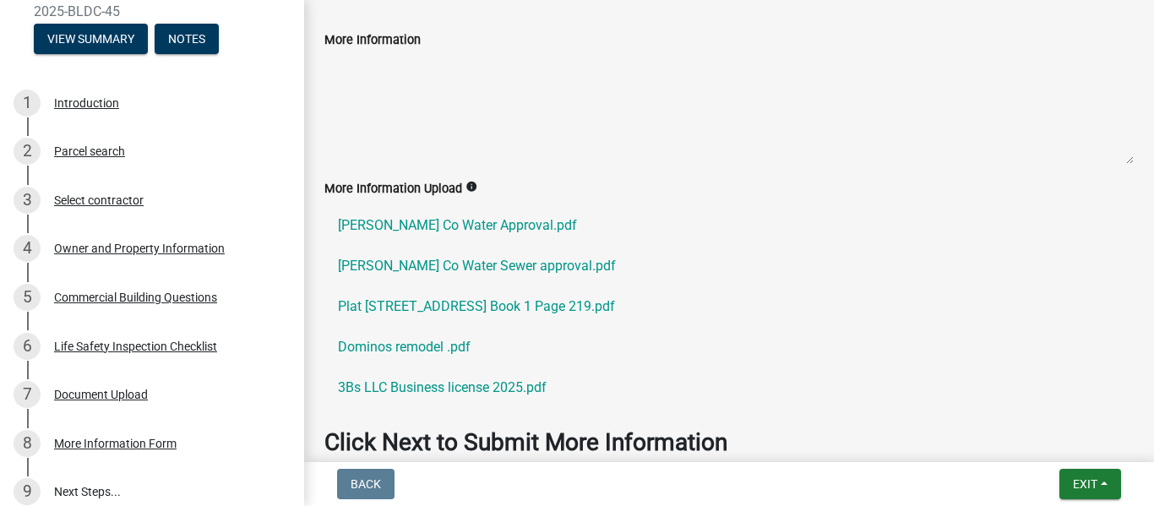
click at [406, 84] on textarea "More Information" at bounding box center [728, 107] width 809 height 115
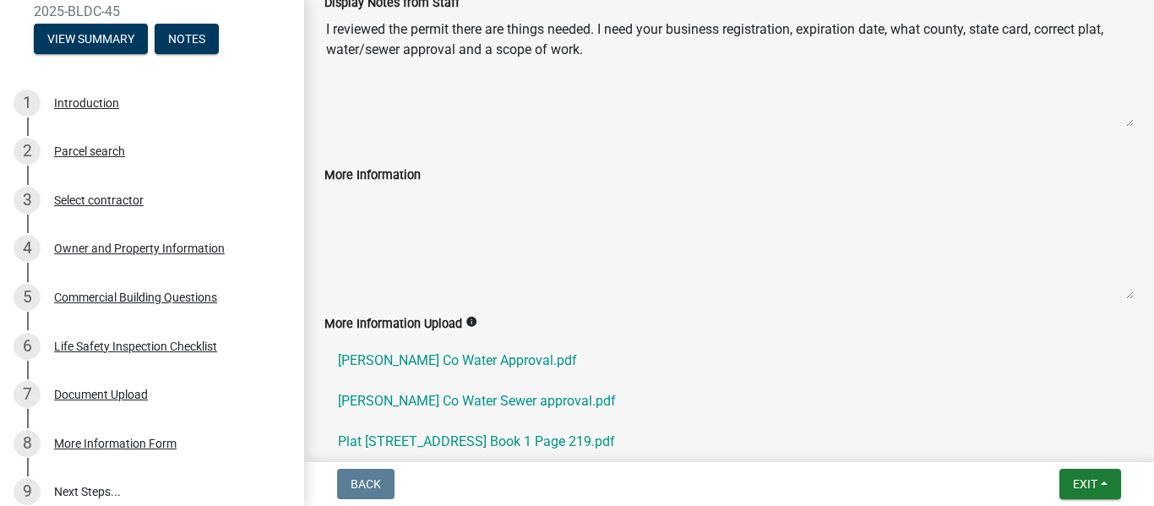
scroll to position [253, 0]
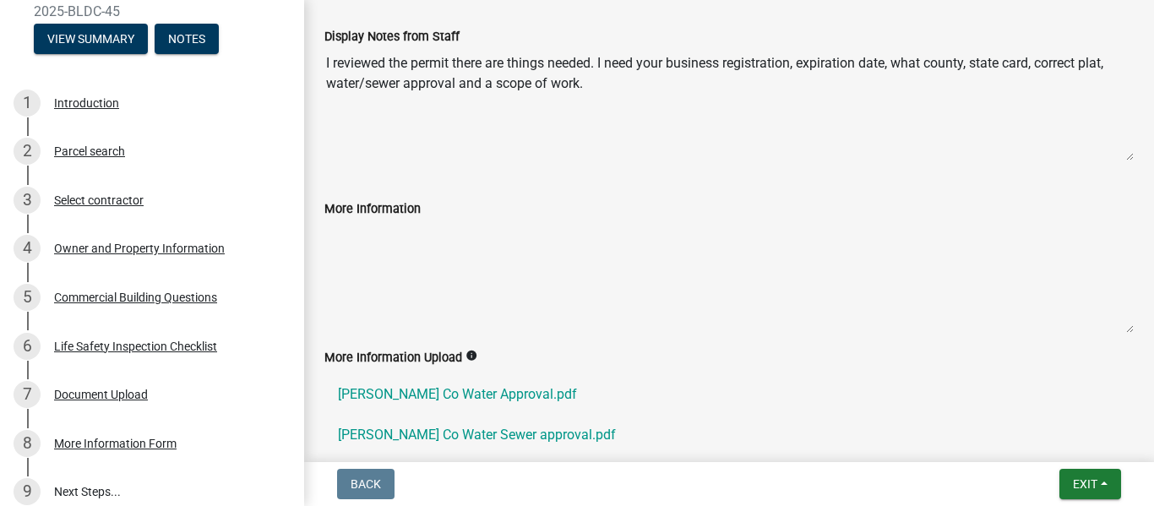
click at [382, 269] on textarea "More Information" at bounding box center [728, 276] width 809 height 115
click at [409, 231] on textarea "More Information" at bounding box center [728, 276] width 809 height 115
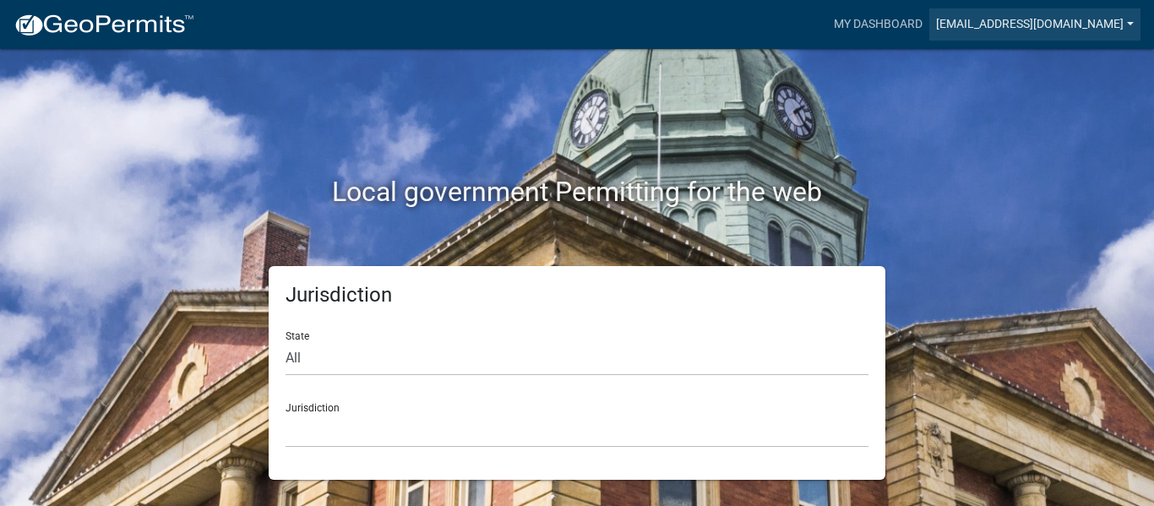
click at [1133, 22] on link "[EMAIL_ADDRESS][DOMAIN_NAME]" at bounding box center [1034, 24] width 211 height 32
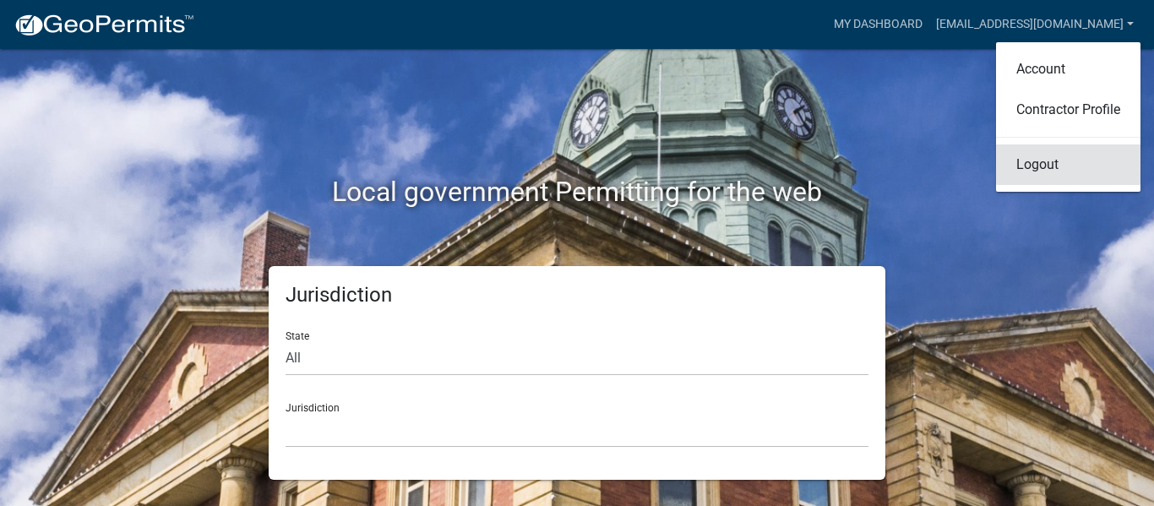
click at [1063, 163] on link "Logout" at bounding box center [1068, 164] width 144 height 41
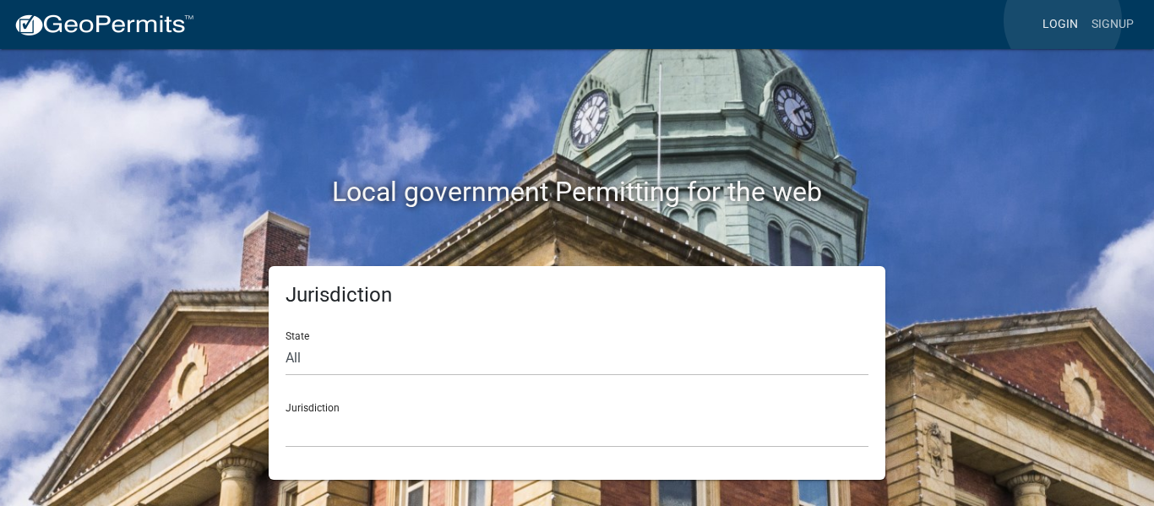
click at [1063, 20] on link "Login" at bounding box center [1060, 24] width 49 height 32
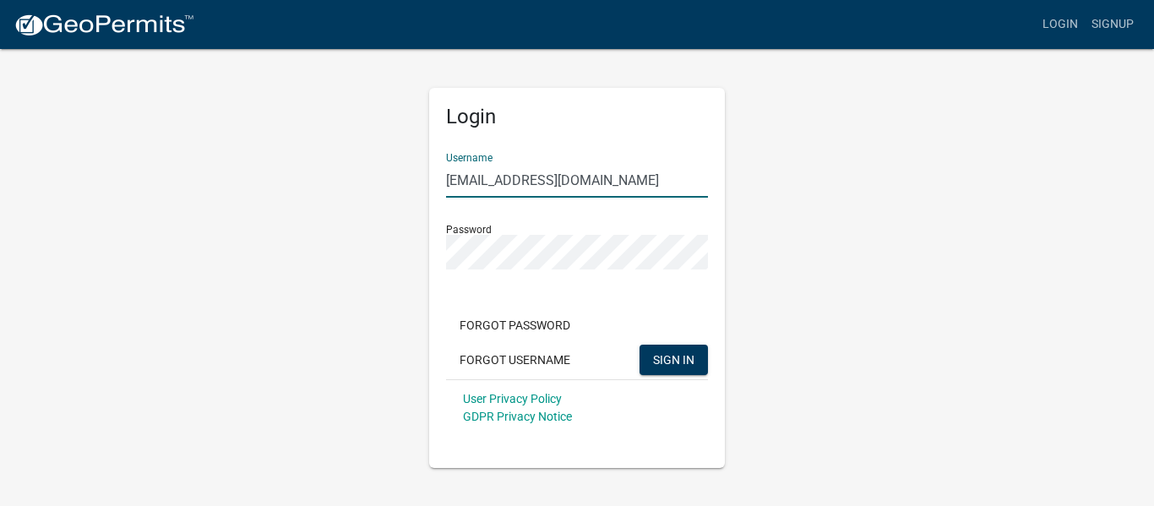
drag, startPoint x: 630, startPoint y: 184, endPoint x: 601, endPoint y: 184, distance: 29.6
click at [601, 184] on input "[EMAIL_ADDRESS][DOMAIN_NAME]" at bounding box center [577, 180] width 262 height 35
drag, startPoint x: 511, startPoint y: 233, endPoint x: 877, endPoint y: 267, distance: 367.4
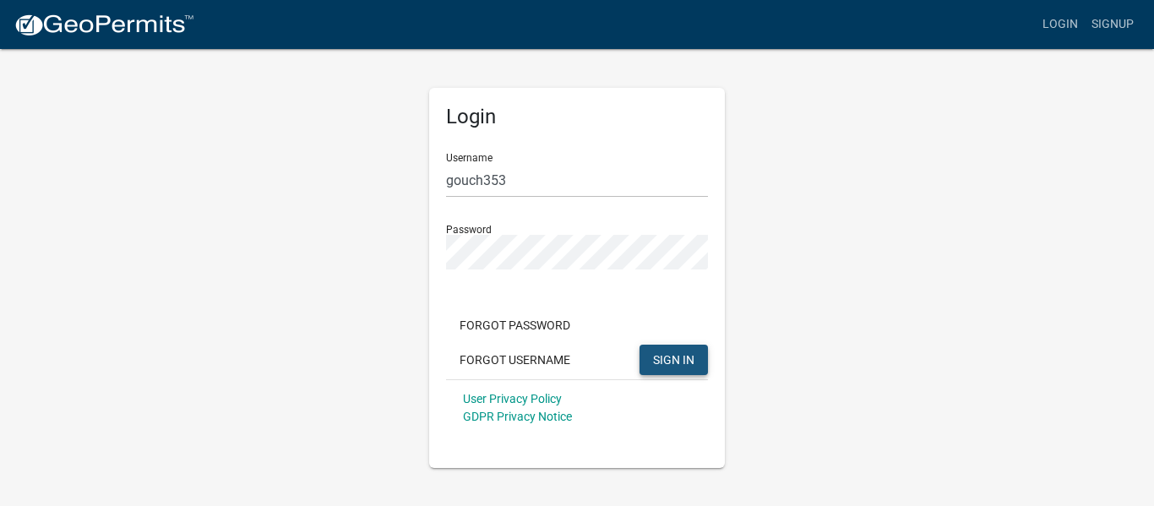
drag, startPoint x: 877, startPoint y: 267, endPoint x: 673, endPoint y: 362, distance: 225.3
click at [673, 362] on span "SIGN IN" at bounding box center [673, 359] width 41 height 14
drag, startPoint x: 611, startPoint y: 270, endPoint x: 865, endPoint y: 248, distance: 255.3
click at [865, 248] on div "Login Username gouch353 Password Forgot Password Forgot Username SIGN IN User P…" at bounding box center [576, 257] width 963 height 421
click at [547, 175] on input "gouch353" at bounding box center [577, 180] width 262 height 35
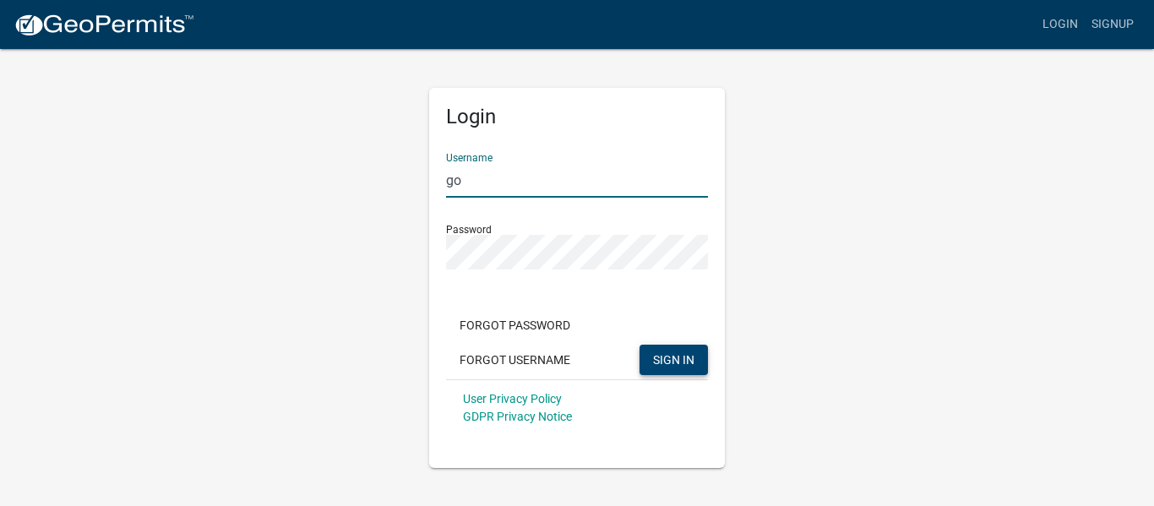
type input "g"
type input "Blakeholcomb"
click at [853, 285] on div "Login Username [PERSON_NAME] Password Forgot Password Forgot Username SIGN IN U…" at bounding box center [576, 257] width 963 height 421
click at [679, 364] on span "SIGN IN" at bounding box center [673, 359] width 41 height 14
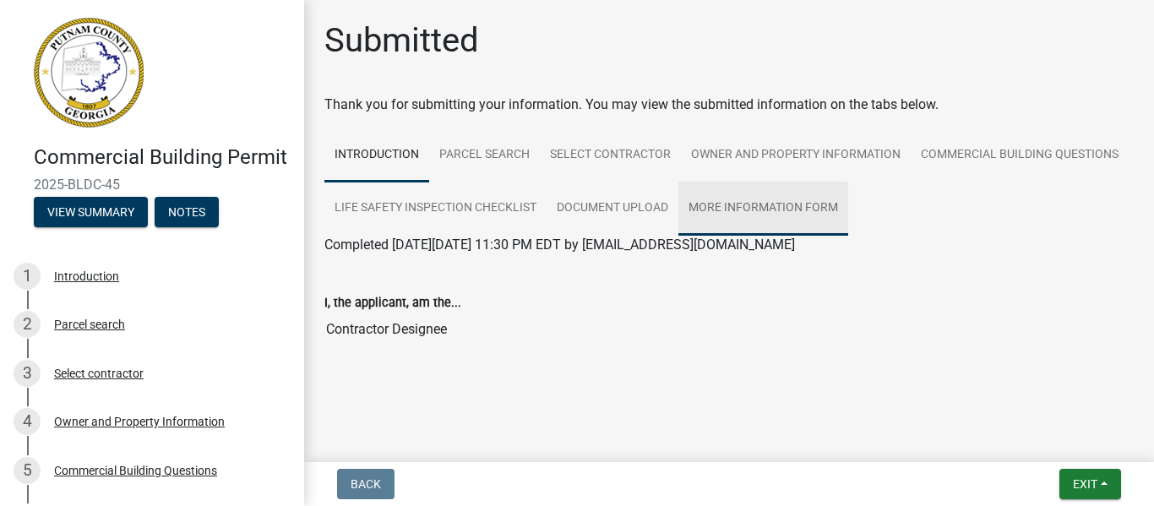
click at [752, 208] on link "More Information Form" at bounding box center [763, 209] width 170 height 54
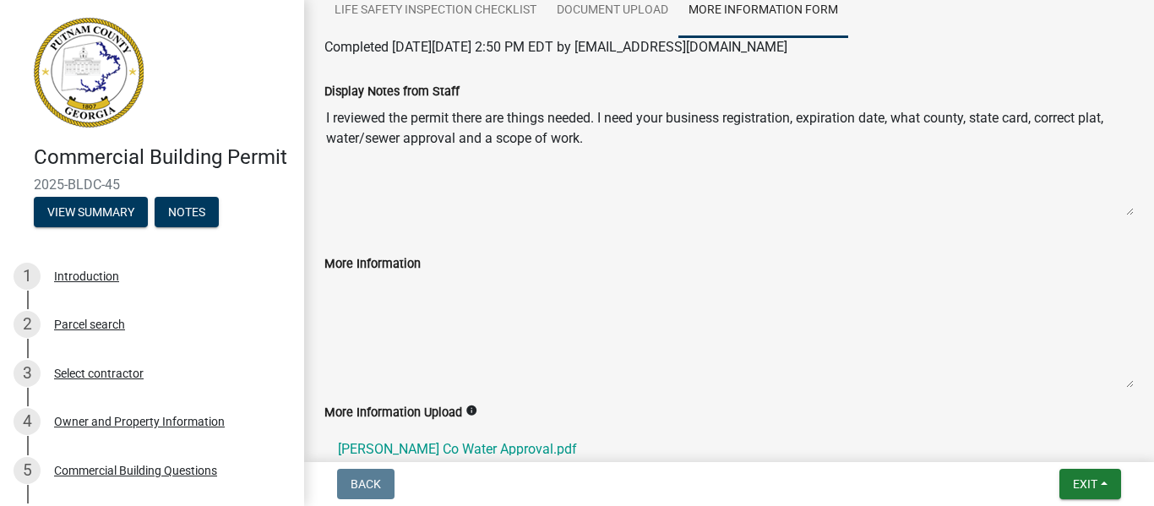
scroll to position [237, 0]
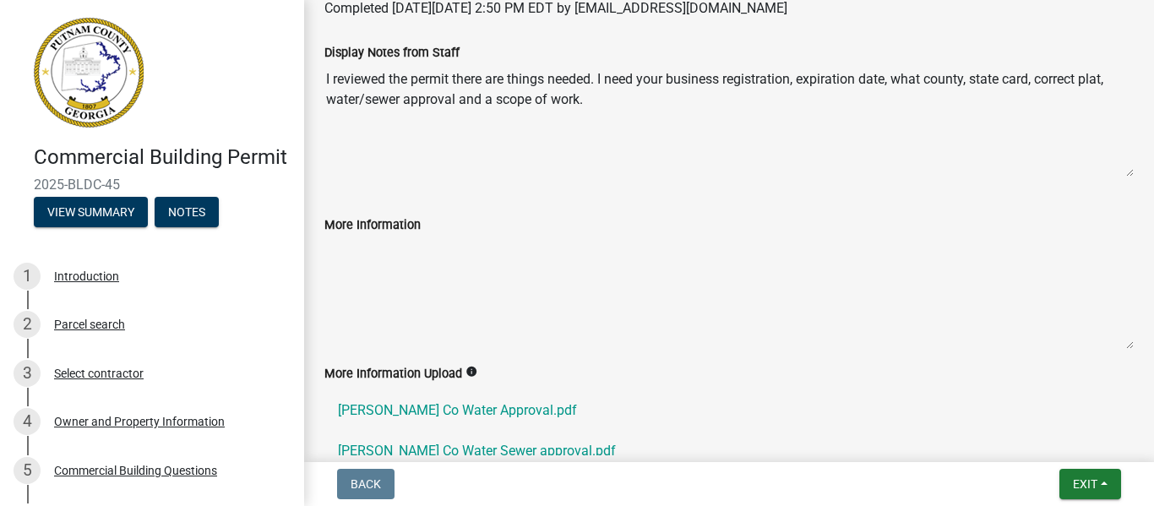
click at [494, 281] on textarea "More Information" at bounding box center [728, 292] width 809 height 115
click at [423, 242] on textarea "More Information" at bounding box center [728, 292] width 809 height 115
click at [382, 262] on textarea "More Information" at bounding box center [728, 292] width 809 height 115
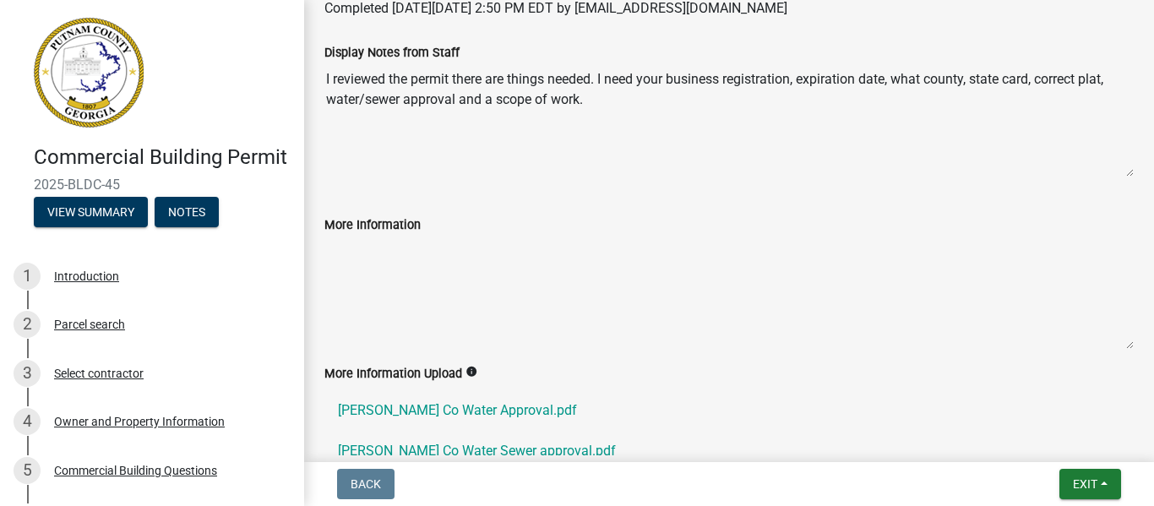
click at [455, 279] on textarea "More Information" at bounding box center [728, 292] width 809 height 115
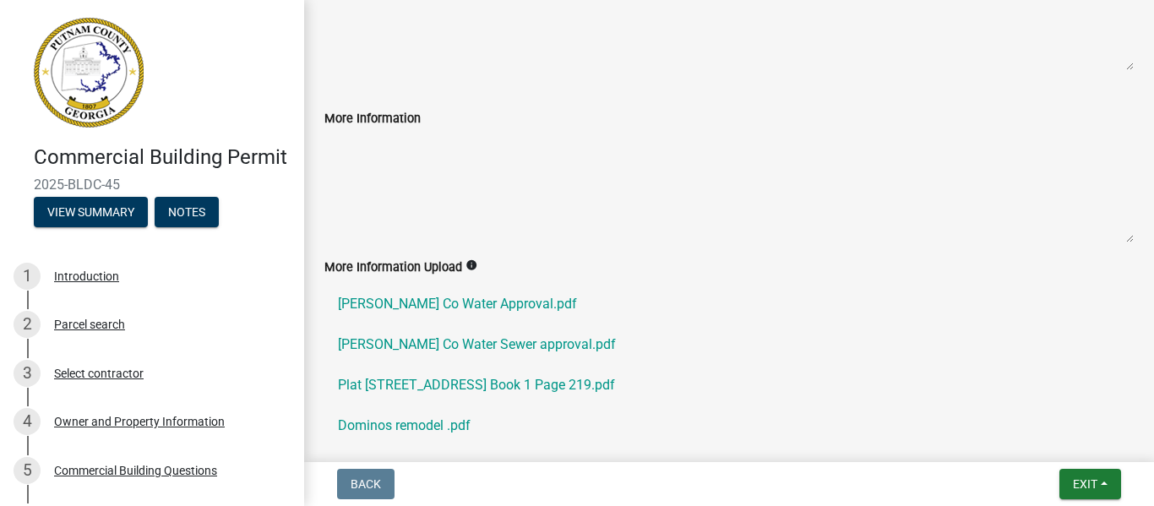
scroll to position [231, 0]
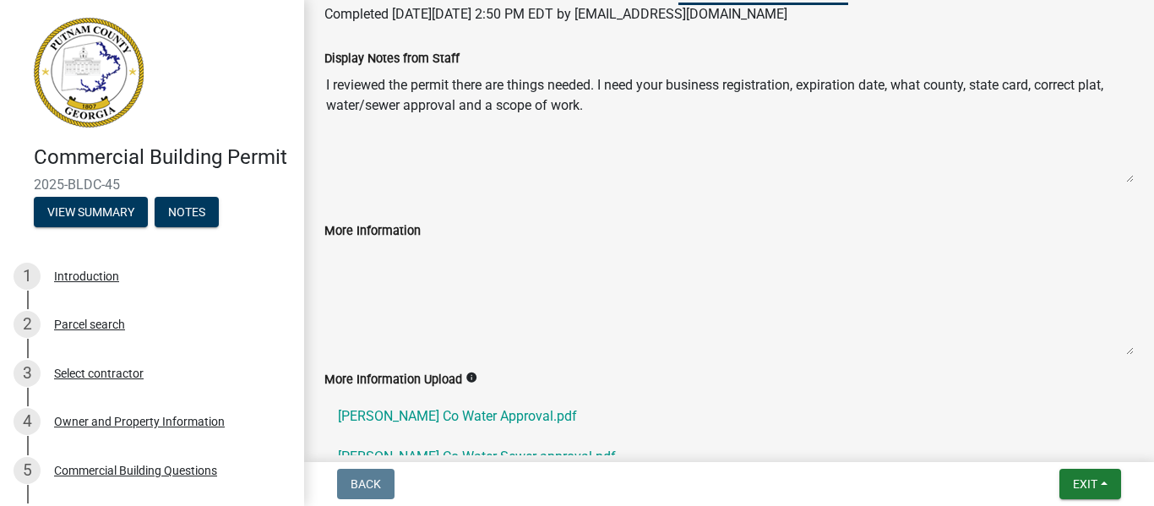
click at [327, 281] on textarea "More Information" at bounding box center [728, 298] width 809 height 115
click at [408, 273] on textarea "More Information" at bounding box center [728, 298] width 809 height 115
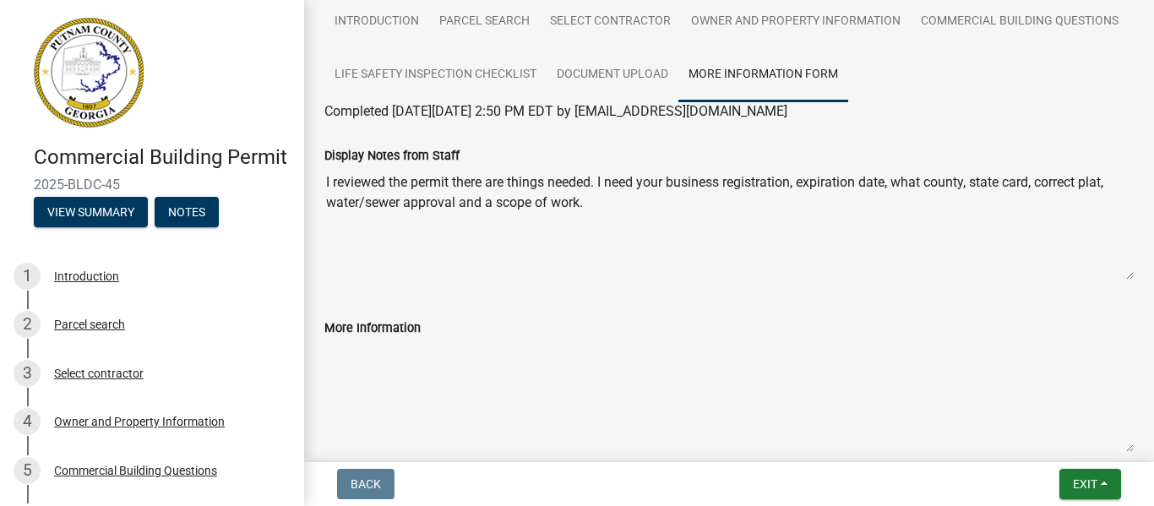
scroll to position [135, 0]
click at [406, 365] on textarea "More Information" at bounding box center [728, 393] width 809 height 115
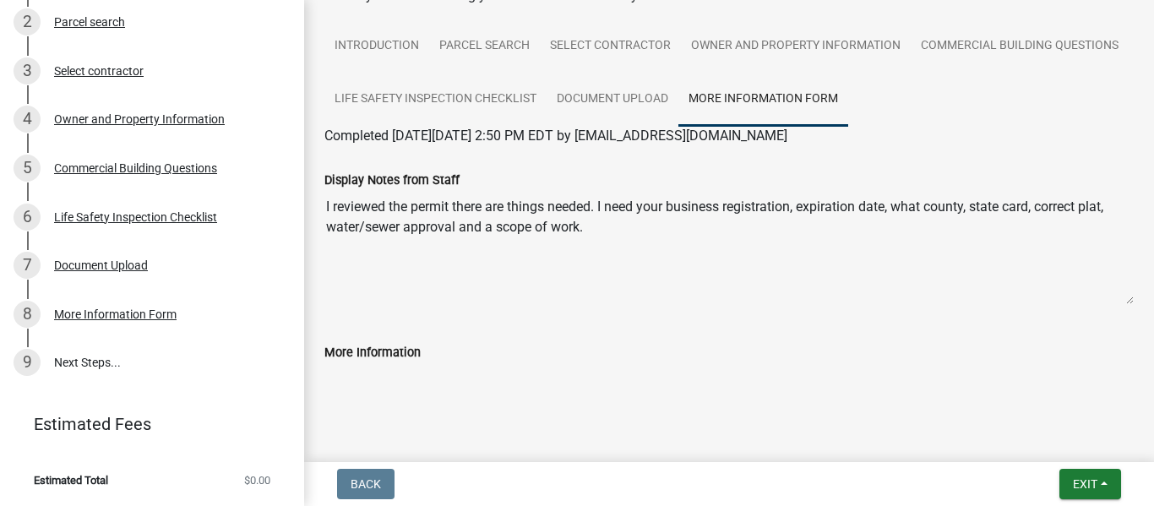
scroll to position [327, 0]
